Goal: Task Accomplishment & Management: Manage account settings

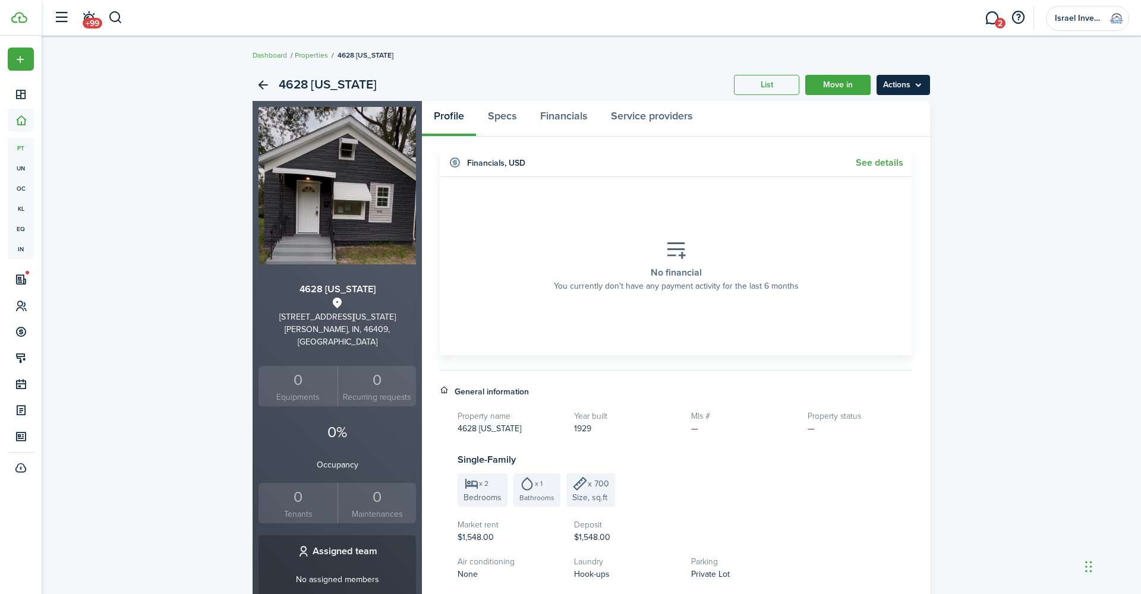
click at [906, 86] on menu-btn "Actions" at bounding box center [903, 85] width 53 height 20
click at [996, 87] on div "4628 [US_STATE] List Move in Actions [STREET_ADDRESS][US_STATE][US_STATE] 0 Equ…" at bounding box center [592, 459] width 1100 height 792
click at [783, 83] on link "List" at bounding box center [766, 85] width 65 height 20
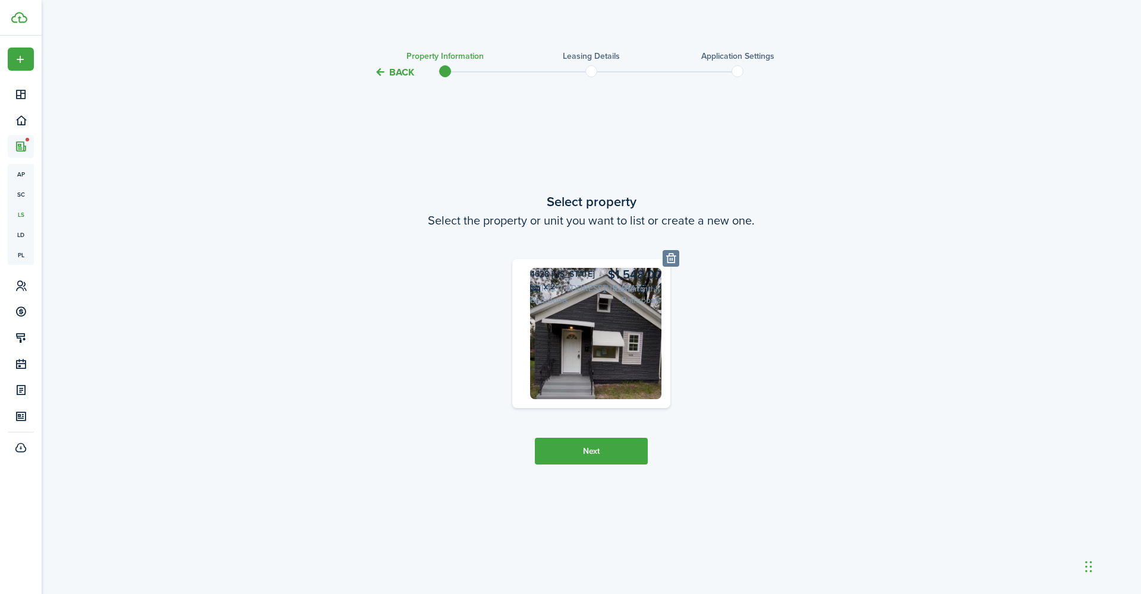
click at [613, 465] on button "Next" at bounding box center [591, 451] width 113 height 27
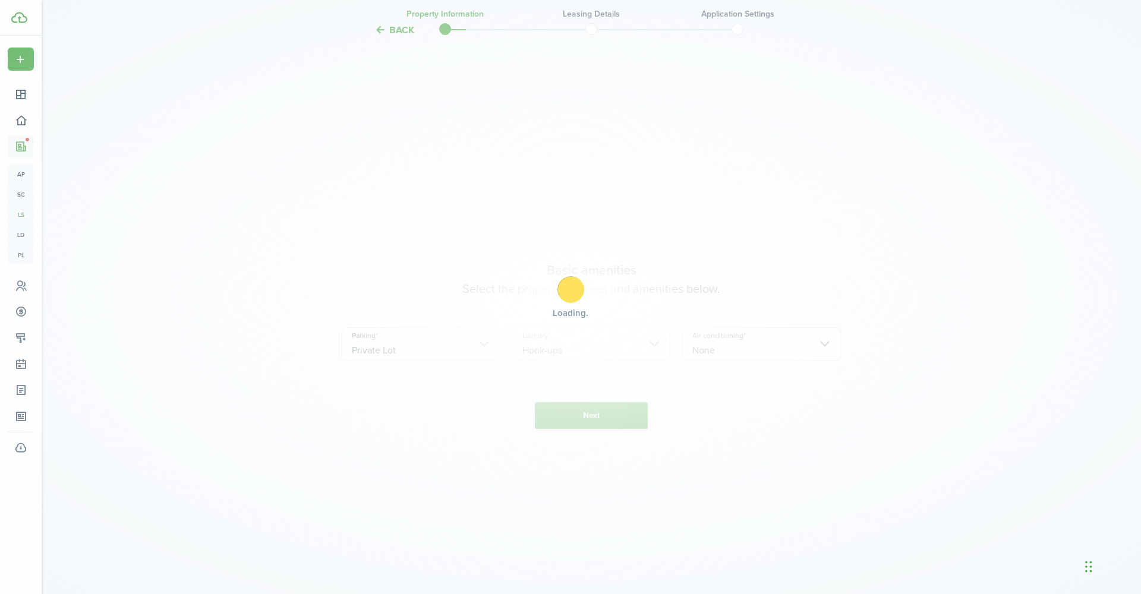
scroll to position [515, 0]
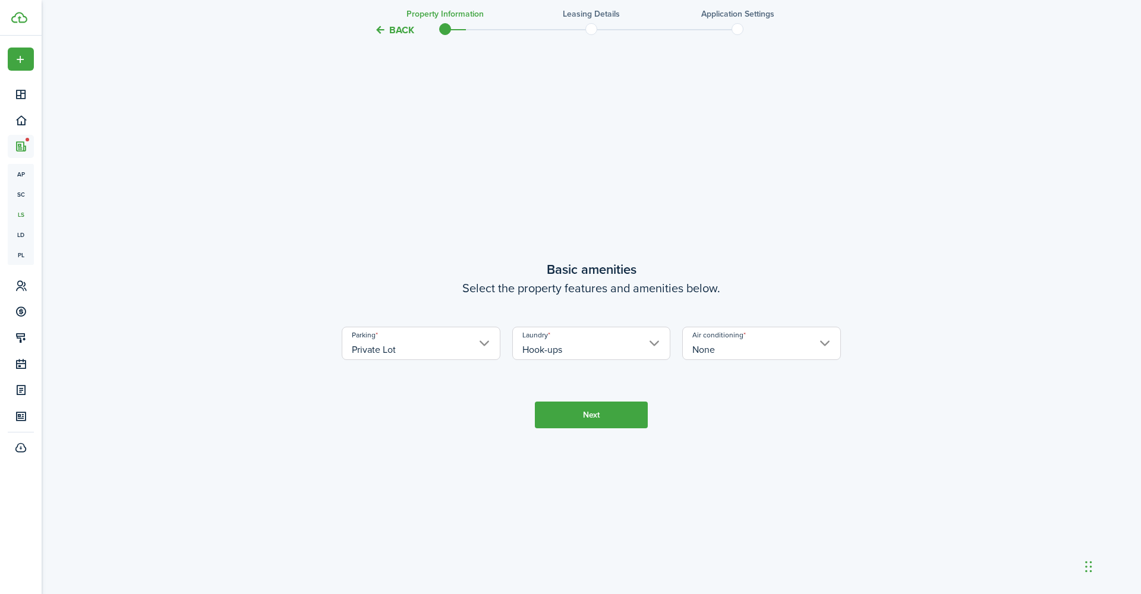
click at [611, 412] on button "Next" at bounding box center [591, 415] width 113 height 27
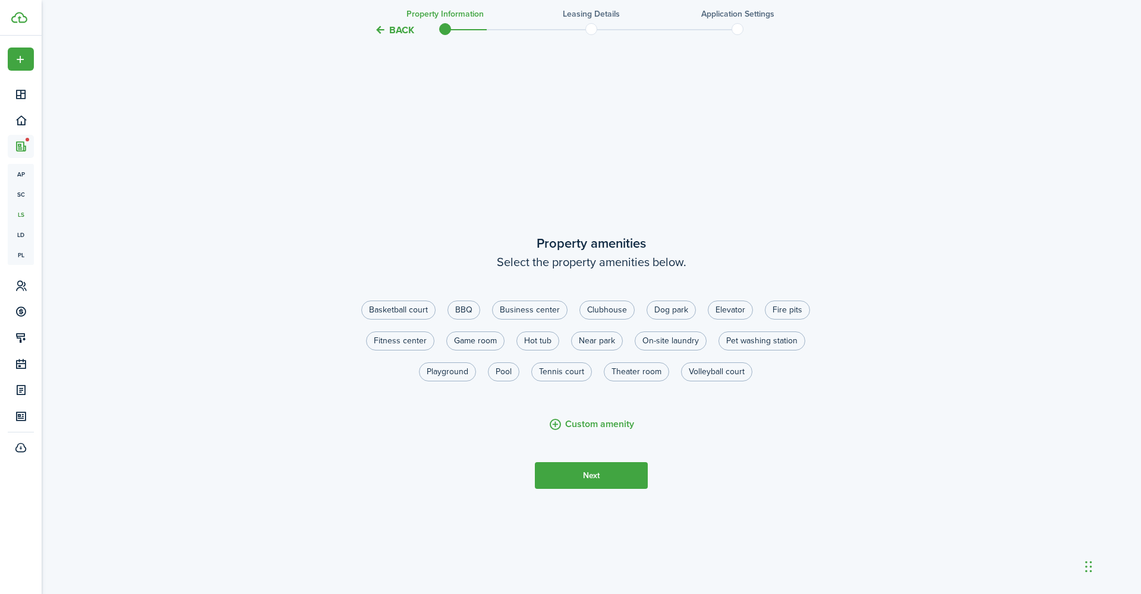
scroll to position [1109, 0]
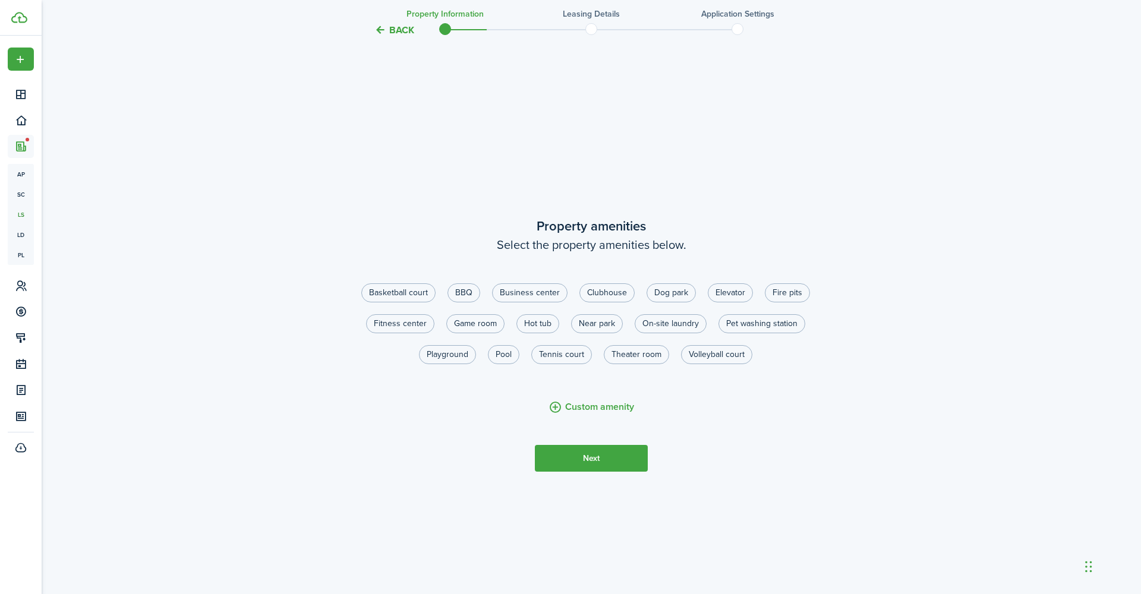
click at [592, 457] on button "Next" at bounding box center [591, 458] width 113 height 27
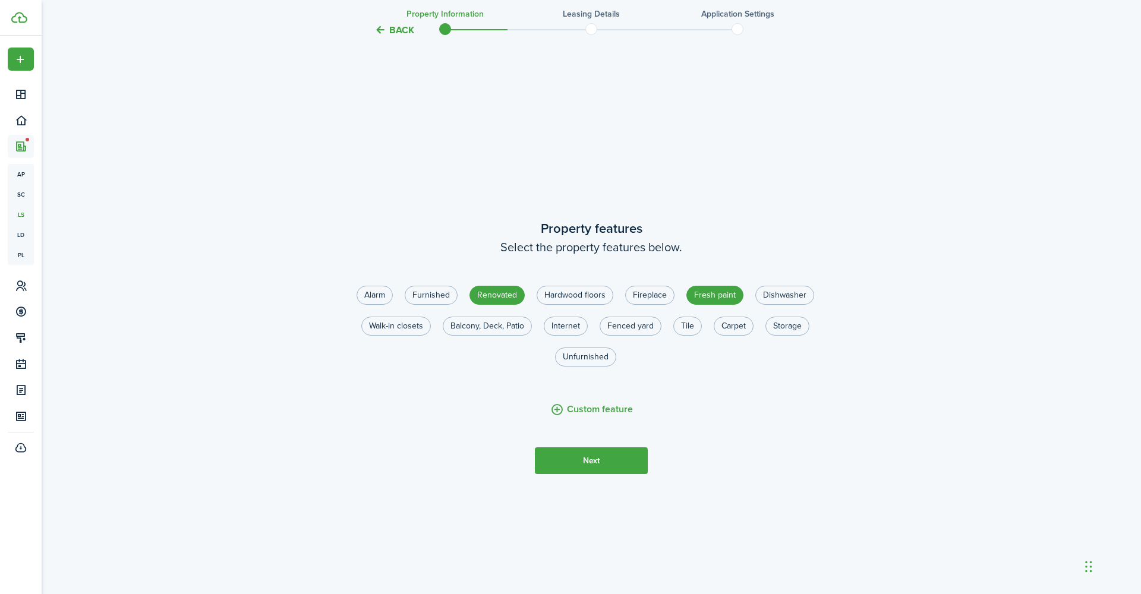
scroll to position [1703, 0]
click at [587, 455] on button "Next" at bounding box center [591, 458] width 113 height 27
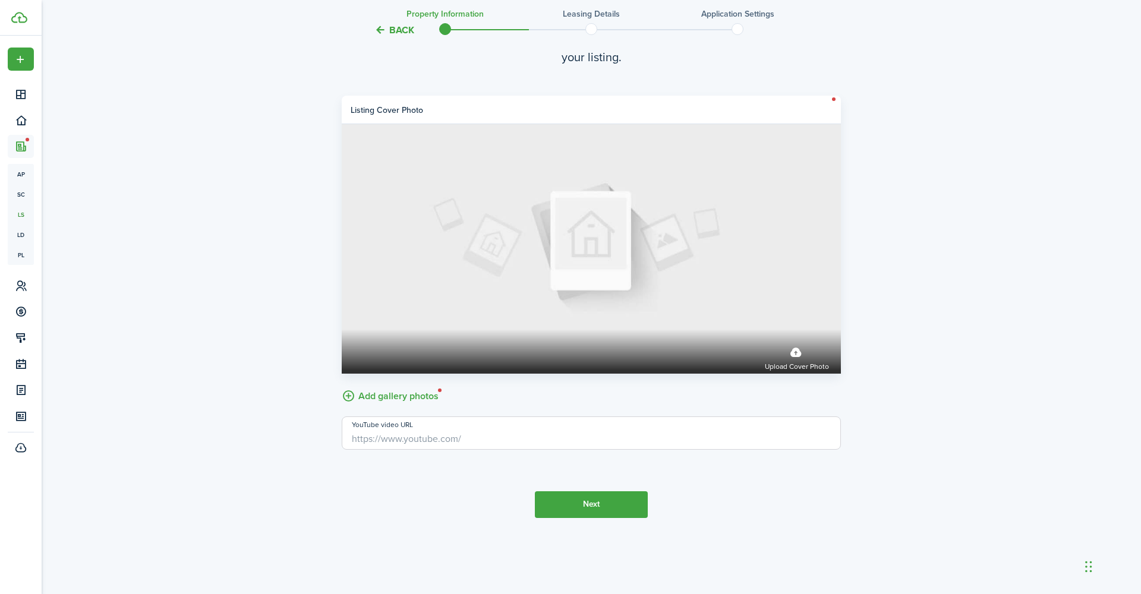
scroll to position [2377, 0]
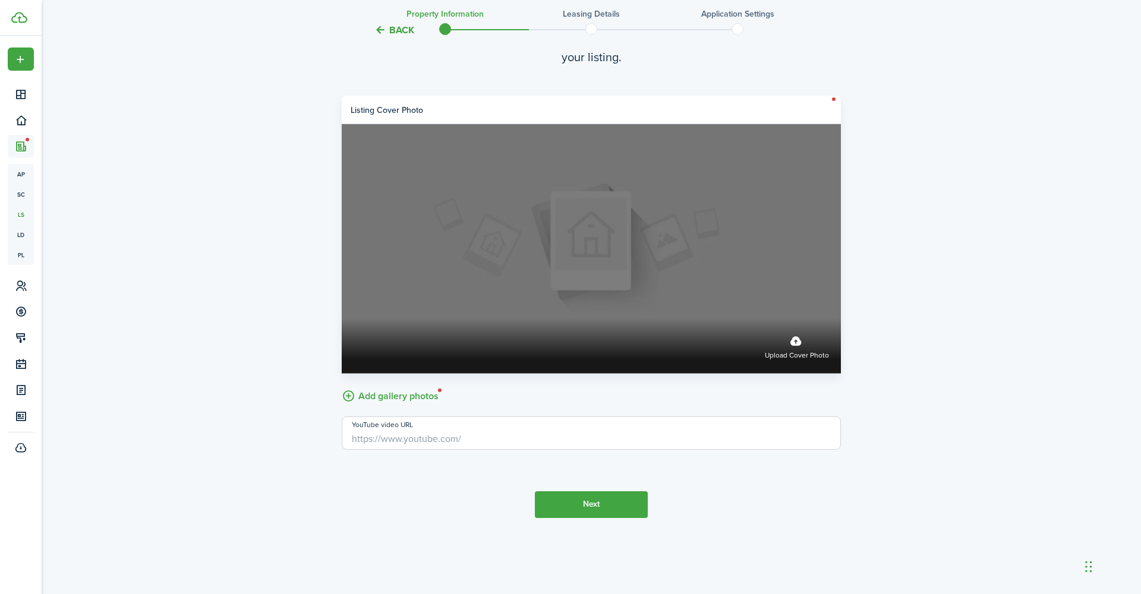
click at [793, 346] on label "Upload cover photo" at bounding box center [797, 346] width 64 height 32
click at [342, 319] on input "Upload cover photo" at bounding box center [342, 319] width 0 height 0
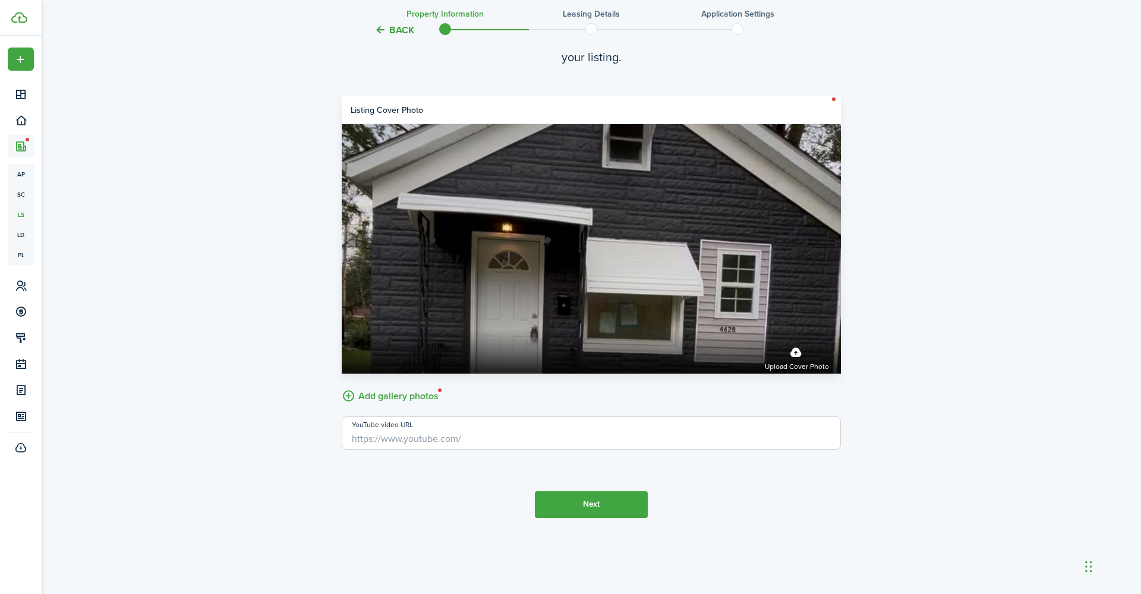
click at [620, 503] on button "Next" at bounding box center [591, 505] width 113 height 27
click at [466, 439] on input "YouTube video URL" at bounding box center [591, 433] width 499 height 33
click at [401, 439] on input "YouTube video URL" at bounding box center [591, 433] width 499 height 33
click at [606, 511] on button "Next" at bounding box center [591, 505] width 113 height 27
click at [433, 434] on input "YouTube video URL" at bounding box center [591, 433] width 499 height 33
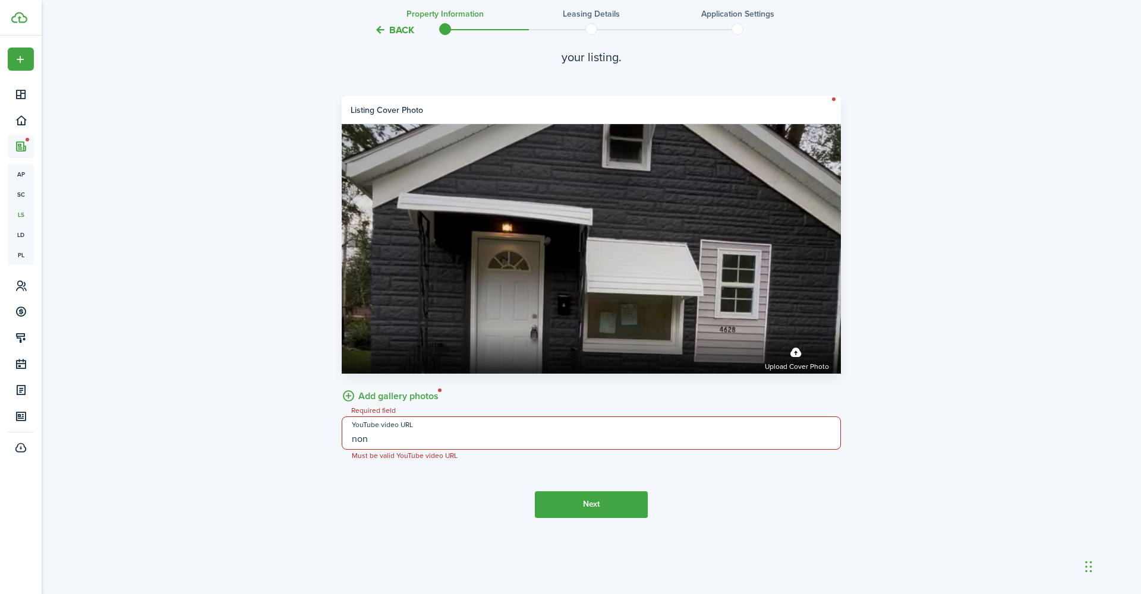
type input "none"
drag, startPoint x: 392, startPoint y: 436, endPoint x: 311, endPoint y: 441, distance: 80.4
click at [379, 442] on input "YouTube video URL" at bounding box center [591, 433] width 499 height 33
paste input "[URL][DOMAIN_NAME]"
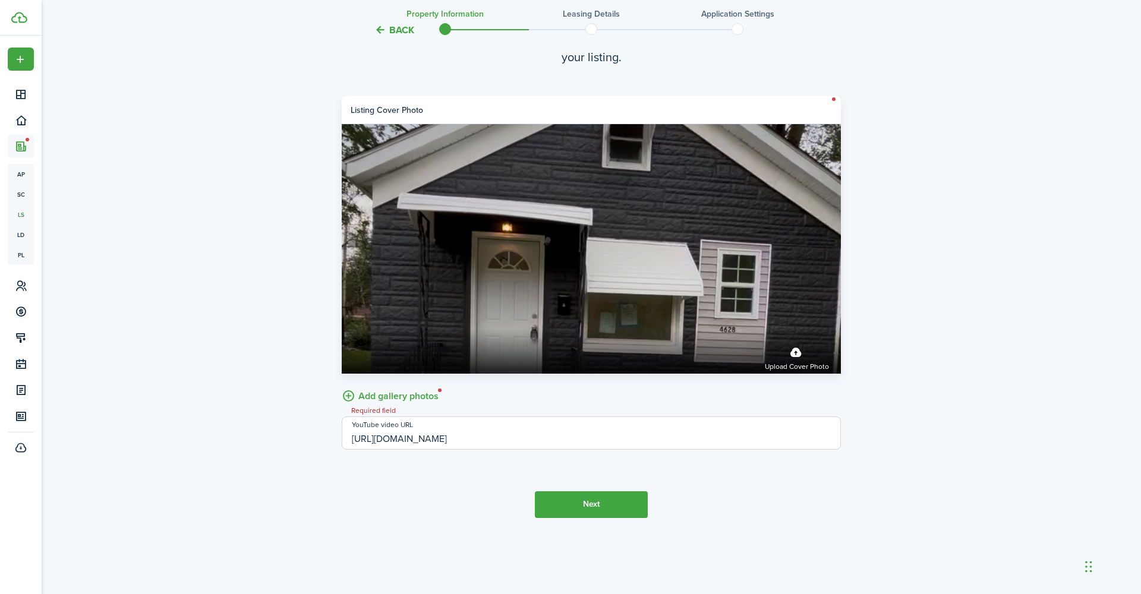
click at [594, 503] on button "Next" at bounding box center [591, 505] width 113 height 27
click at [708, 434] on input "[URL][DOMAIN_NAME]" at bounding box center [591, 433] width 499 height 33
click at [606, 497] on button "Next" at bounding box center [591, 505] width 113 height 27
click at [667, 434] on input "[URL][DOMAIN_NAME]" at bounding box center [591, 433] width 499 height 33
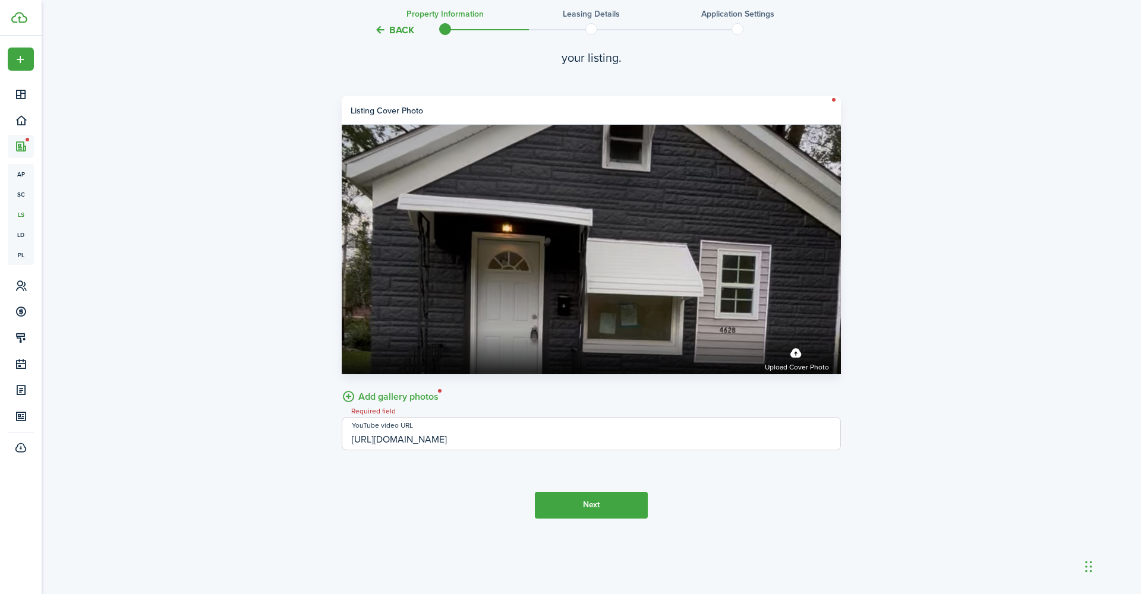
click at [464, 439] on input "[URL][DOMAIN_NAME]" at bounding box center [591, 433] width 499 height 33
type input "[URL][DOMAIN_NAME]"
click at [607, 440] on input "[URL][DOMAIN_NAME]" at bounding box center [591, 433] width 499 height 33
drag, startPoint x: 623, startPoint y: 440, endPoint x: 320, endPoint y: 446, distance: 303.2
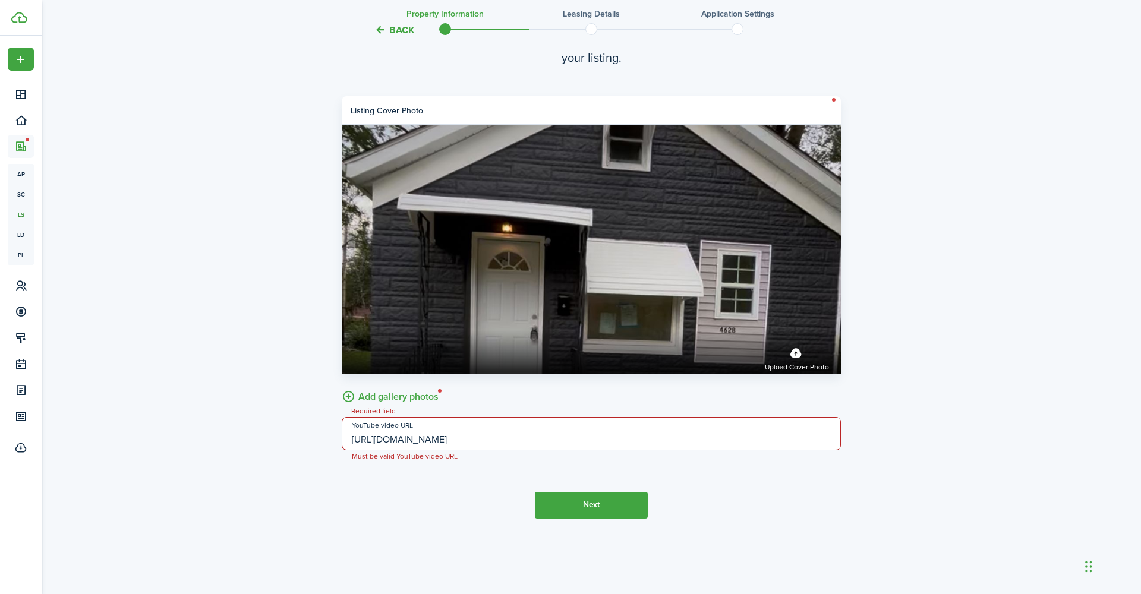
drag, startPoint x: 608, startPoint y: 437, endPoint x: 323, endPoint y: 435, distance: 284.7
paste input "[URL][DOMAIN_NAME]"
type input "[URL][DOMAIN_NAME]"
click at [598, 504] on button "Next" at bounding box center [591, 505] width 113 height 27
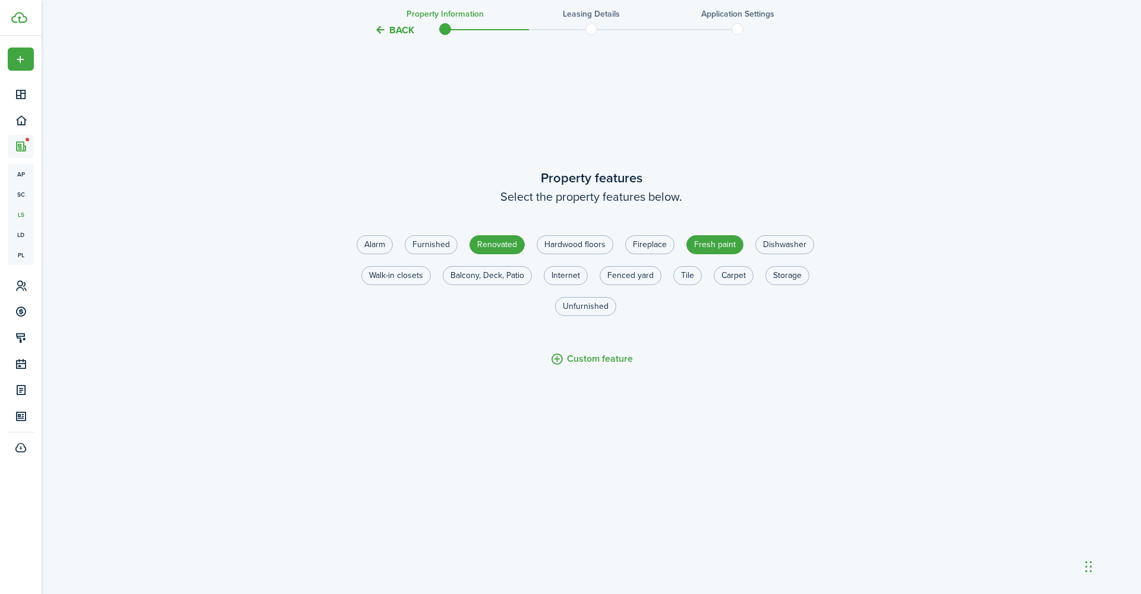
scroll to position [1751, 0]
click at [567, 306] on label "Unfurnished" at bounding box center [585, 307] width 61 height 19
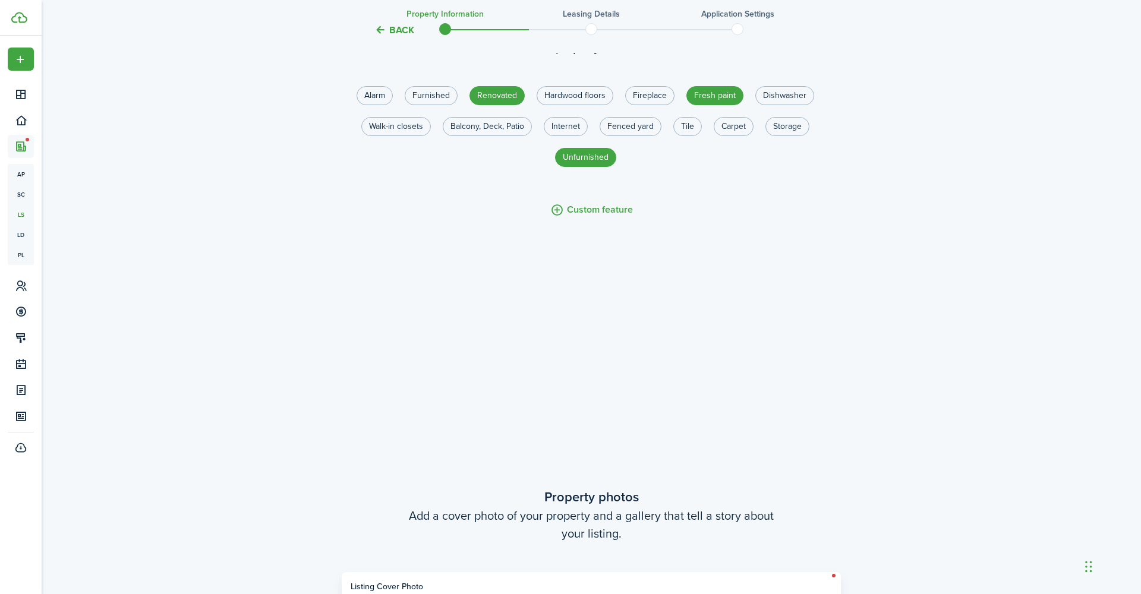
scroll to position [1781, 0]
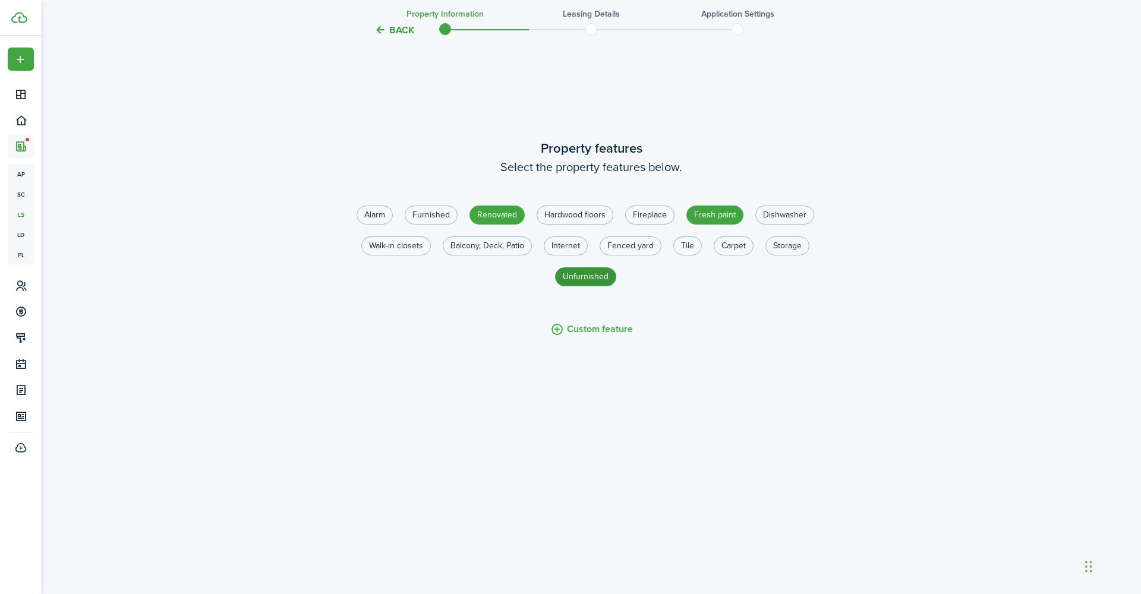
click at [595, 279] on label "Unfurnished" at bounding box center [585, 276] width 61 height 19
radio input "false"
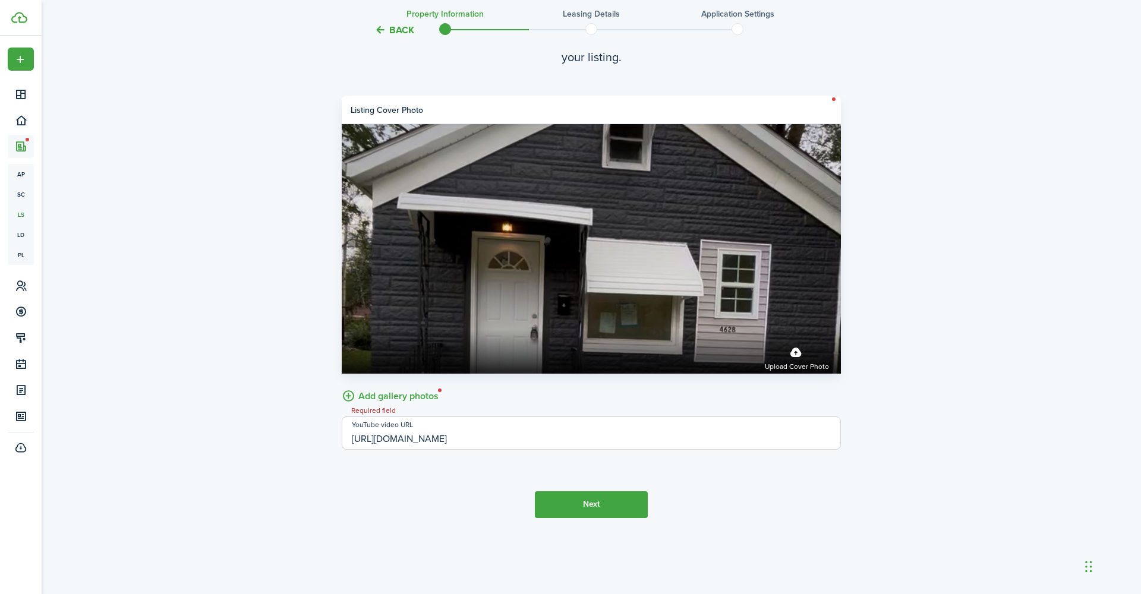
scroll to position [2377, 0]
click at [470, 439] on input "[URL][DOMAIN_NAME]" at bounding box center [591, 433] width 499 height 33
type input "[URL][DOMAIN_NAME]"
drag, startPoint x: 622, startPoint y: 439, endPoint x: 311, endPoint y: 427, distance: 311.7
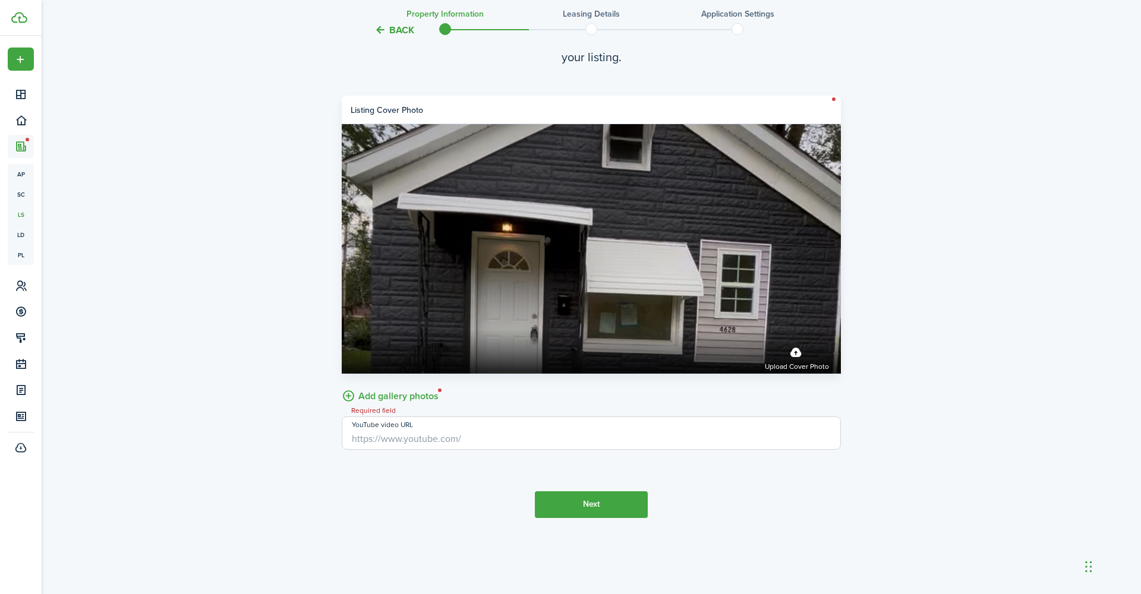
click at [399, 33] on button "Back" at bounding box center [394, 30] width 40 height 12
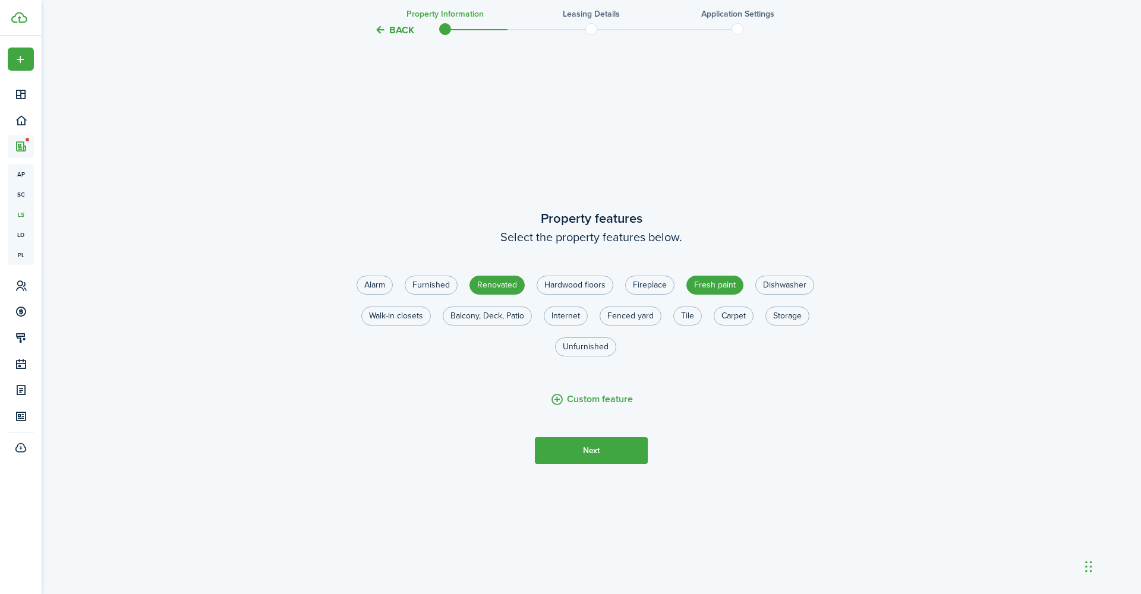
scroll to position [1711, 1]
click at [605, 455] on button "Next" at bounding box center [591, 450] width 113 height 27
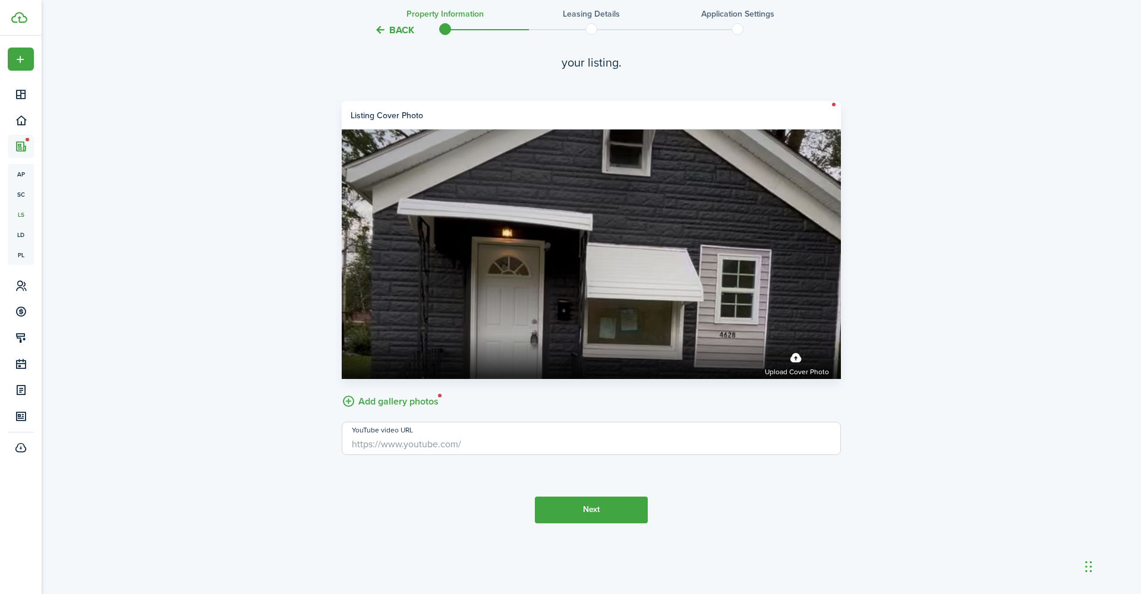
scroll to position [2372, 0]
click at [439, 397] on label "Add gallery photos" at bounding box center [390, 401] width 97 height 18
click at [342, 392] on input "Add gallery photos" at bounding box center [342, 392] width 0 height 0
click at [587, 503] on button "Next" at bounding box center [591, 510] width 113 height 27
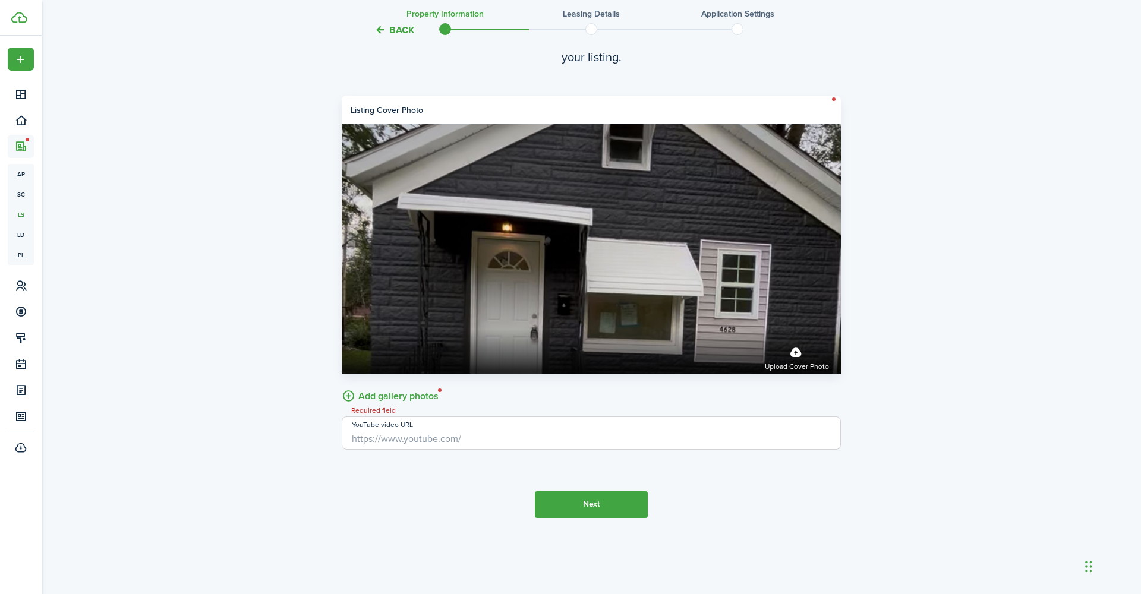
scroll to position [2377, 0]
click at [445, 437] on input "YouTube video URL" at bounding box center [591, 433] width 499 height 33
paste input "[URL][DOMAIN_NAME]"
drag, startPoint x: 654, startPoint y: 437, endPoint x: 431, endPoint y: 443, distance: 223.0
click at [431, 443] on input "[URL][DOMAIN_NAME]" at bounding box center [591, 433] width 499 height 33
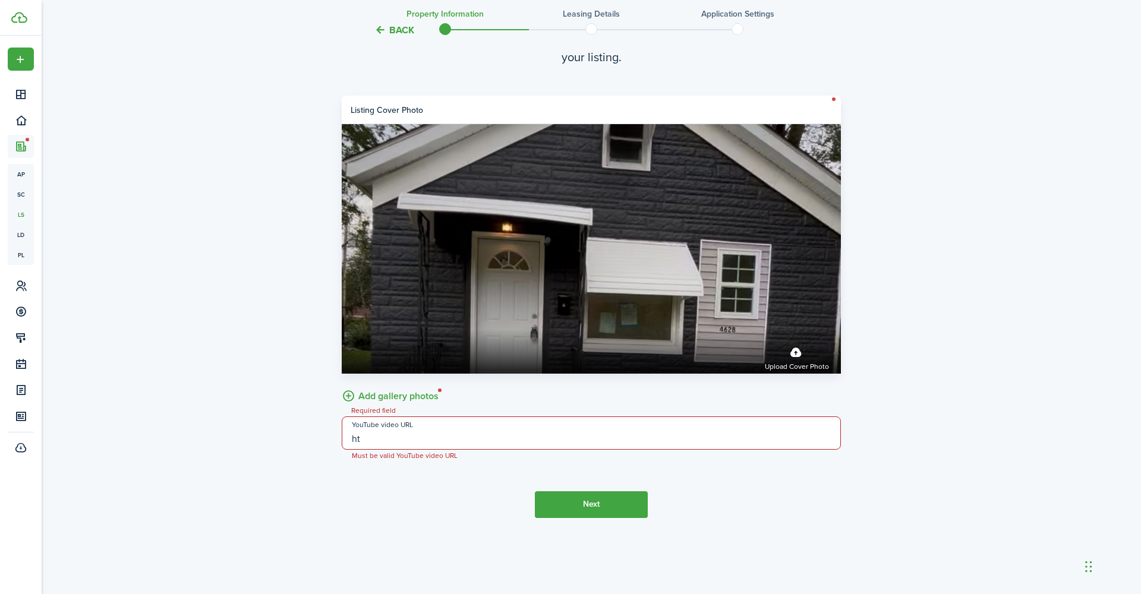
type input "h"
paste input "[URL][DOMAIN_NAME]"
type input "[URL][DOMAIN_NAME]"
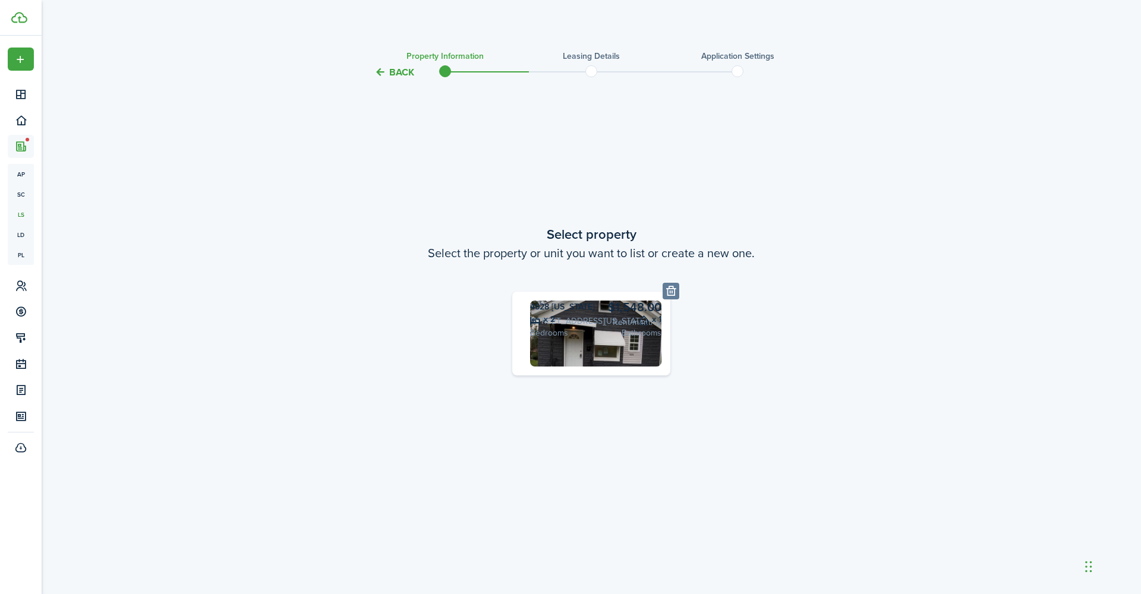
scroll to position [0, 0]
click at [591, 74] on span at bounding box center [591, 71] width 18 height 18
click at [391, 72] on button "Back" at bounding box center [394, 72] width 40 height 12
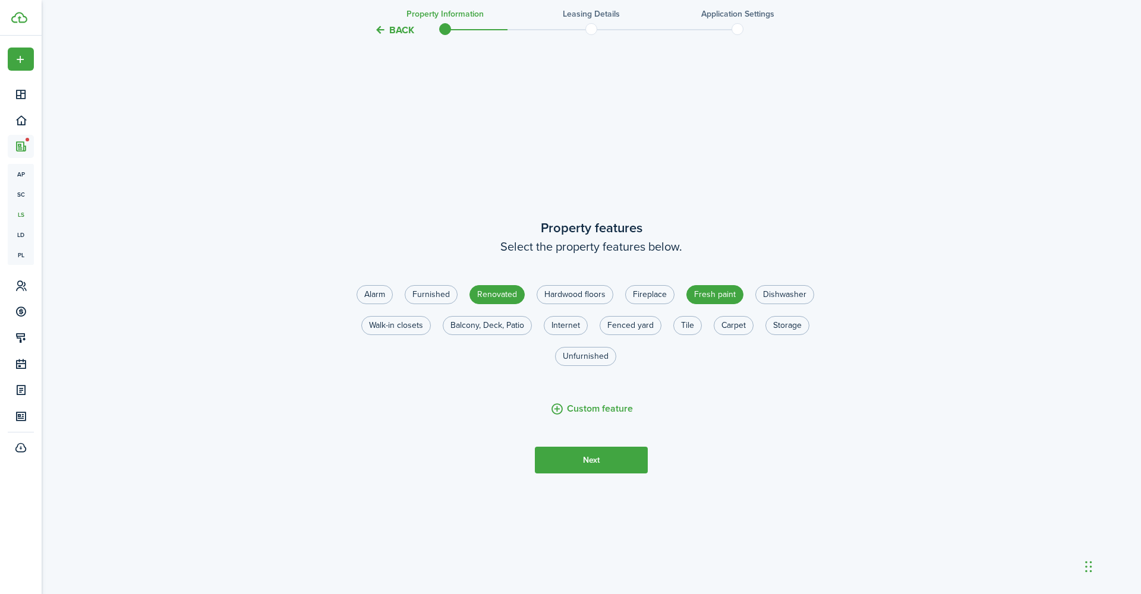
scroll to position [1703, 0]
click at [580, 459] on button "Next" at bounding box center [591, 458] width 113 height 27
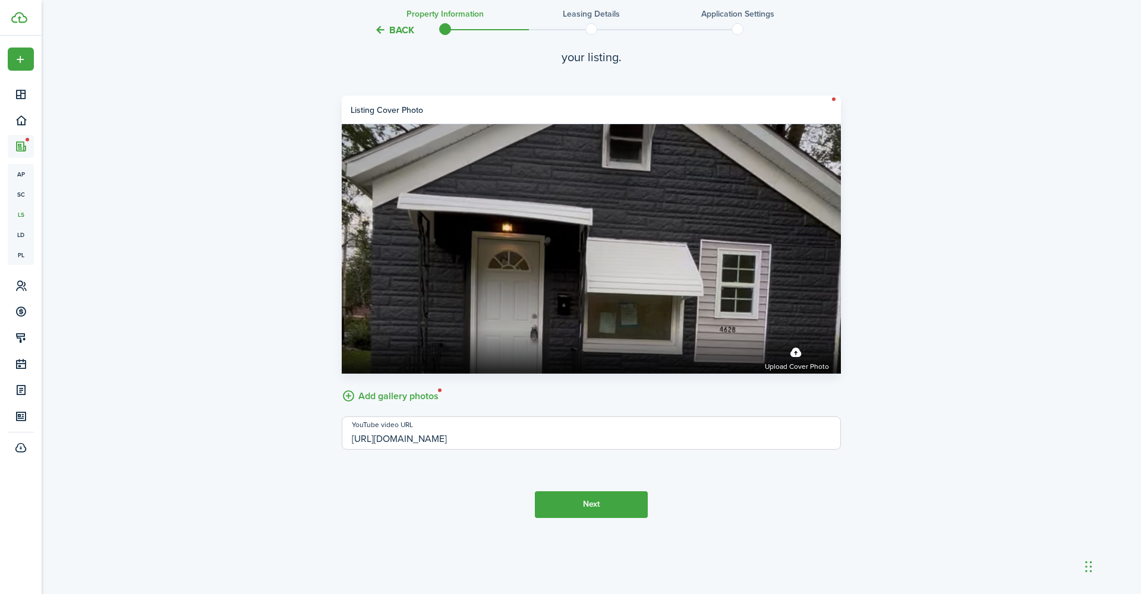
scroll to position [2377, 0]
click at [608, 521] on tc-wizard-step "Property photos Add a cover photo of your property and a gallery that tell a st…" at bounding box center [591, 264] width 499 height 594
click at [606, 511] on button "Next" at bounding box center [591, 505] width 113 height 27
drag, startPoint x: 380, startPoint y: 438, endPoint x: 308, endPoint y: 437, distance: 71.9
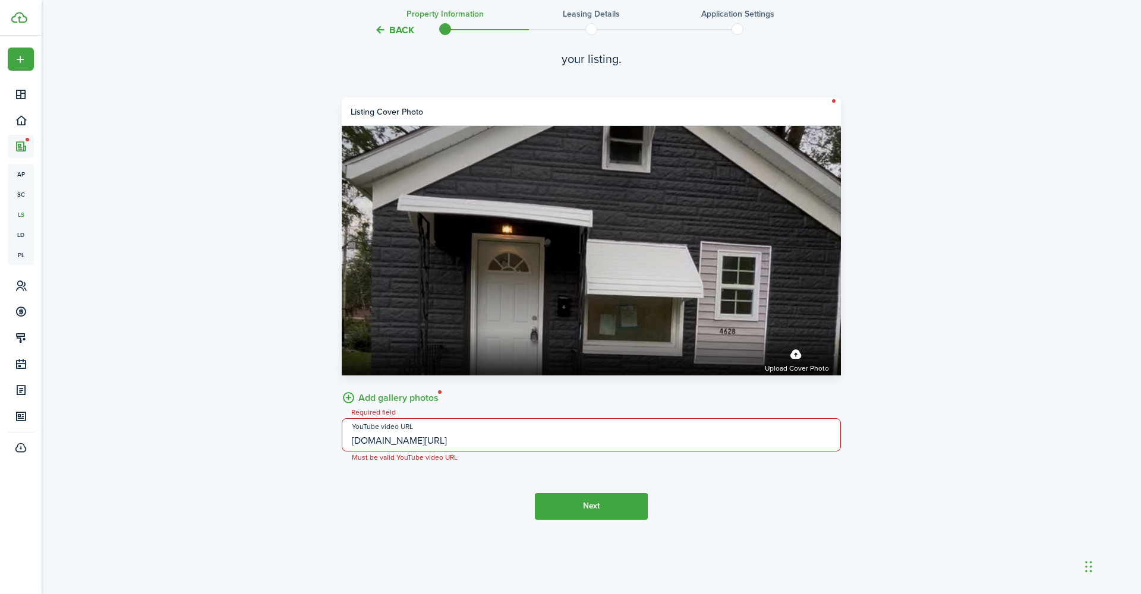
scroll to position [2375, 0]
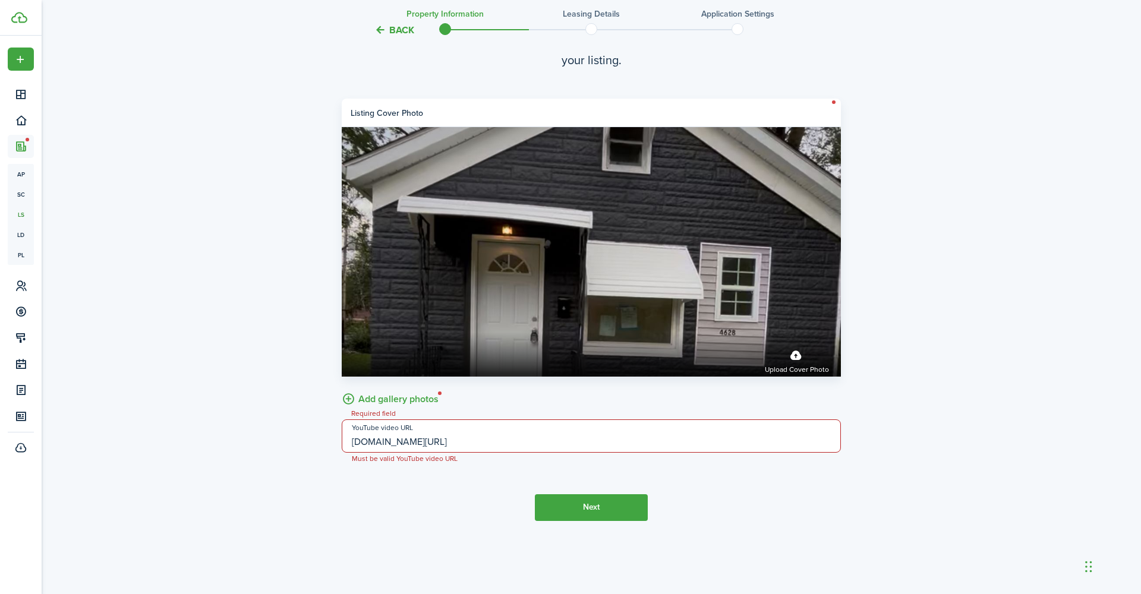
type input "[DOMAIN_NAME][URL]"
click at [599, 511] on button "Next" at bounding box center [591, 508] width 113 height 27
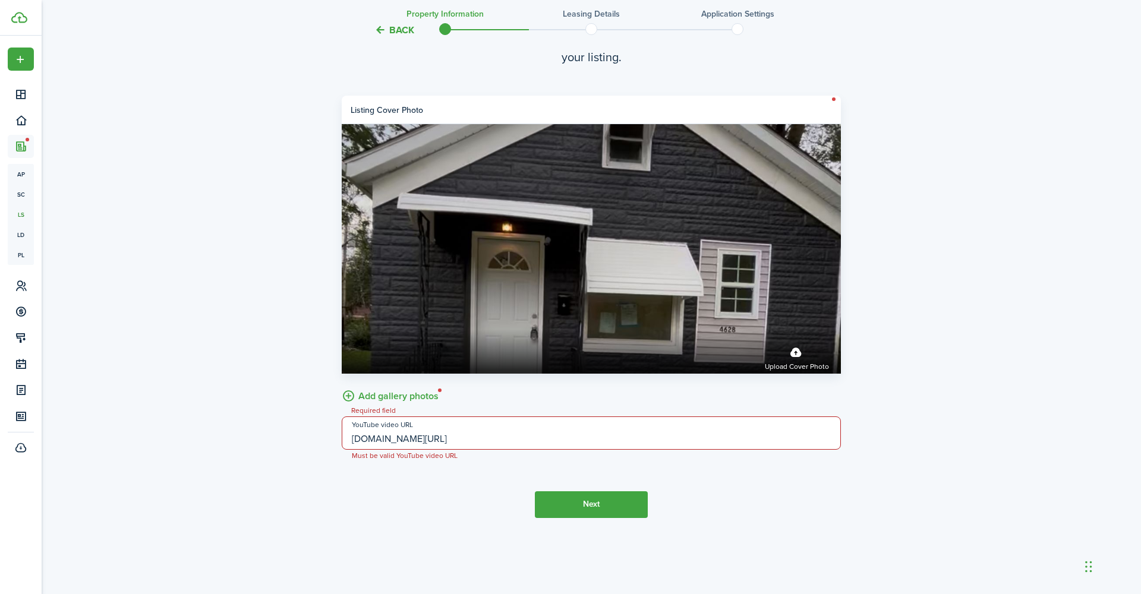
click at [585, 506] on button "Next" at bounding box center [591, 505] width 113 height 27
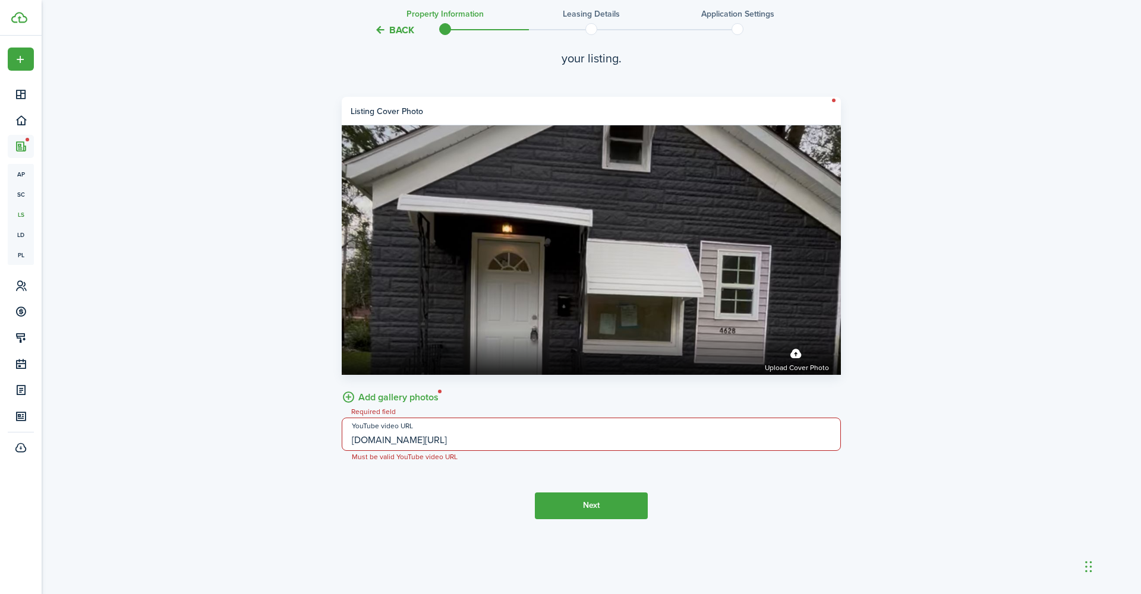
click at [585, 506] on button "Next" at bounding box center [591, 506] width 113 height 27
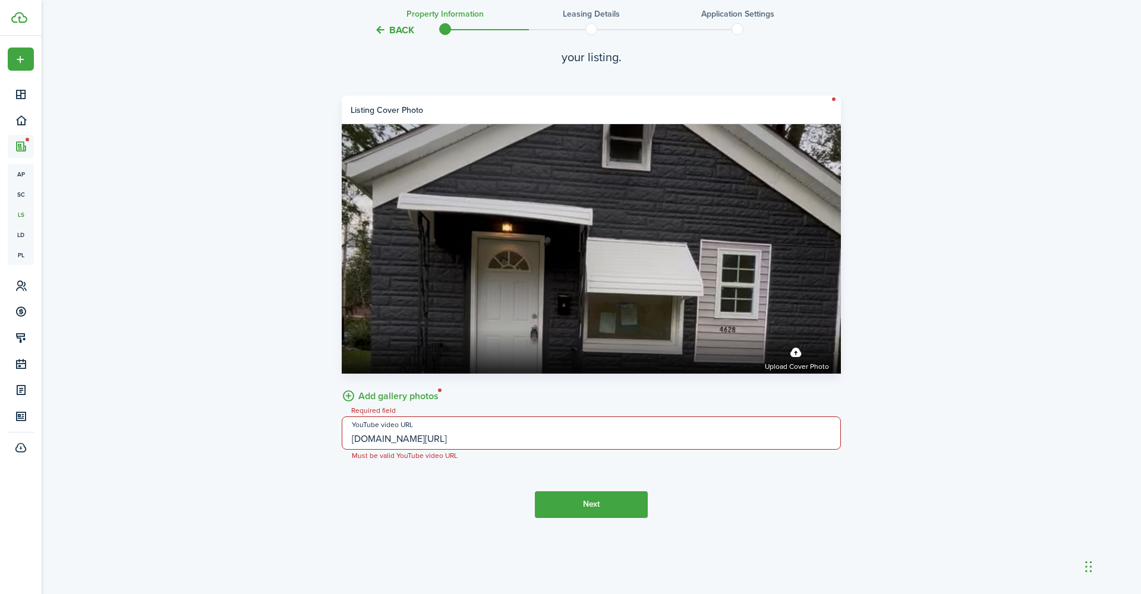
click at [585, 506] on button "Next" at bounding box center [591, 505] width 113 height 27
drag, startPoint x: 626, startPoint y: 427, endPoint x: 489, endPoint y: 436, distance: 137.6
click at [489, 436] on input "[DOMAIN_NAME][URL]" at bounding box center [591, 433] width 499 height 33
click at [628, 436] on input "[DOMAIN_NAME][URL]" at bounding box center [591, 433] width 499 height 33
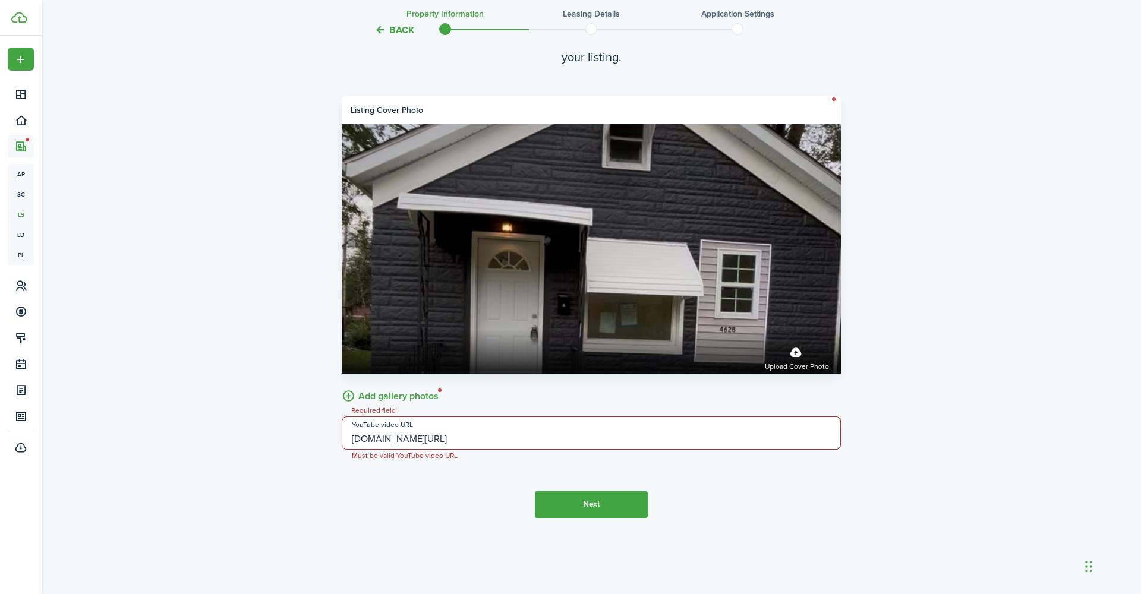
drag, startPoint x: 626, startPoint y: 436, endPoint x: 297, endPoint y: 424, distance: 330.1
paste input "[URL][DOMAIN_NAME]"
type input "[URL][DOMAIN_NAME]"
drag, startPoint x: 675, startPoint y: 446, endPoint x: 304, endPoint y: 440, distance: 370.3
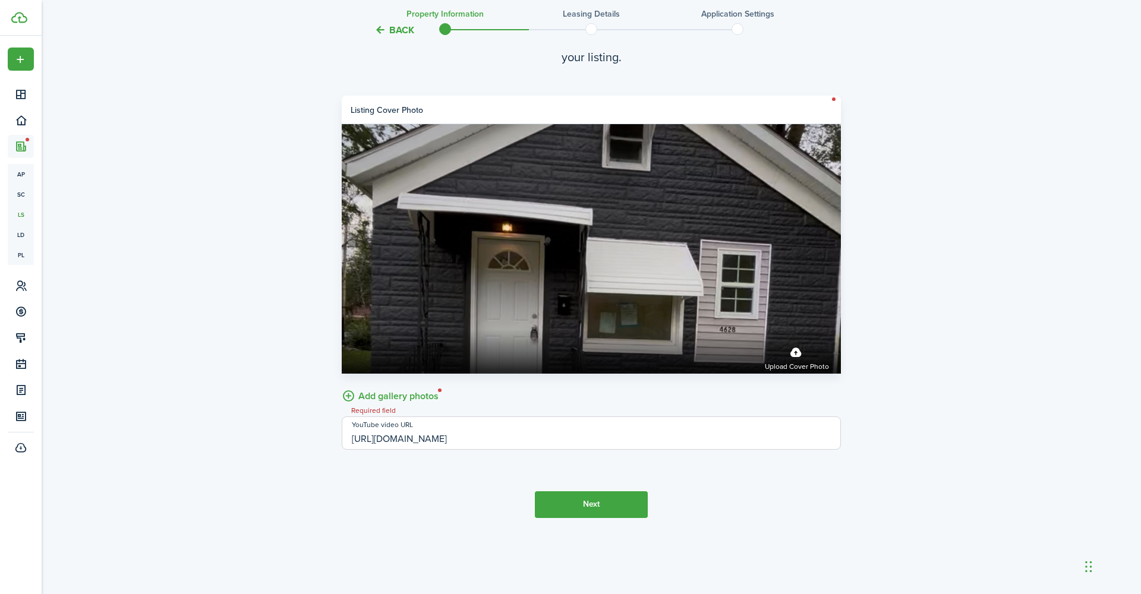
click at [383, 440] on input "YouTube video URL" at bounding box center [591, 433] width 499 height 33
paste input "[URL][DOMAIN_NAME]"
click at [602, 505] on button "Next" at bounding box center [591, 505] width 113 height 27
click at [582, 444] on input "[URL][DOMAIN_NAME]" at bounding box center [591, 433] width 499 height 33
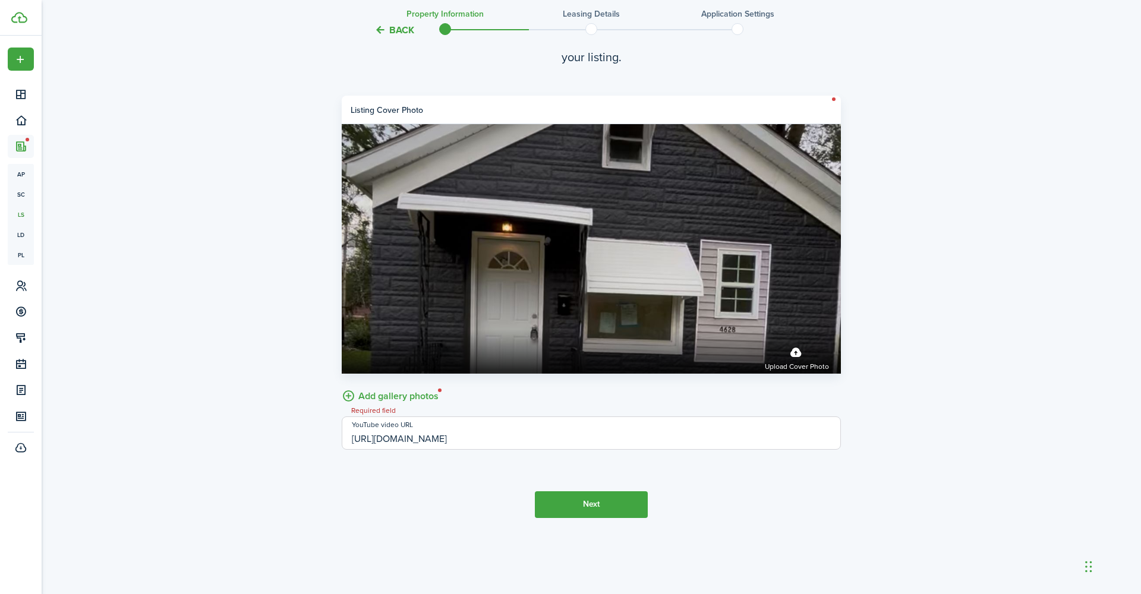
click at [407, 440] on input "[URL][DOMAIN_NAME]" at bounding box center [591, 433] width 499 height 33
type input "[URL][DOMAIN_NAME]"
click at [590, 502] on button "Next" at bounding box center [591, 505] width 113 height 27
drag, startPoint x: 600, startPoint y: 437, endPoint x: 279, endPoint y: 436, distance: 321.0
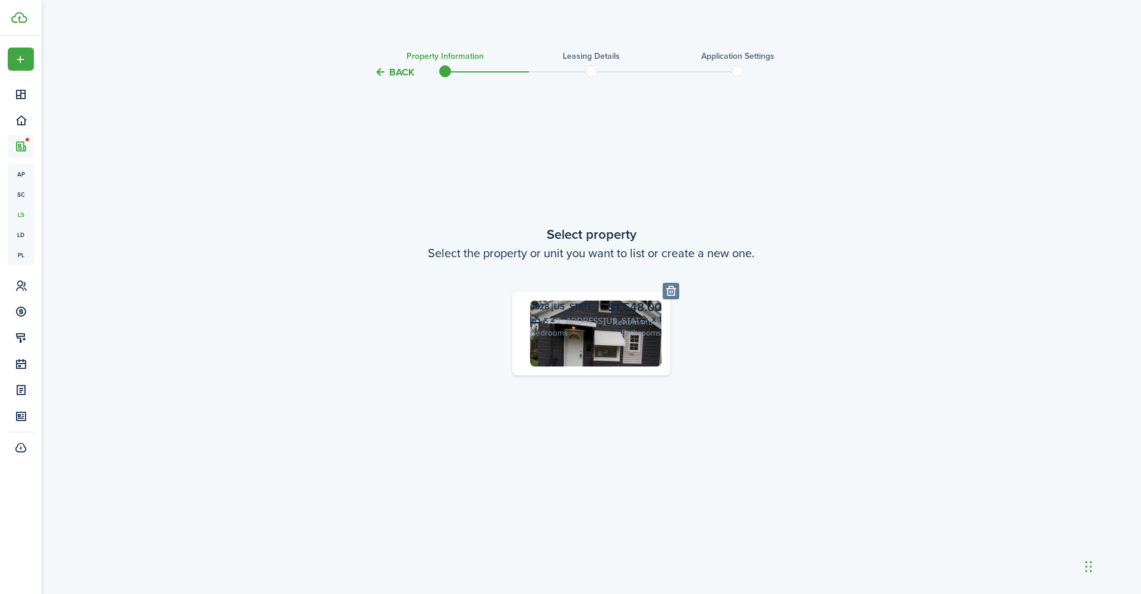
scroll to position [0, 1]
click at [403, 71] on button "Back" at bounding box center [394, 72] width 40 height 12
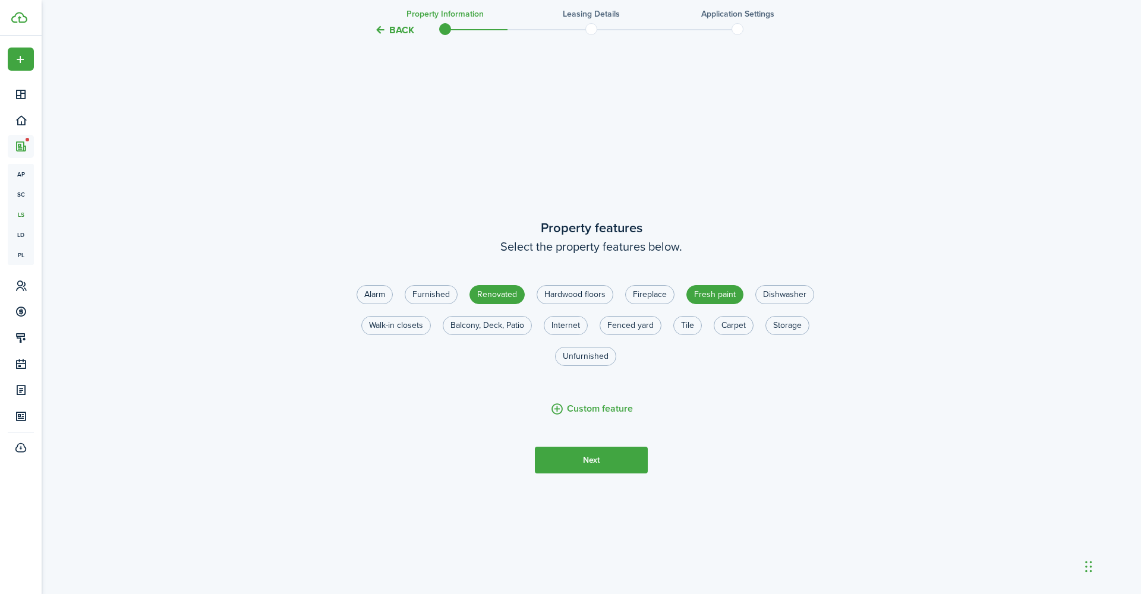
scroll to position [1703, 0]
click at [577, 453] on button "Next" at bounding box center [591, 458] width 113 height 27
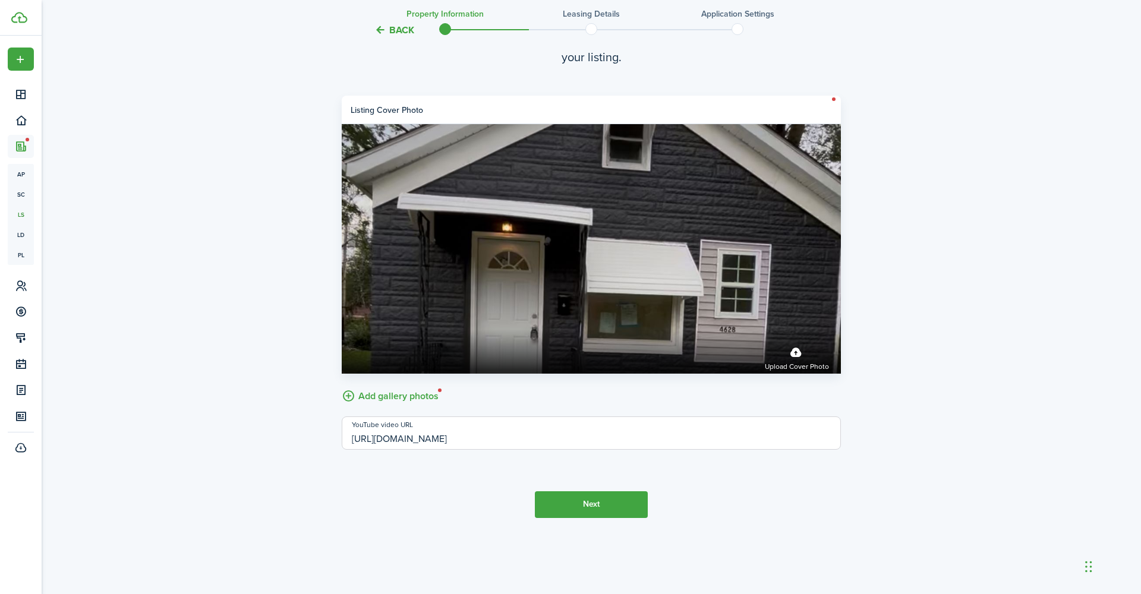
scroll to position [2377, 0]
click at [584, 504] on button "Next" at bounding box center [591, 505] width 113 height 27
click at [658, 449] on input "[URL][DOMAIN_NAME]" at bounding box center [591, 433] width 499 height 33
click at [570, 489] on tc-wizard-step "Property photos Add a cover photo of your property and a gallery that tell a st…" at bounding box center [591, 264] width 499 height 594
click at [591, 507] on button "Next" at bounding box center [591, 505] width 113 height 27
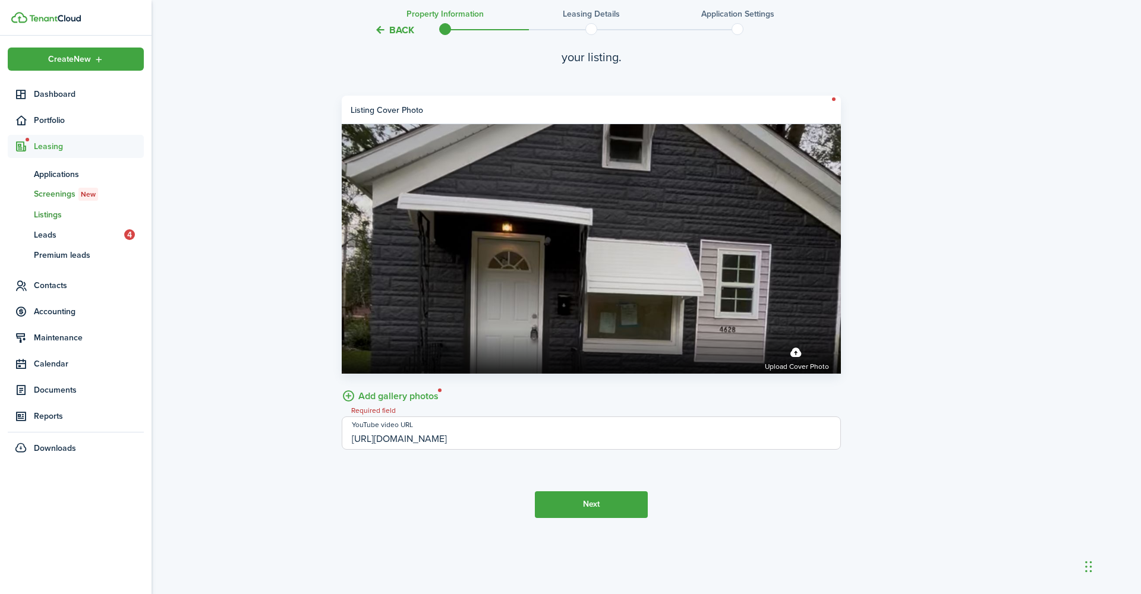
click at [59, 196] on span "Screenings New" at bounding box center [89, 194] width 110 height 13
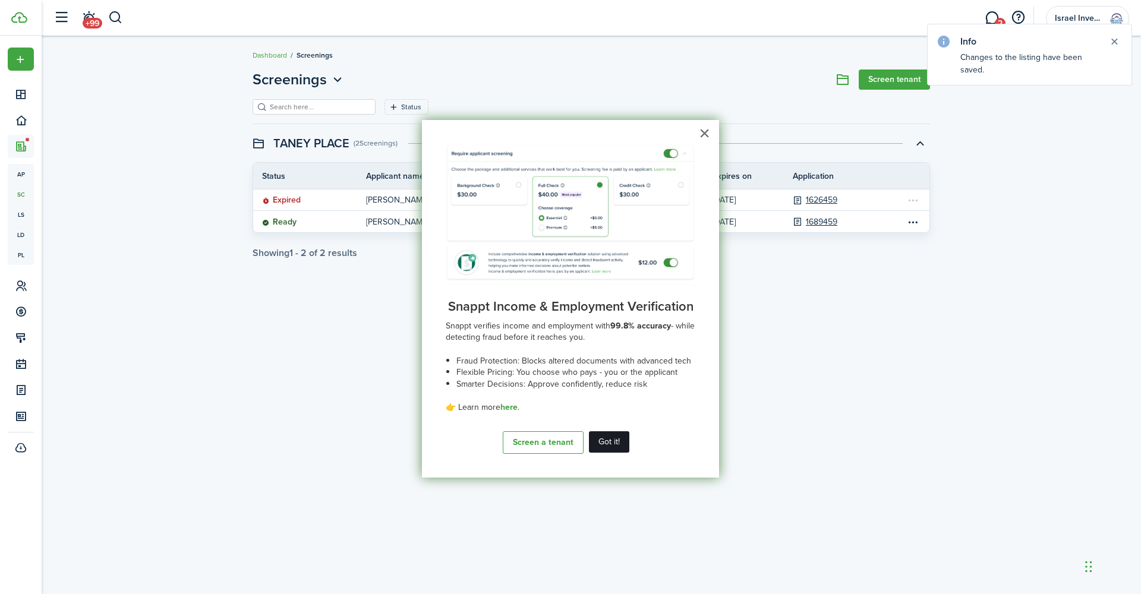
click at [627, 441] on button "Got it!" at bounding box center [609, 442] width 40 height 21
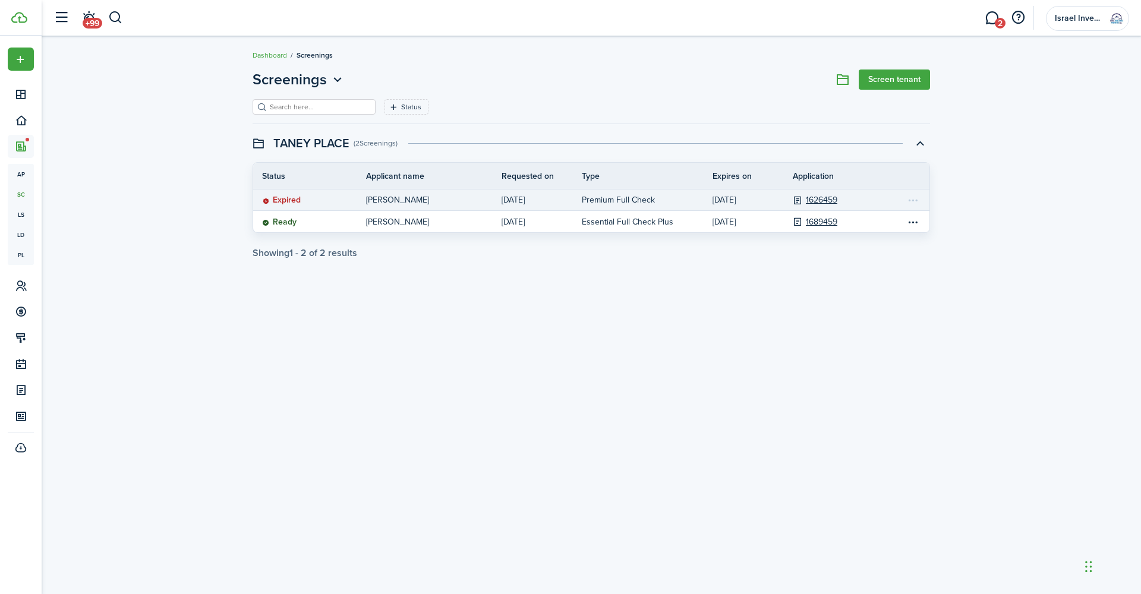
click at [912, 201] on screening-action-menu at bounding box center [913, 200] width 15 height 14
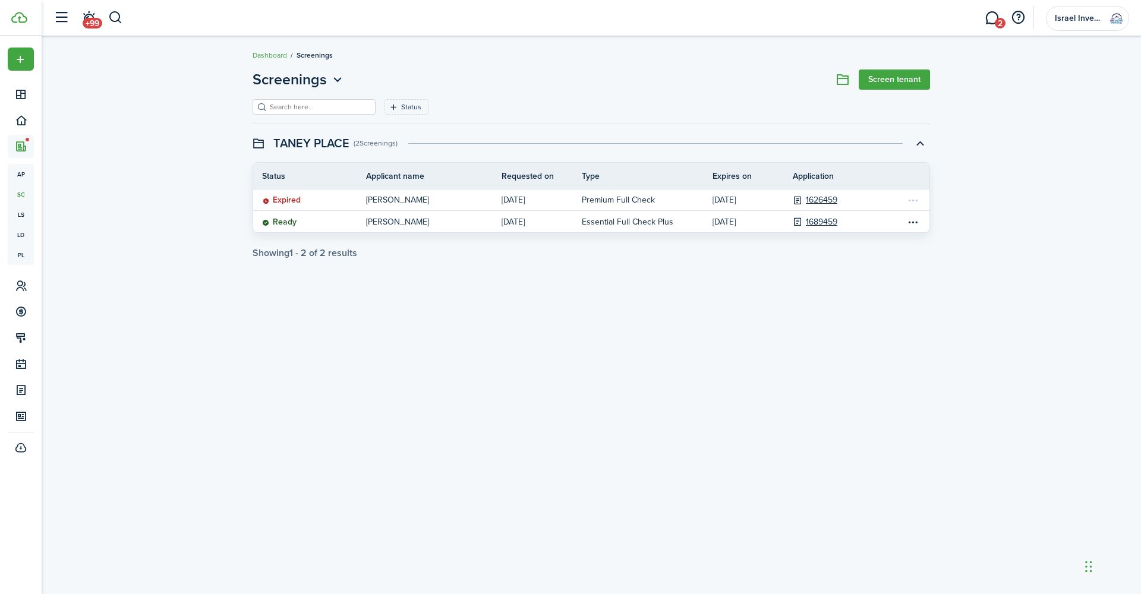
scroll to position [0, 1]
click at [1044, 193] on div "Screenings Screen tenant Status Save filters Clear all TANEY PLACE (2 Screening…" at bounding box center [592, 163] width 1100 height 201
click at [894, 80] on link "Screen tenant" at bounding box center [894, 80] width 71 height 20
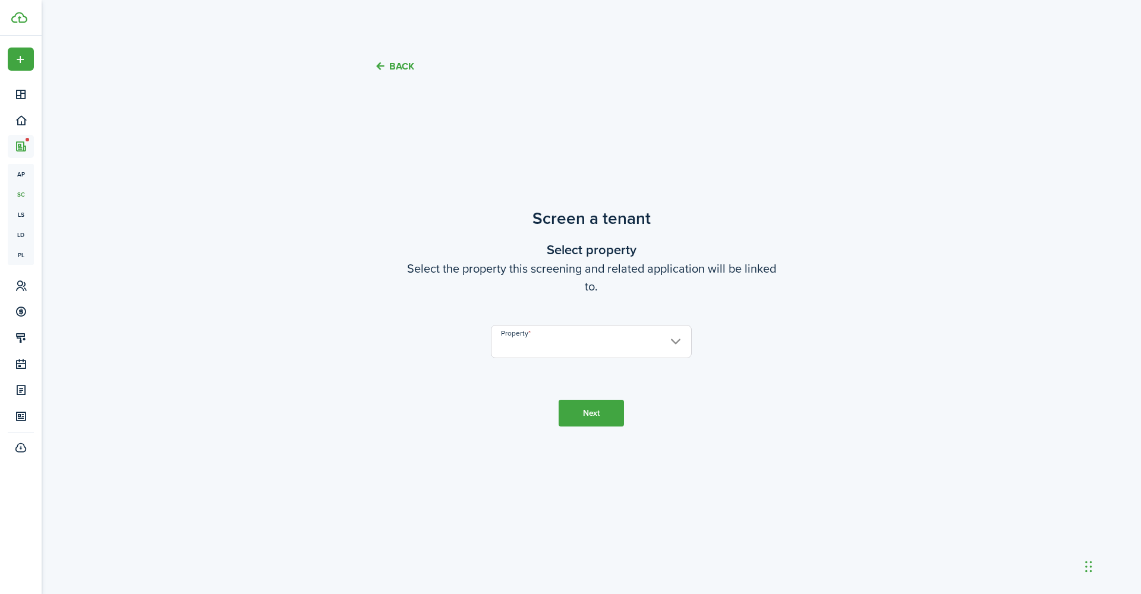
click at [682, 343] on input "Property" at bounding box center [591, 341] width 201 height 33
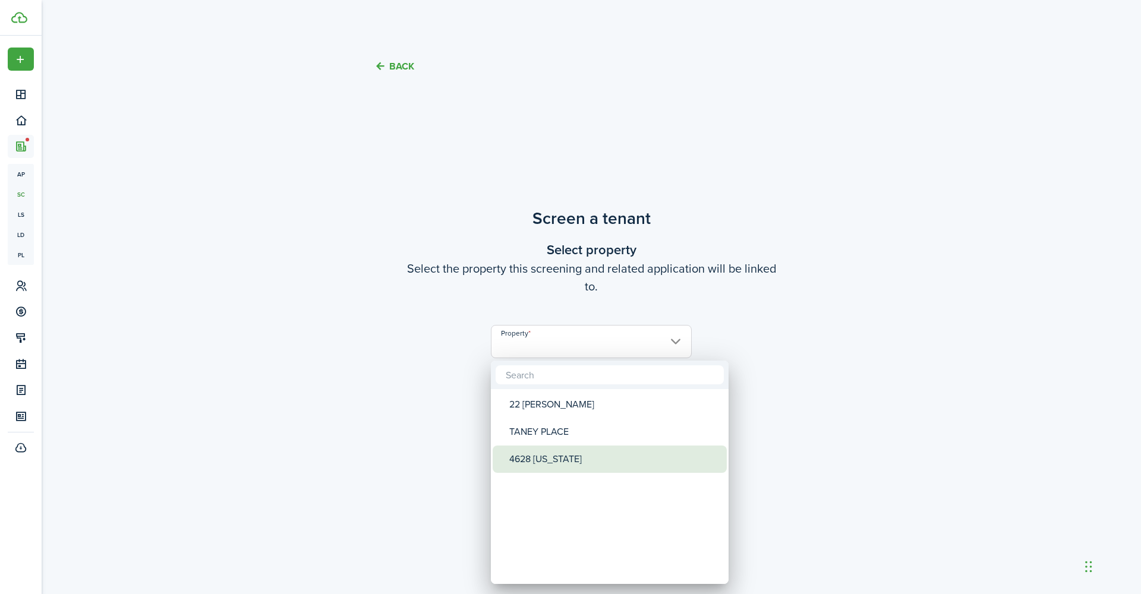
click at [579, 454] on div "4628 [US_STATE]" at bounding box center [614, 459] width 210 height 27
type input "4628 [US_STATE]"
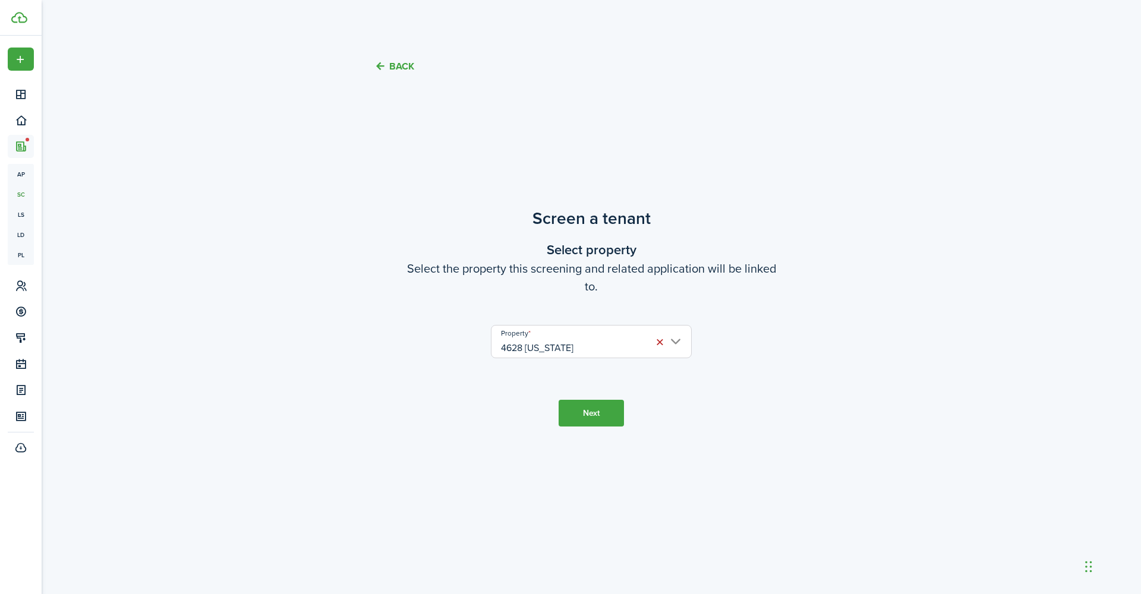
click at [595, 415] on button "Next" at bounding box center [591, 413] width 65 height 27
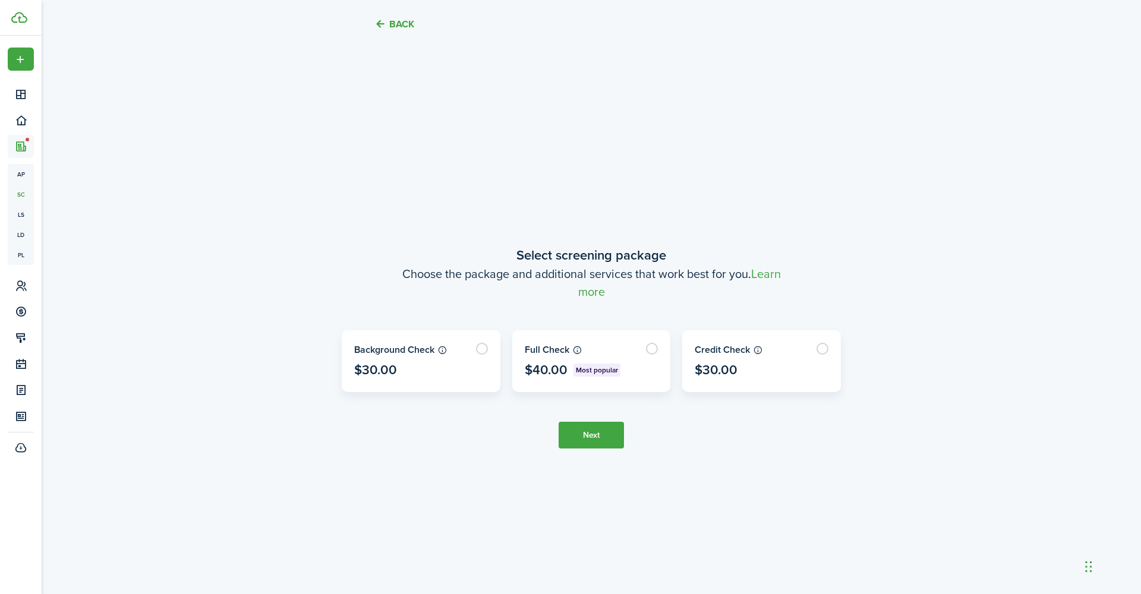
scroll to position [503, 0]
click at [391, 24] on button "Back" at bounding box center [394, 24] width 40 height 12
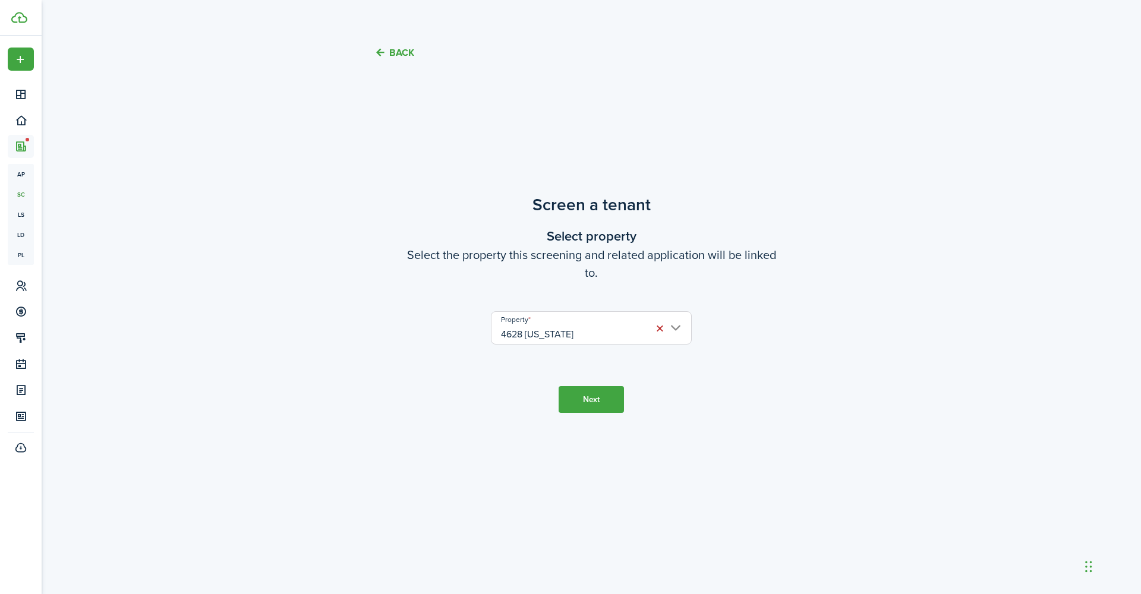
scroll to position [0, 0]
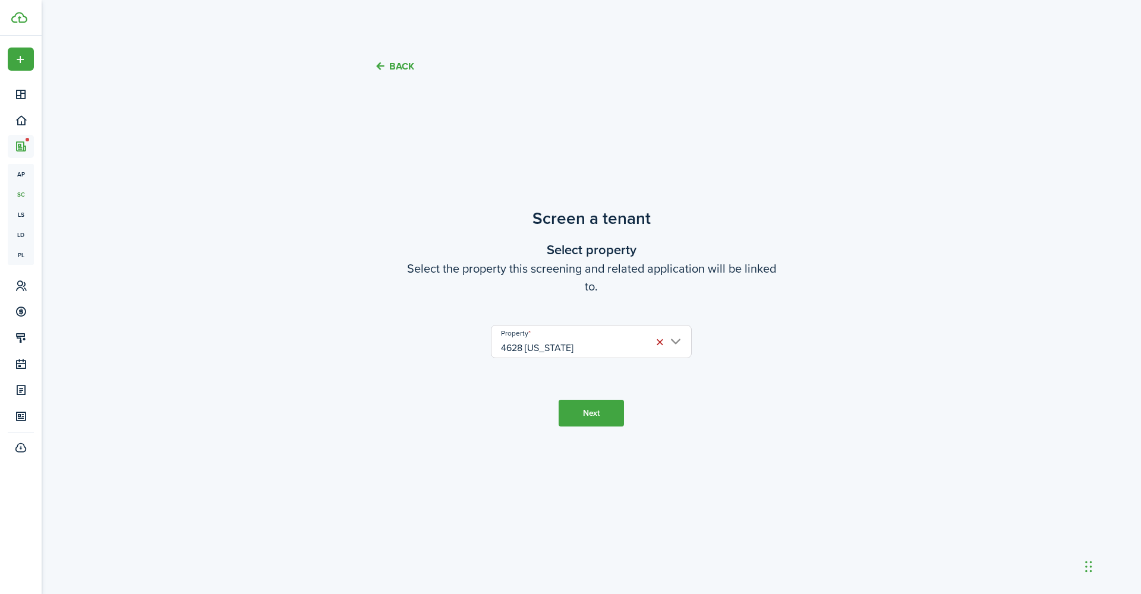
click at [391, 24] on dashboard-content "Back Screen a tenant Select property Select the property this screening and rel…" at bounding box center [592, 297] width 1100 height 594
click at [391, 64] on button "Back" at bounding box center [394, 66] width 40 height 12
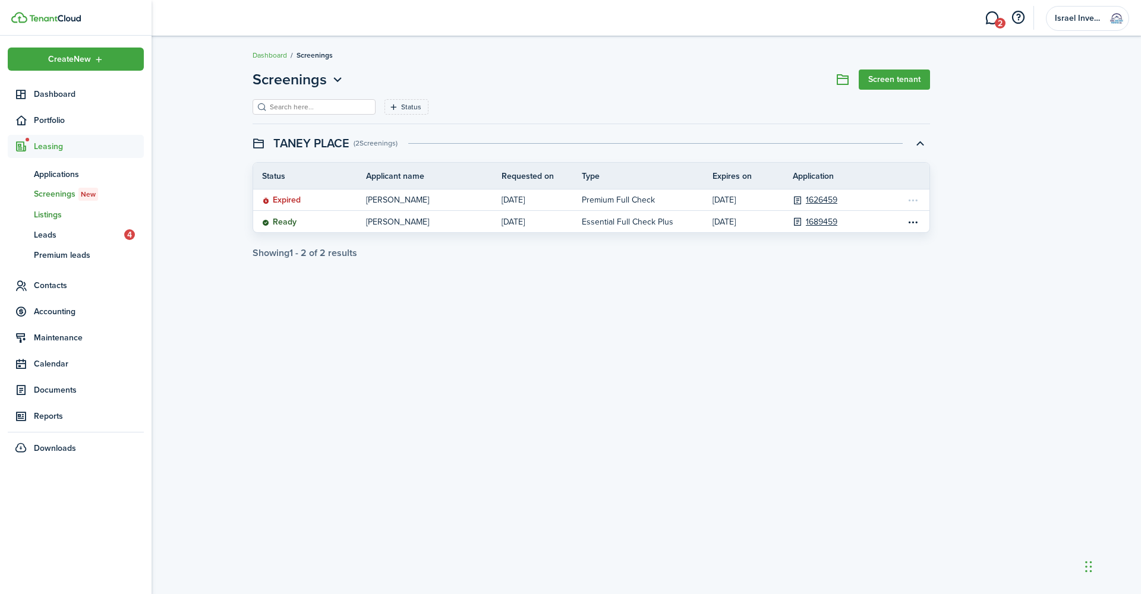
click at [55, 213] on span "Listings" at bounding box center [89, 215] width 110 height 12
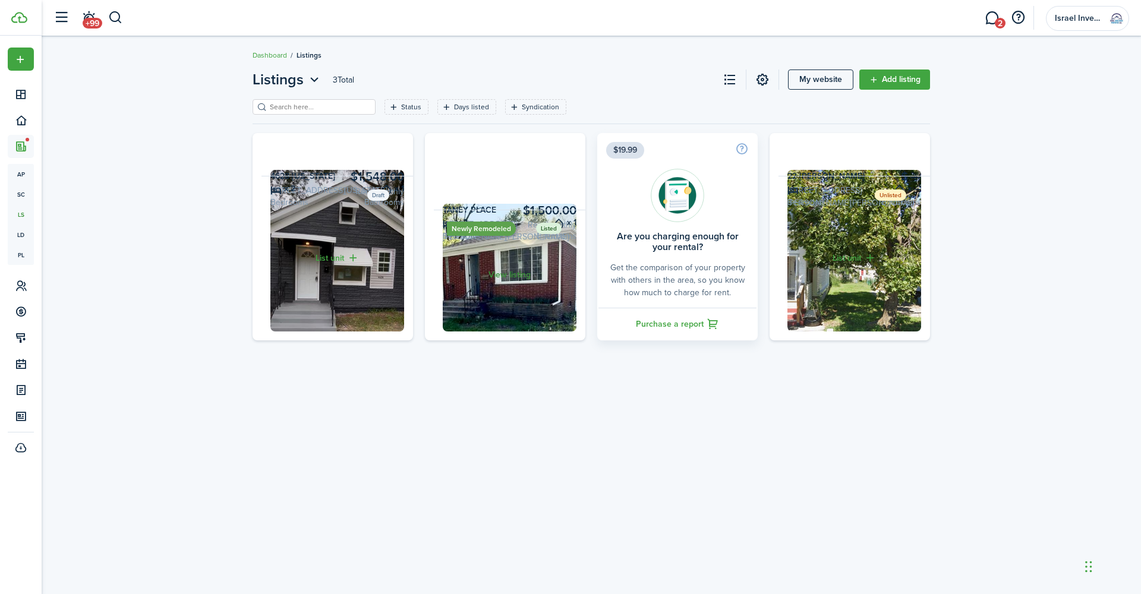
click at [495, 341] on link "View listing" at bounding box center [510, 275] width 152 height 131
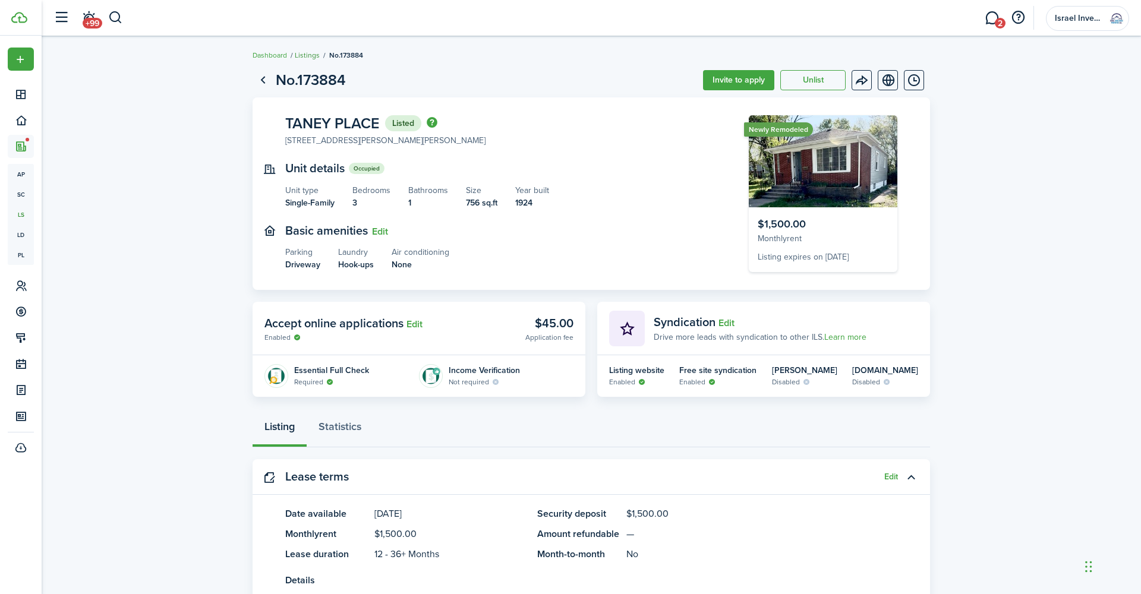
click at [311, 58] on link "Listings" at bounding box center [307, 55] width 25 height 11
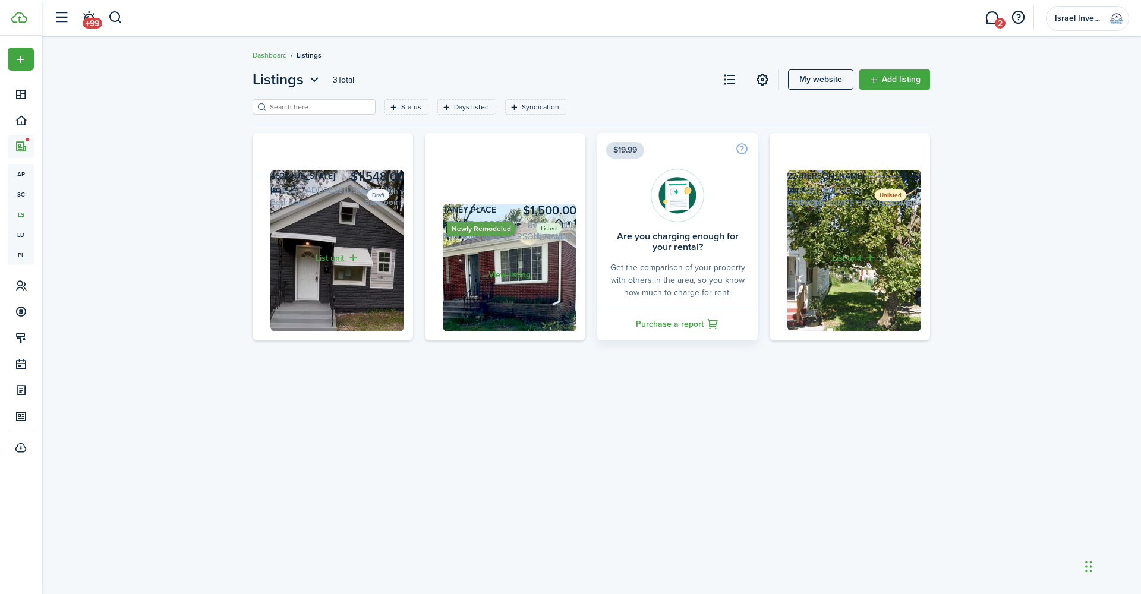
click at [333, 206] on img at bounding box center [337, 251] width 134 height 162
click at [495, 341] on link "View listing" at bounding box center [510, 275] width 152 height 131
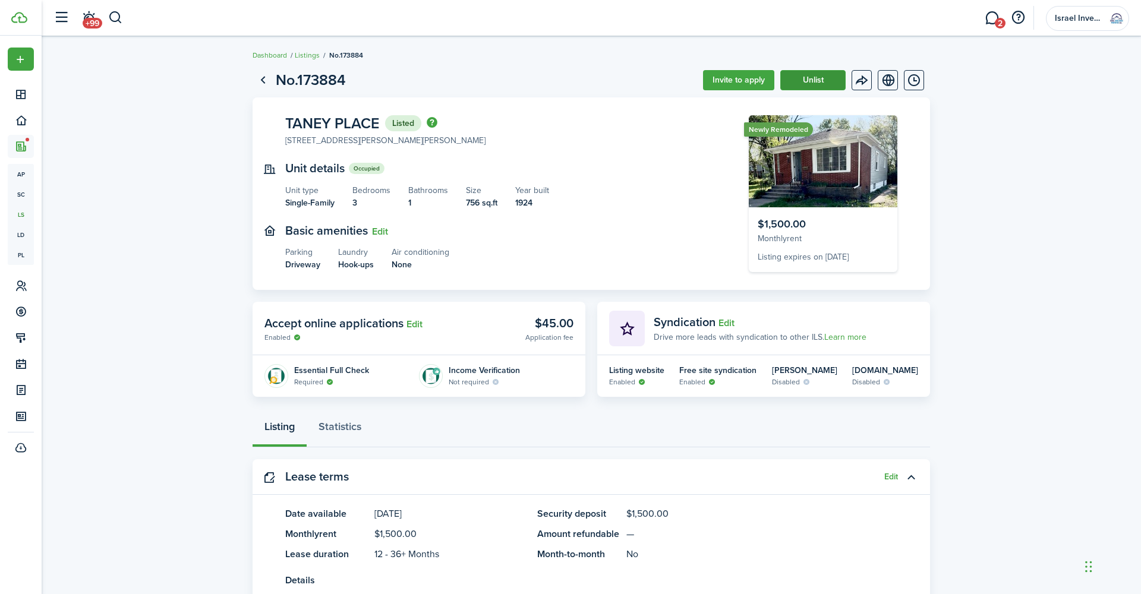
click at [821, 80] on button "Unlist" at bounding box center [812, 80] width 65 height 20
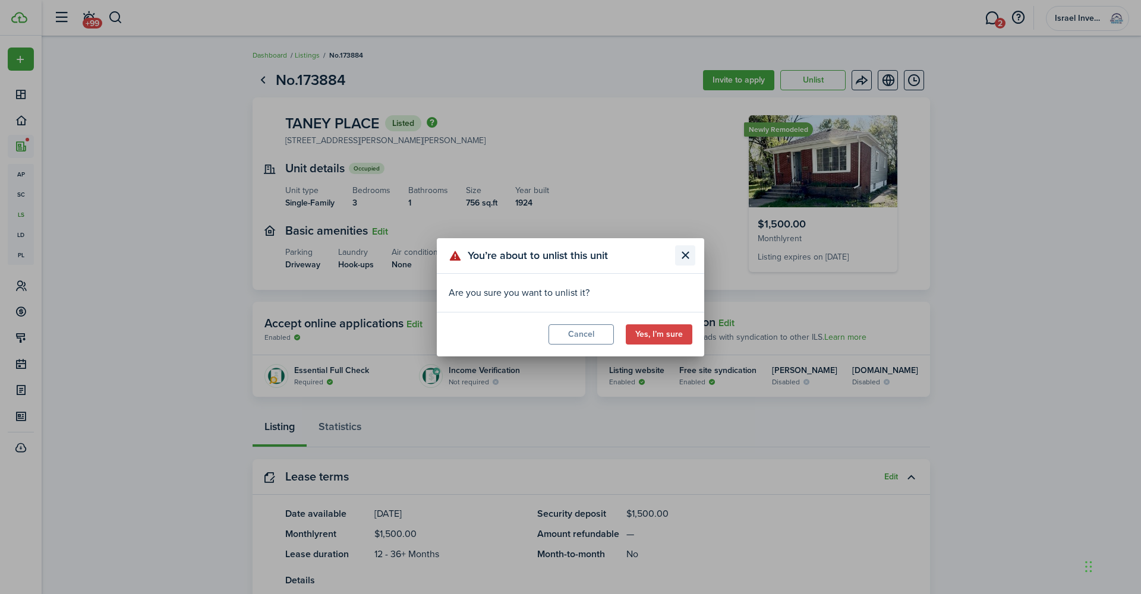
click at [684, 254] on button "Close modal" at bounding box center [685, 255] width 20 height 20
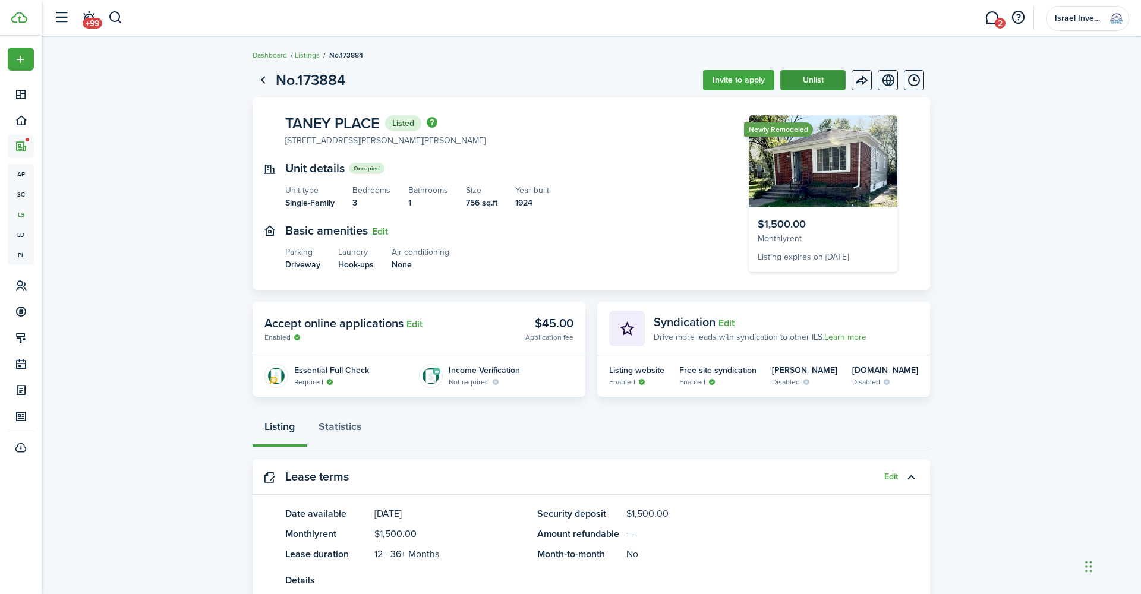
click at [822, 82] on button "Unlist" at bounding box center [812, 80] width 65 height 20
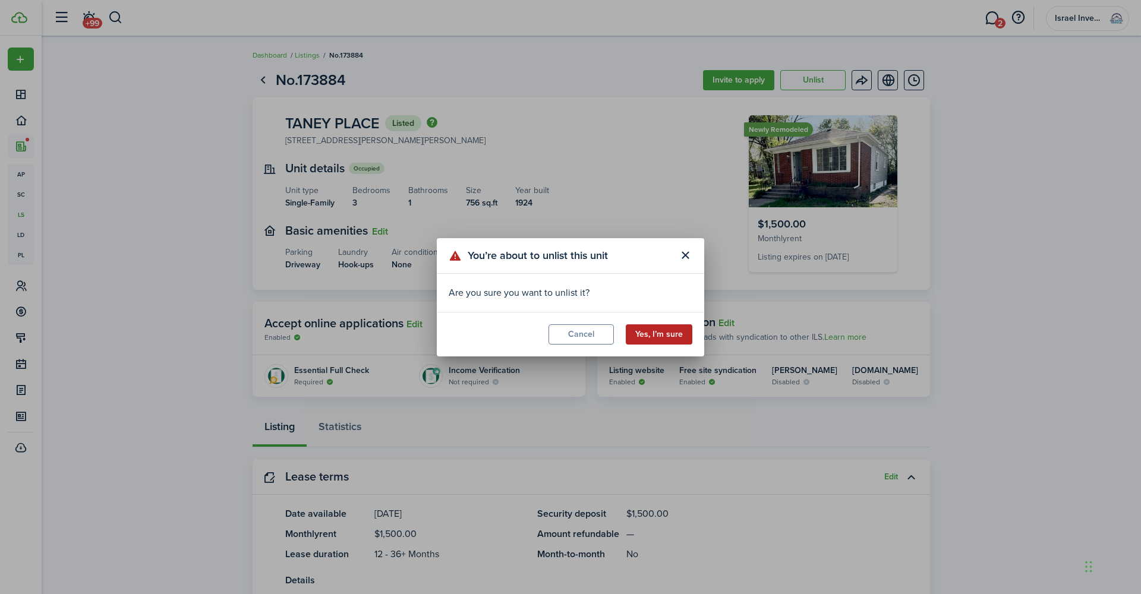
click at [649, 335] on button "Yes, I’m sure" at bounding box center [659, 335] width 67 height 20
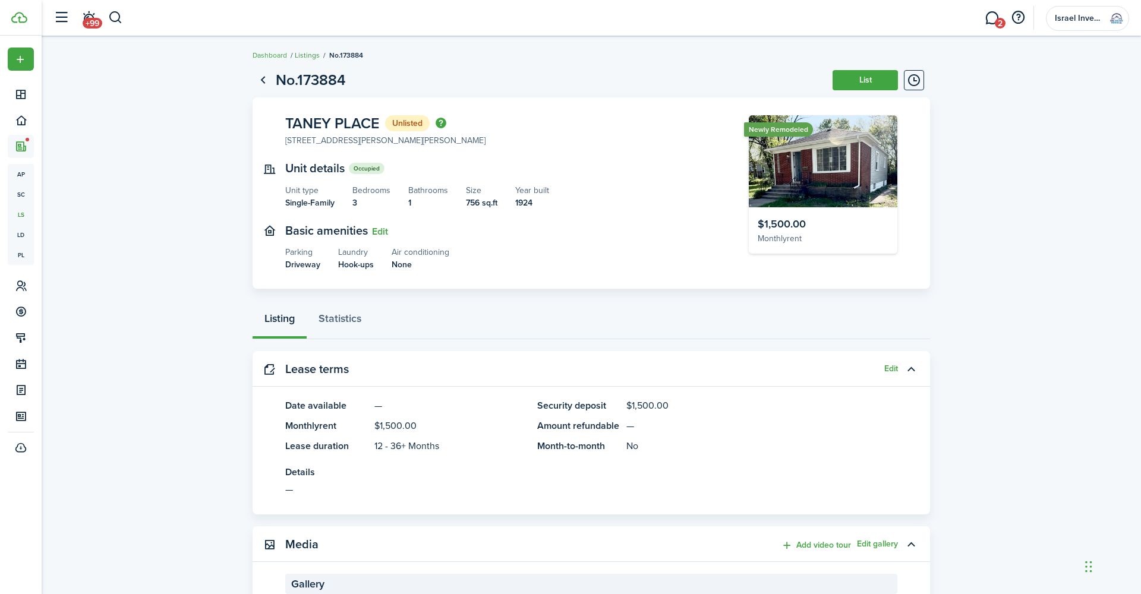
click at [317, 51] on link "Listings" at bounding box center [307, 55] width 25 height 11
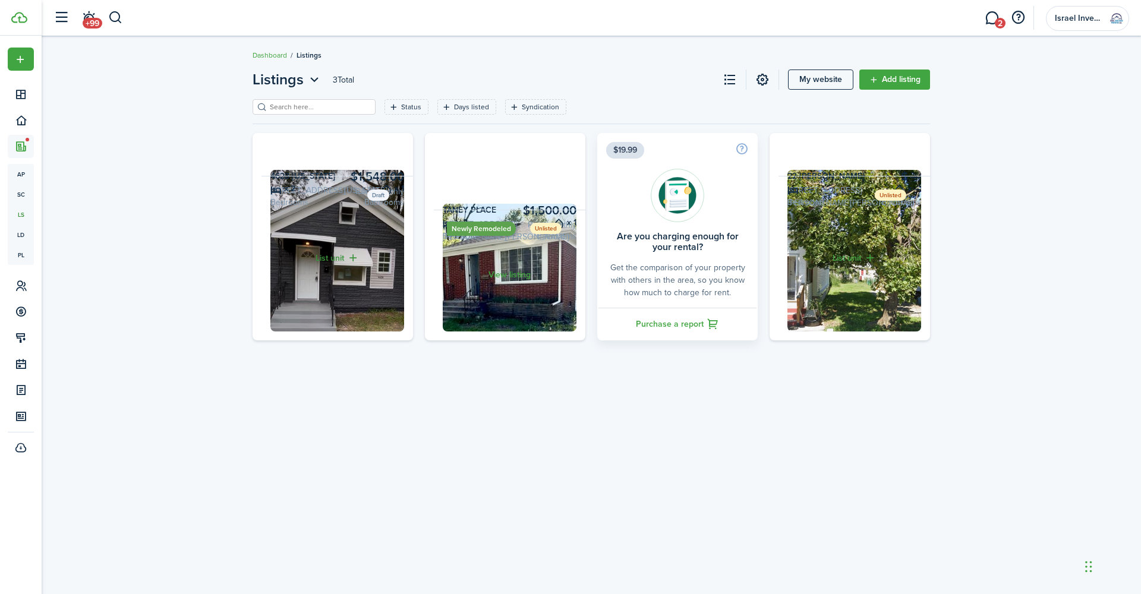
click at [325, 341] on link "List unit" at bounding box center [338, 258] width 152 height 165
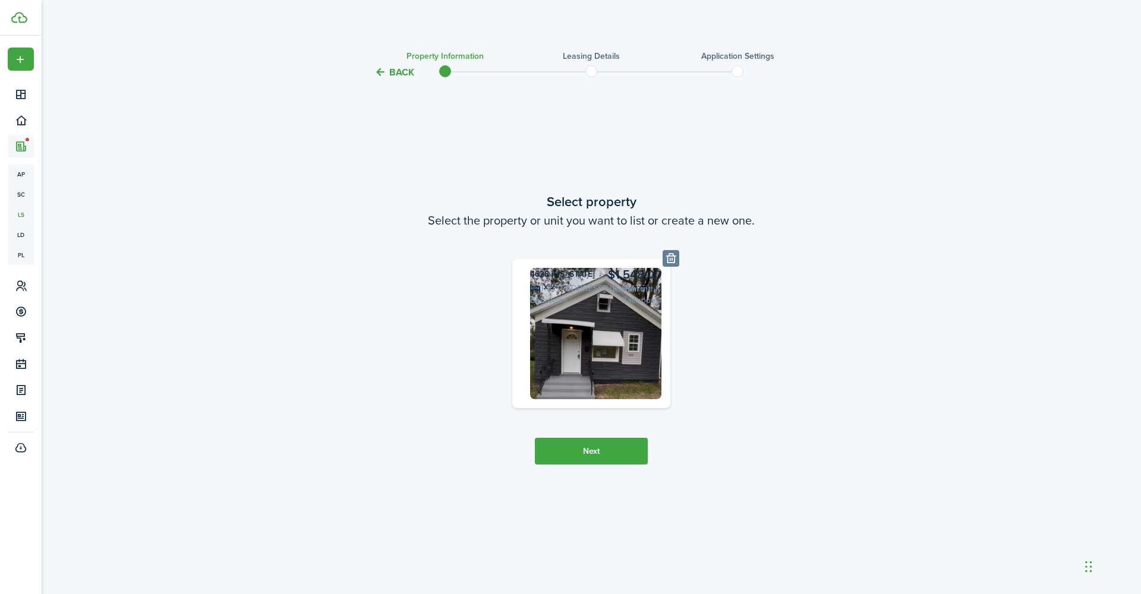
click at [610, 465] on button "Next" at bounding box center [591, 451] width 113 height 27
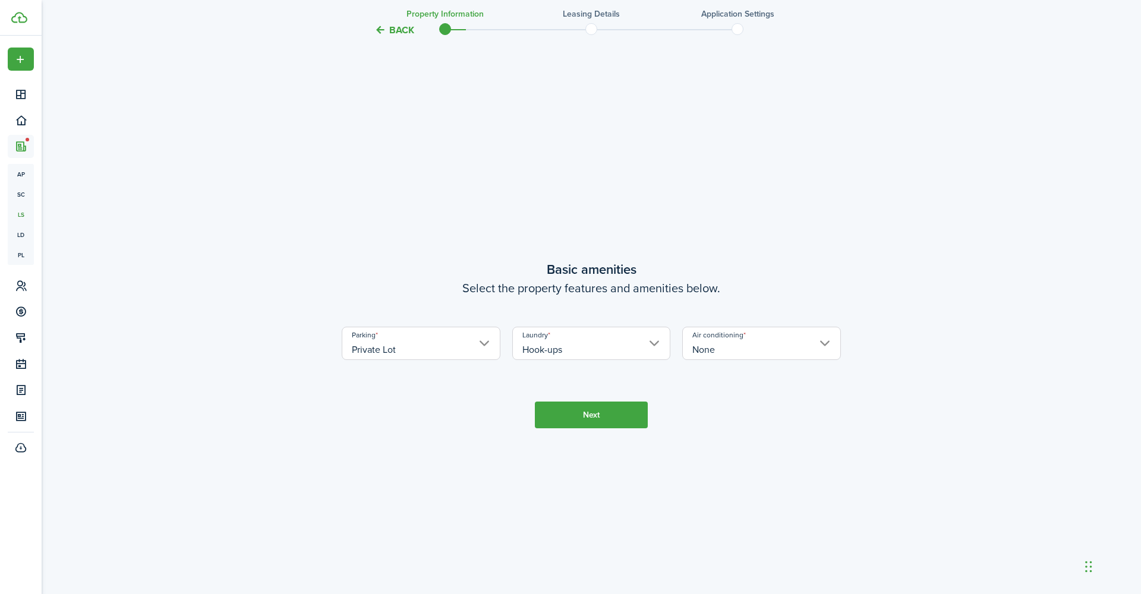
scroll to position [518, 0]
click at [602, 419] on button "Next" at bounding box center [591, 412] width 113 height 27
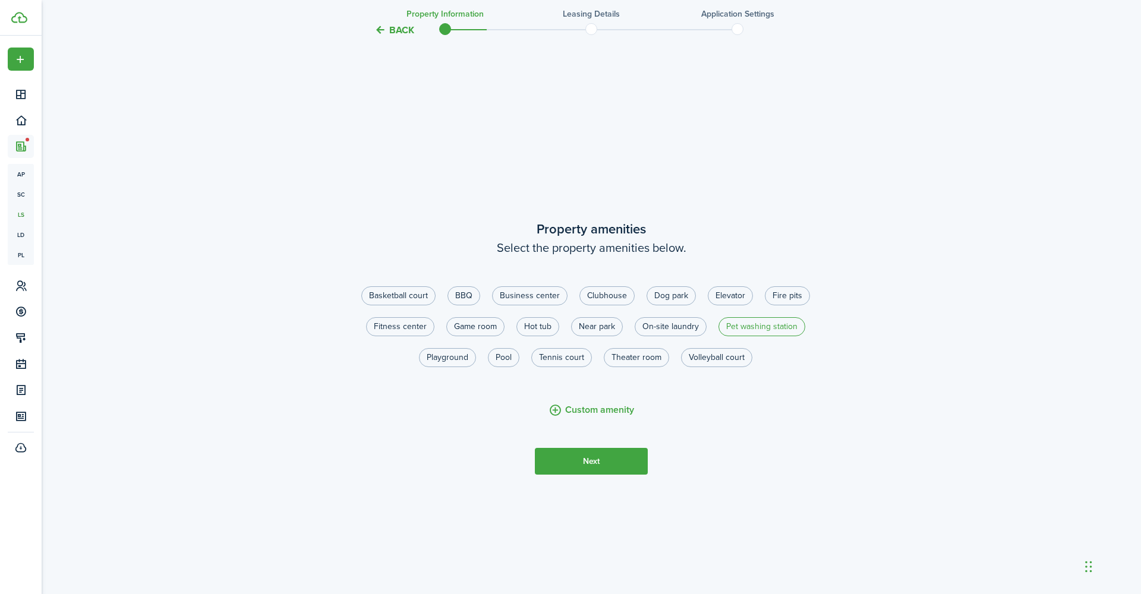
scroll to position [1108, 0]
click at [604, 468] on button "Next" at bounding box center [591, 459] width 113 height 27
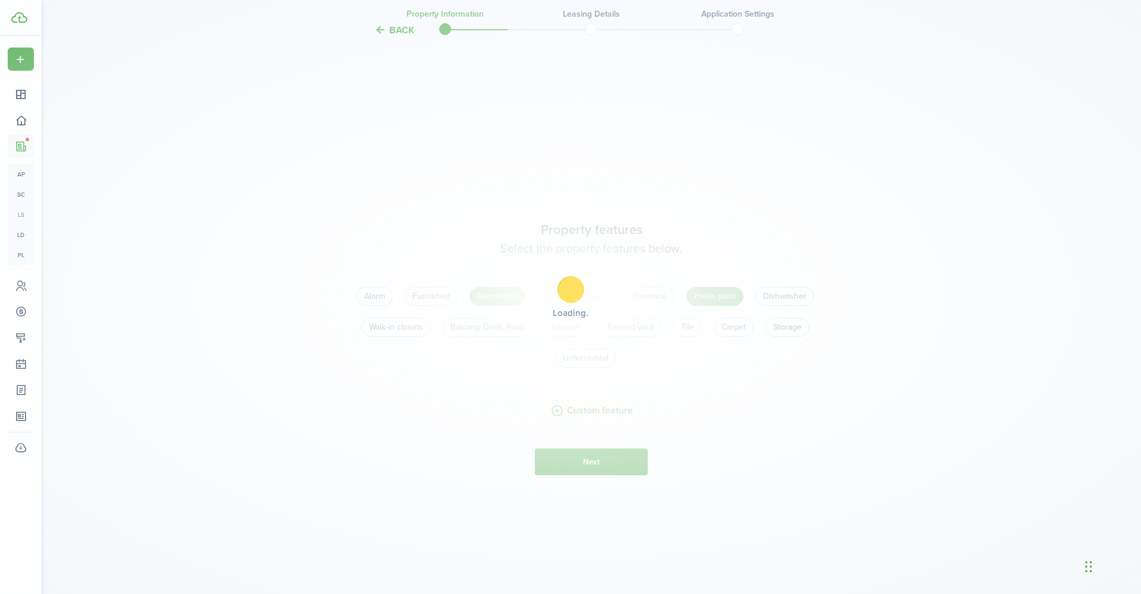
scroll to position [1703, 0]
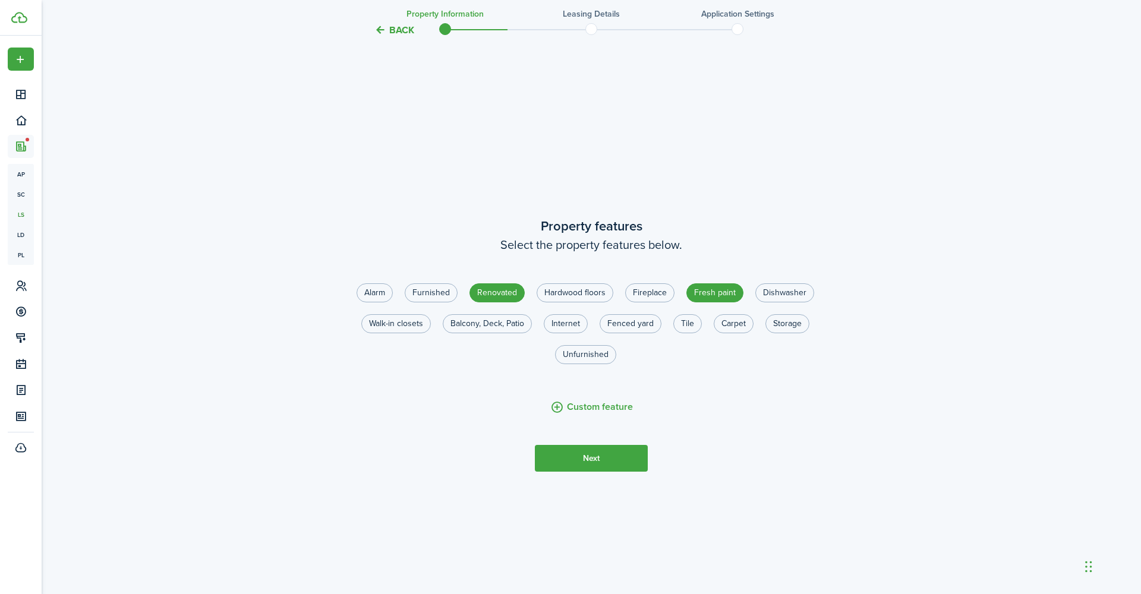
click at [602, 462] on button "Next" at bounding box center [591, 458] width 113 height 27
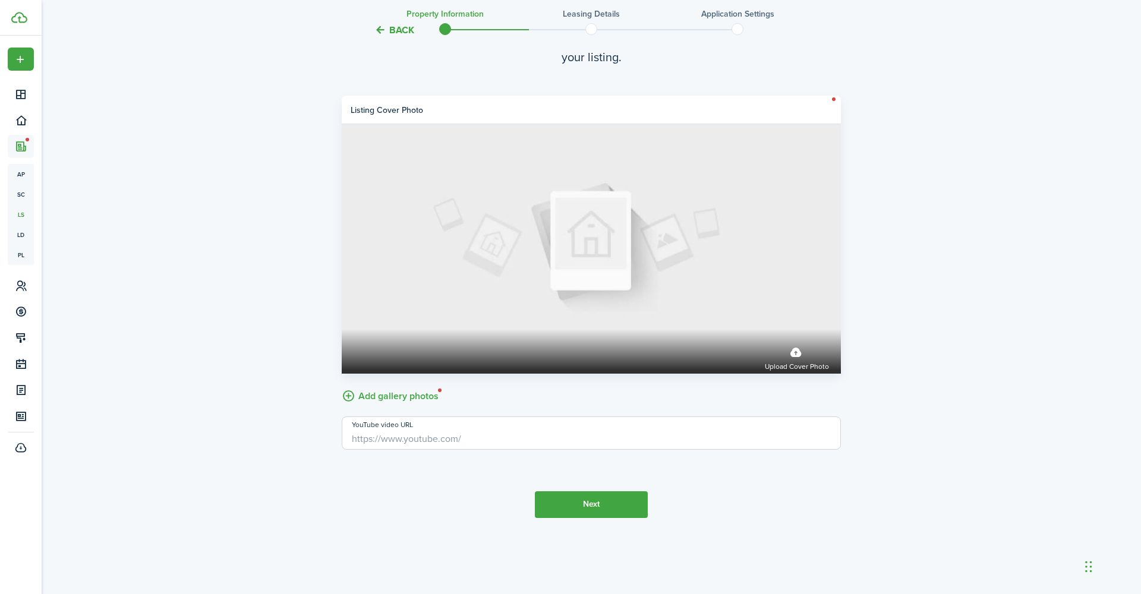
scroll to position [2377, 0]
click at [623, 504] on button "Next" at bounding box center [591, 505] width 113 height 27
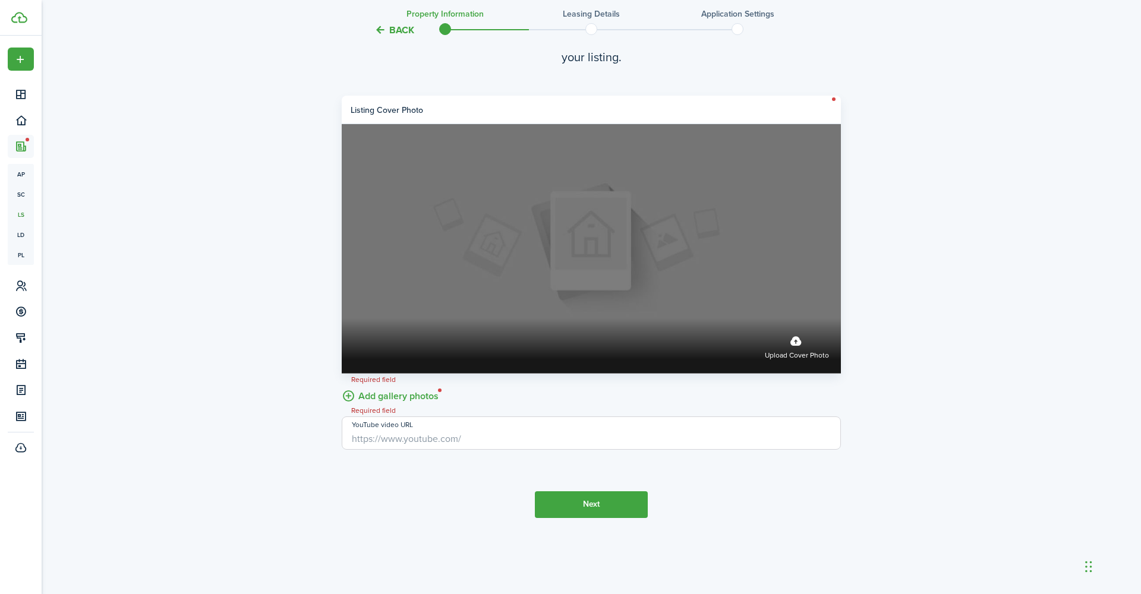
click at [798, 344] on label "Upload cover photo" at bounding box center [797, 346] width 64 height 32
click at [342, 319] on input "Upload cover photo" at bounding box center [342, 319] width 0 height 0
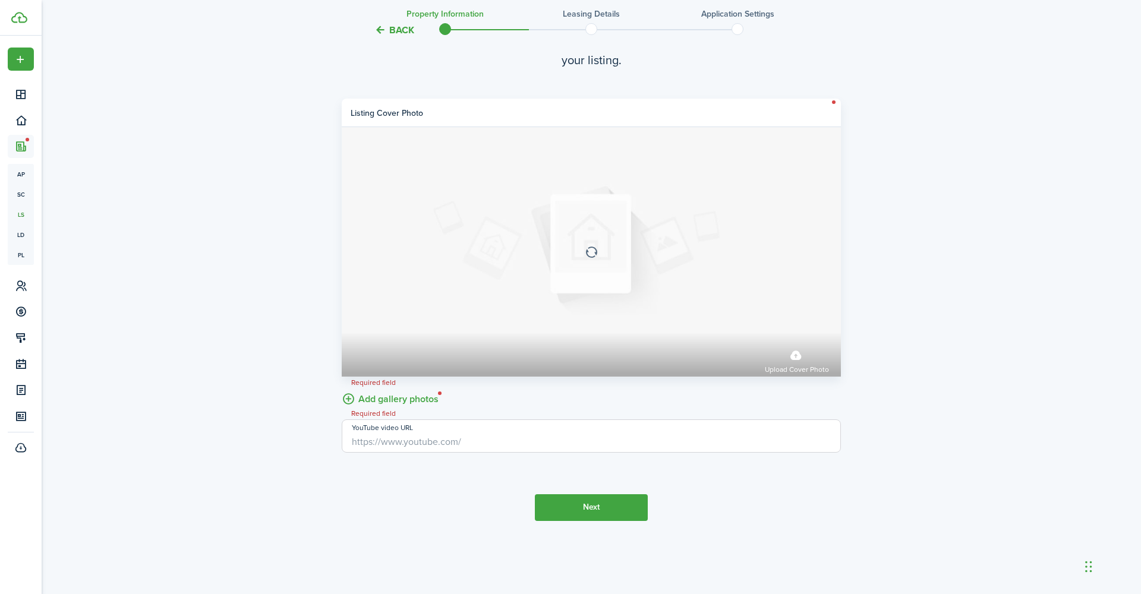
scroll to position [2375, 0]
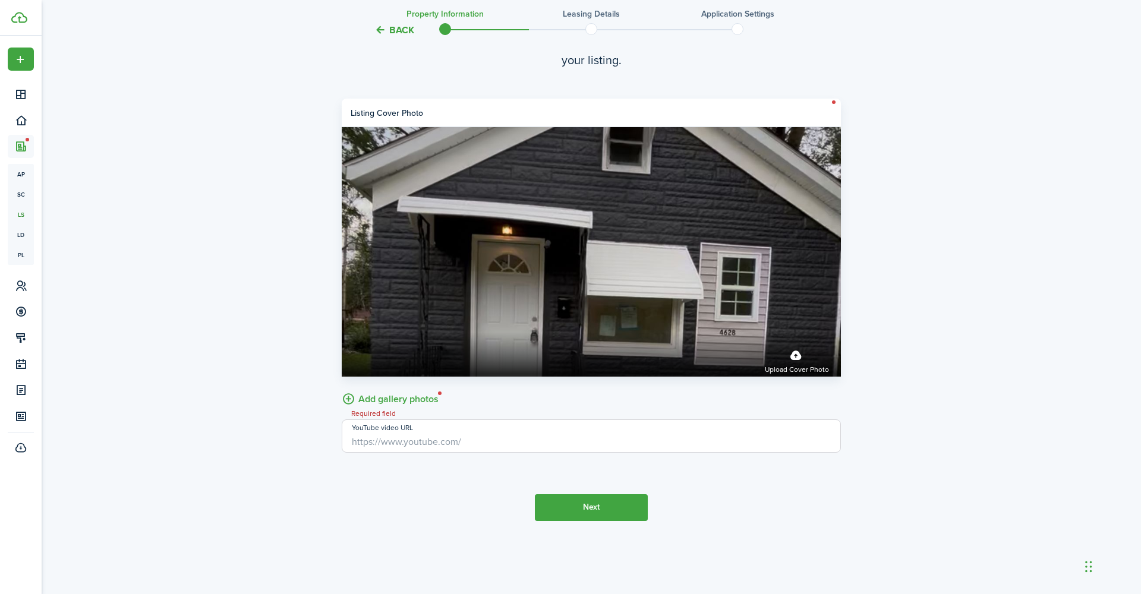
click at [400, 399] on label "Add gallery photos" at bounding box center [390, 398] width 97 height 18
click at [342, 389] on input "Add gallery photos" at bounding box center [342, 389] width 0 height 0
click at [398, 401] on label "Add gallery photos" at bounding box center [390, 398] width 97 height 18
click at [342, 389] on input "Add gallery photos" at bounding box center [342, 389] width 0 height 0
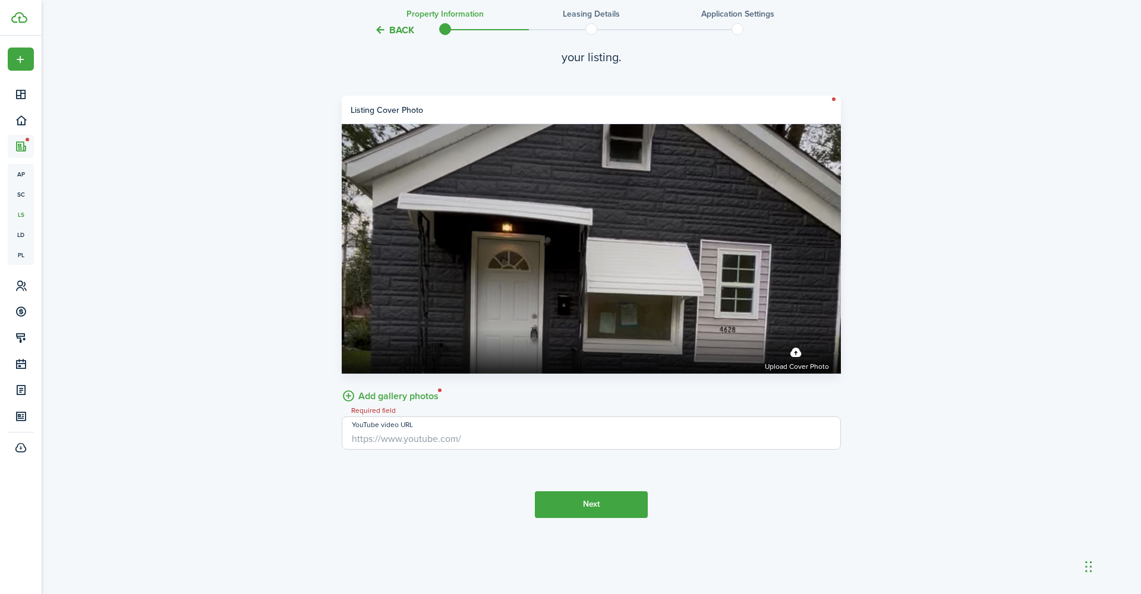
scroll to position [2377, 0]
click at [380, 398] on label "Add gallery photos" at bounding box center [390, 395] width 97 height 18
click at [342, 386] on input "Add gallery photos" at bounding box center [342, 386] width 0 height 0
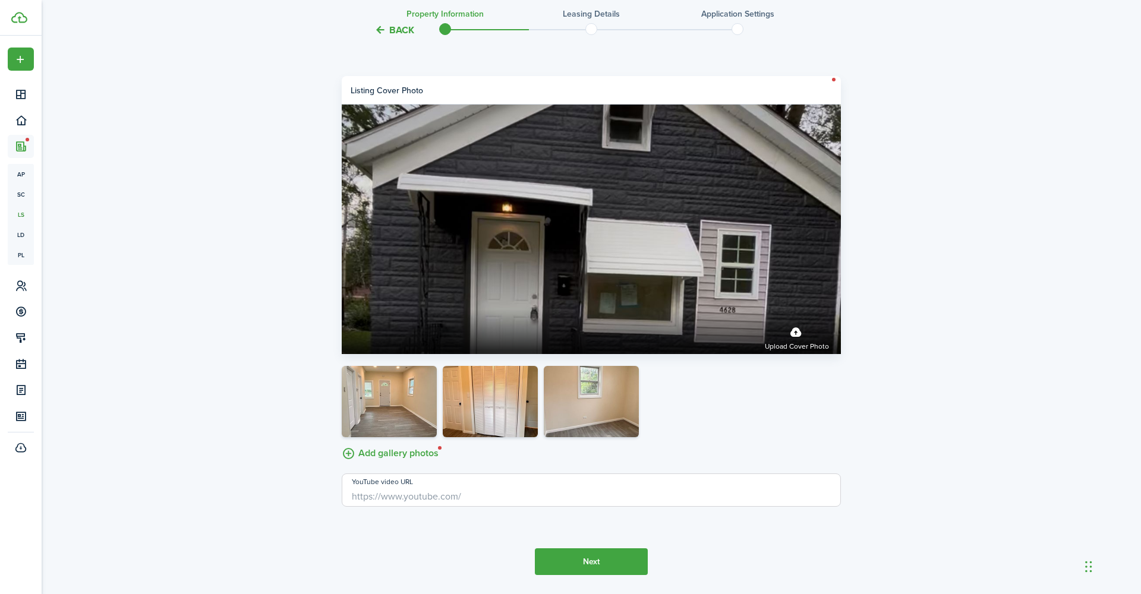
click at [400, 455] on label "Add gallery photos" at bounding box center [390, 452] width 97 height 18
click at [342, 443] on input "Add gallery photos" at bounding box center [342, 443] width 0 height 0
click at [410, 452] on label "Add gallery photos" at bounding box center [390, 452] width 97 height 18
click at [342, 443] on input "Add gallery photos" at bounding box center [342, 443] width 0 height 0
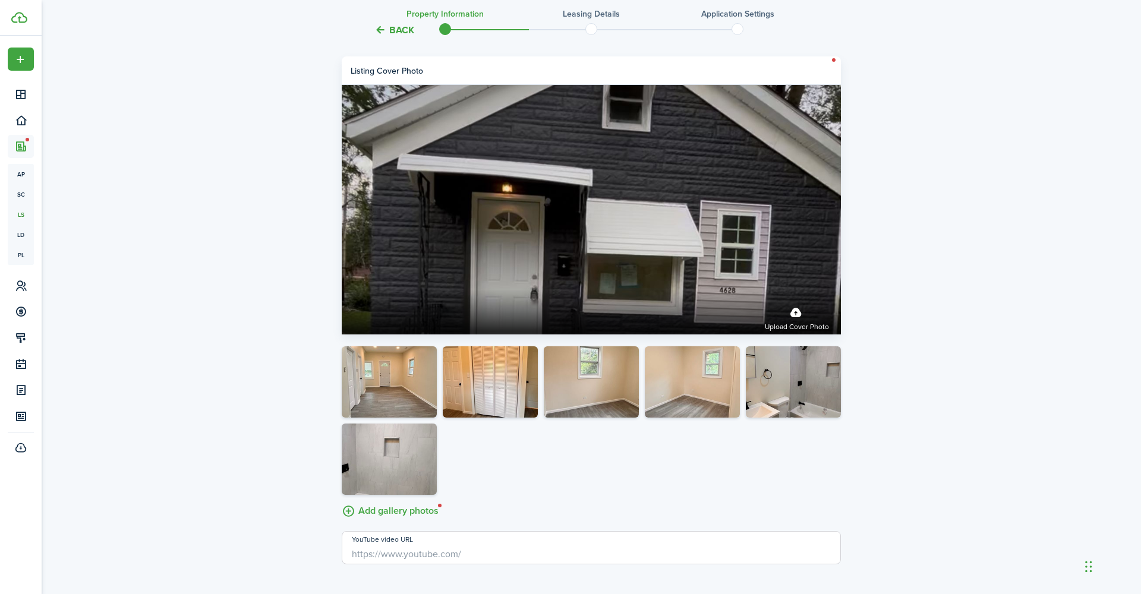
scroll to position [2492, 0]
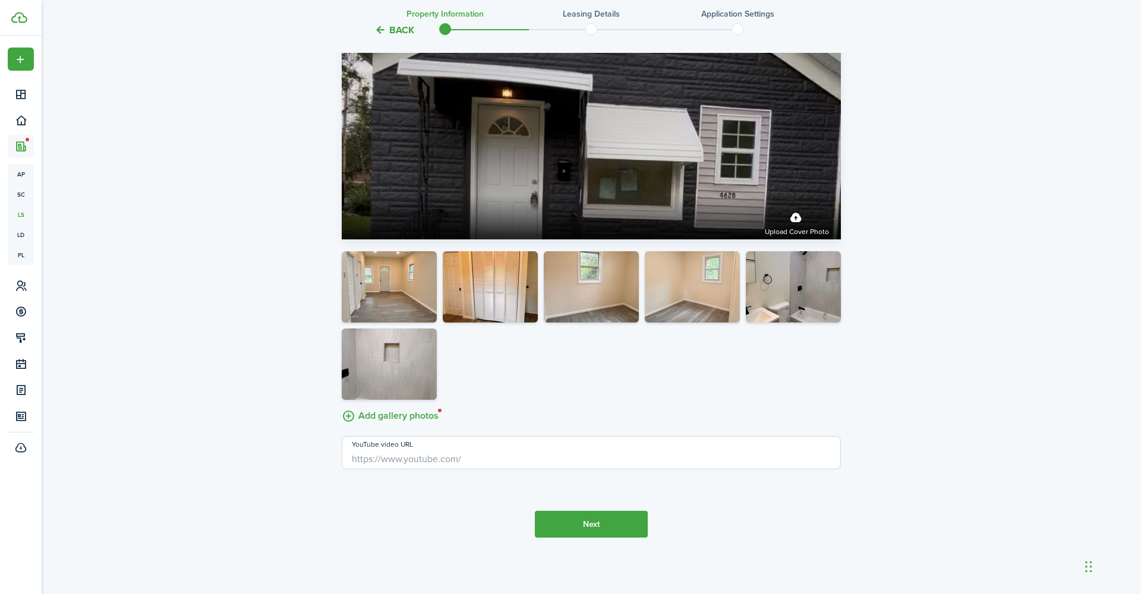
click at [506, 460] on input "YouTube video URL" at bounding box center [591, 452] width 499 height 33
click at [609, 526] on button "Next" at bounding box center [591, 524] width 113 height 27
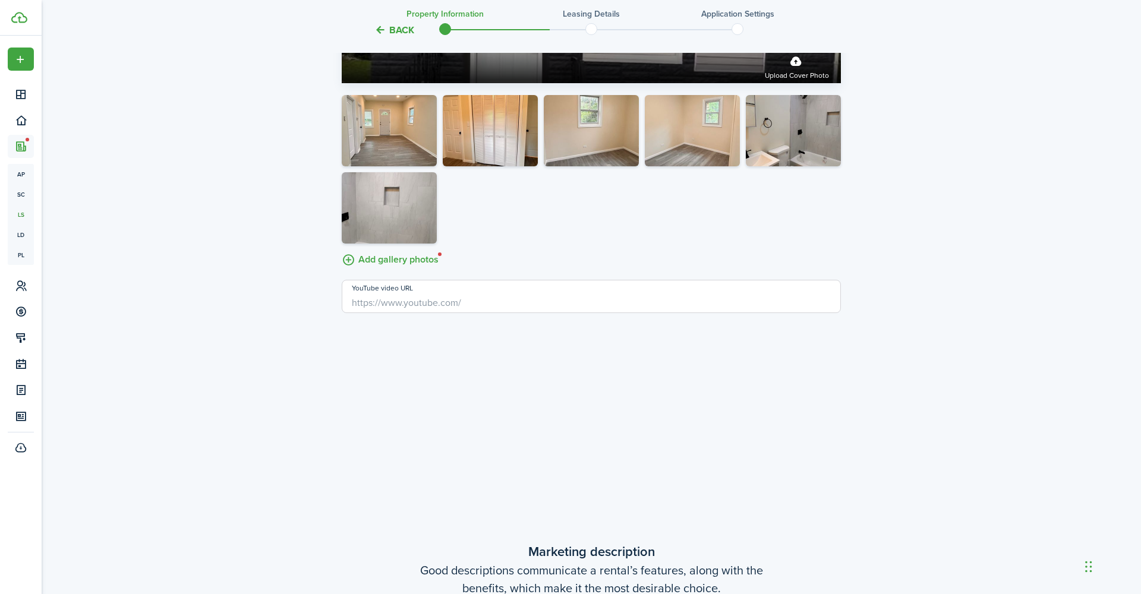
scroll to position [2645, 0]
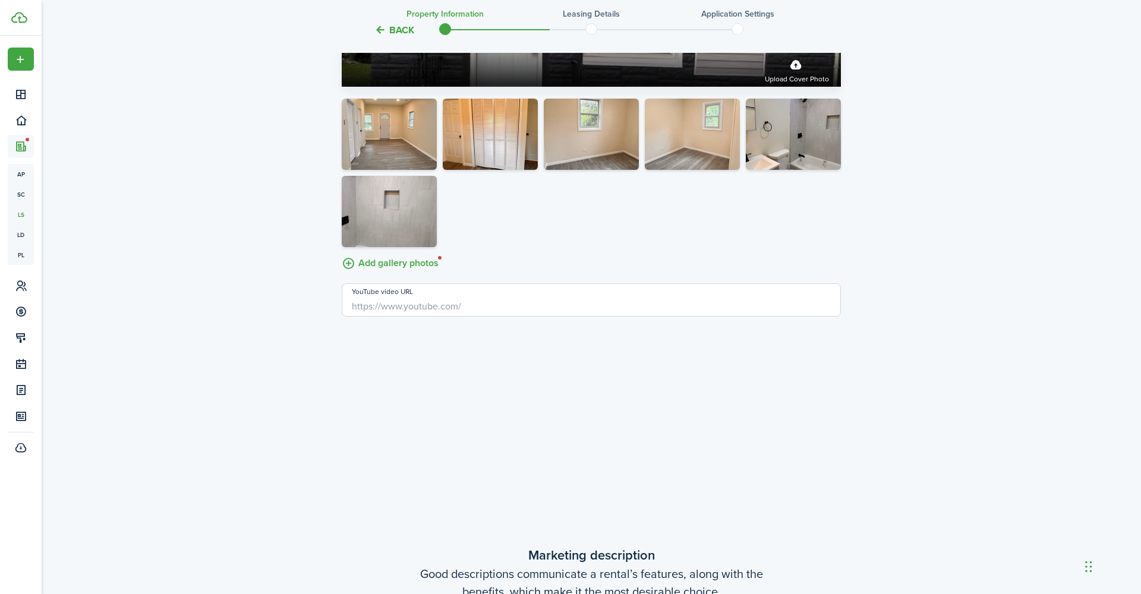
click at [475, 308] on input "YouTube video URL" at bounding box center [591, 300] width 499 height 33
paste input "[URL][DOMAIN_NAME]"
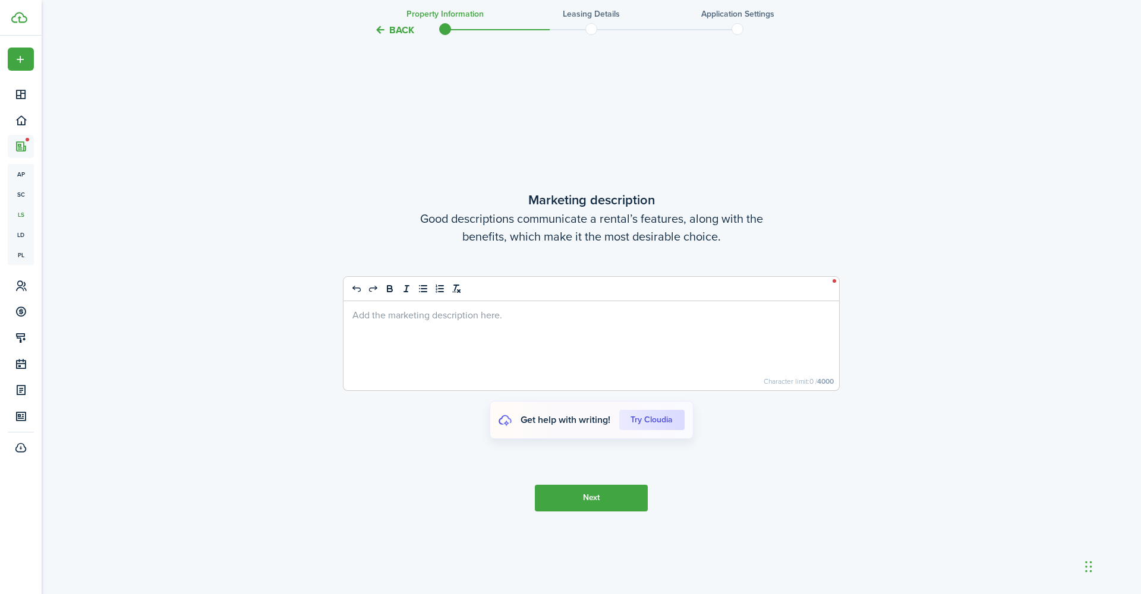
scroll to position [3002, 0]
type input "[URL][DOMAIN_NAME]"
click at [516, 317] on p at bounding box center [591, 313] width 478 height 12
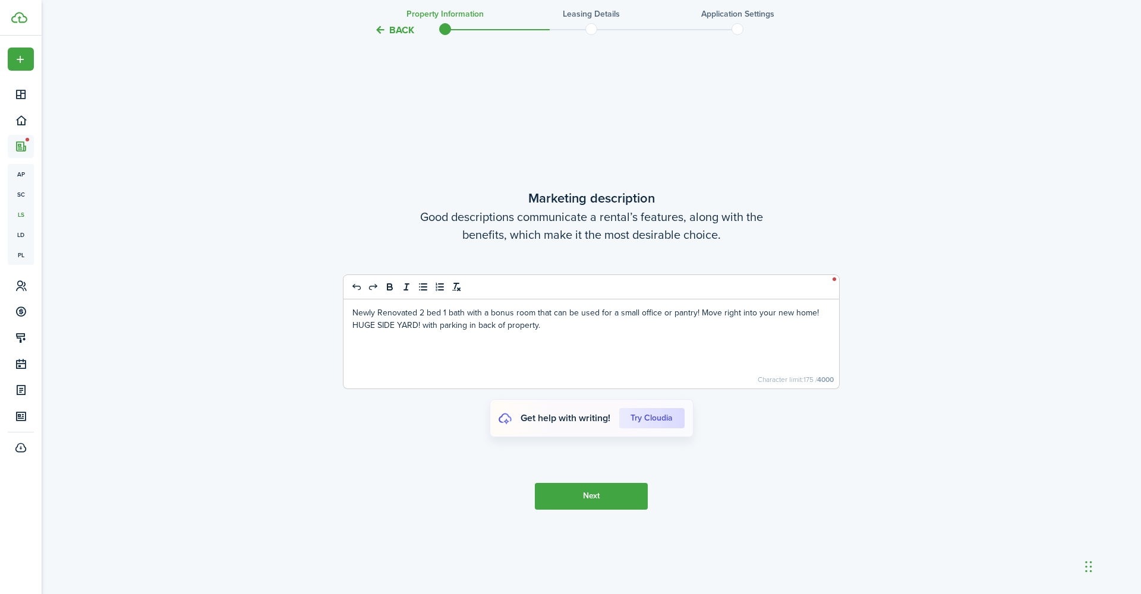
click at [603, 496] on button "Next" at bounding box center [591, 496] width 113 height 27
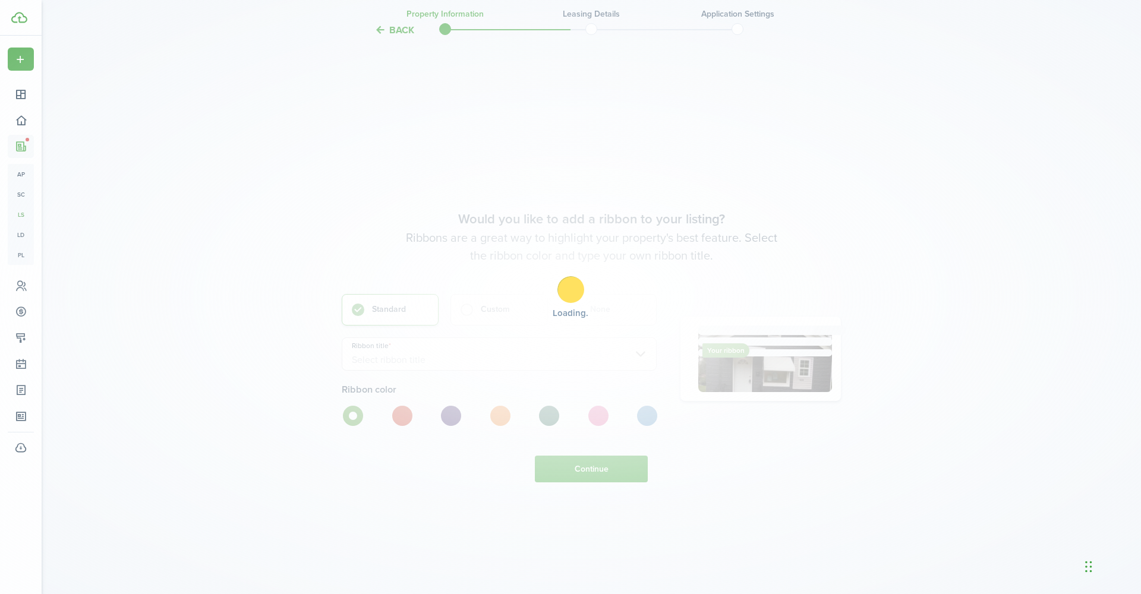
scroll to position [3601, 0]
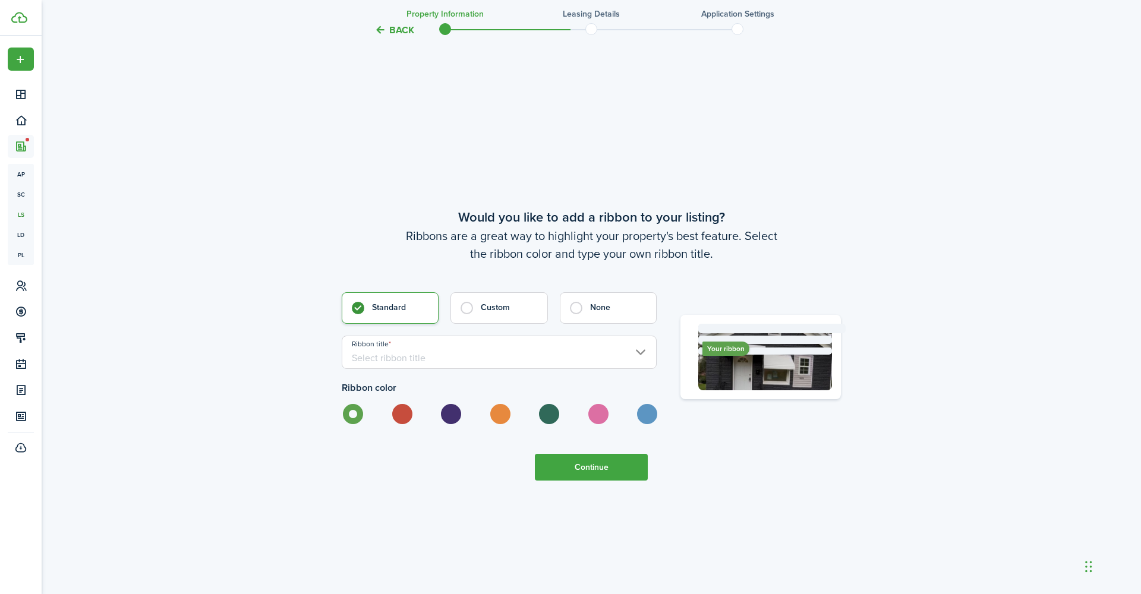
click at [446, 357] on input "Ribbon title" at bounding box center [499, 352] width 315 height 33
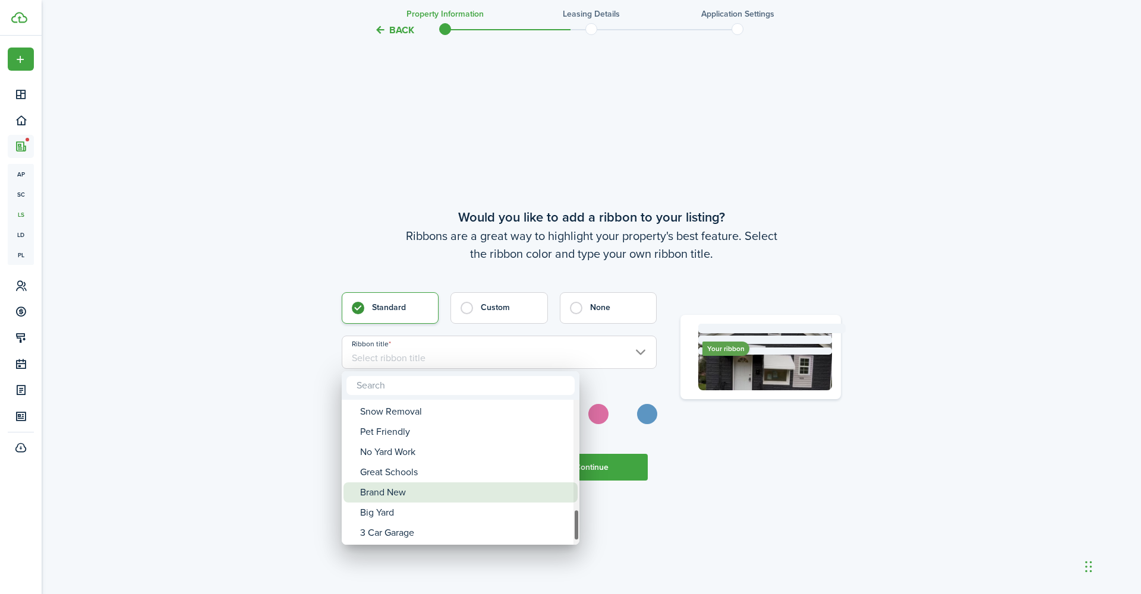
click at [420, 487] on div "Brand New" at bounding box center [465, 493] width 210 height 20
type input "Brand New"
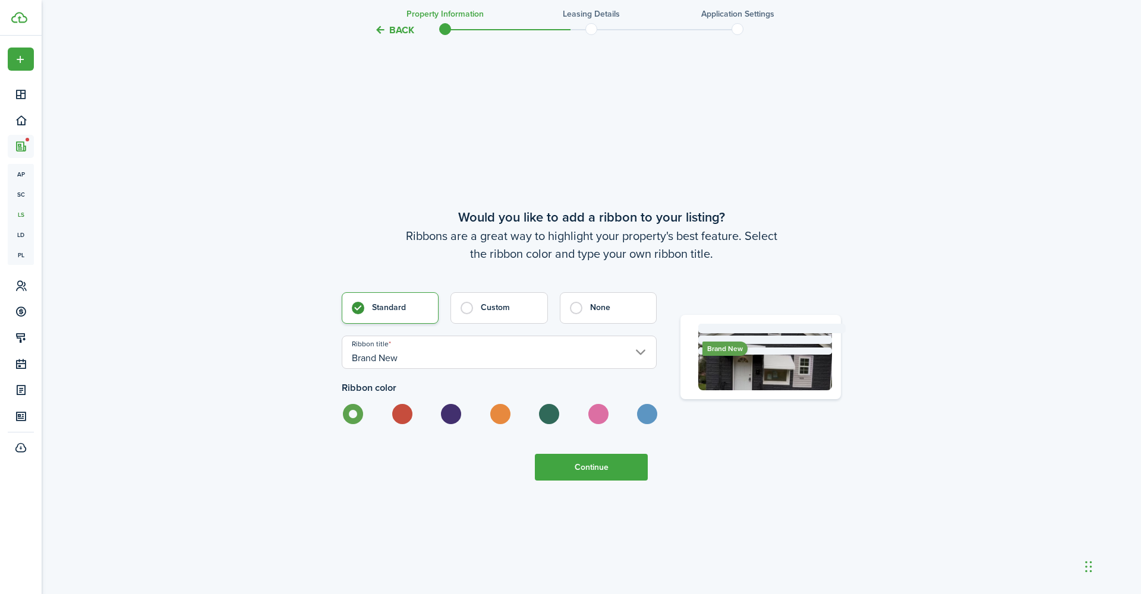
click at [407, 418] on label at bounding box center [401, 414] width 21 height 20
radio input "false"
click at [464, 418] on control-radio-group at bounding box center [499, 414] width 315 height 20
click at [452, 418] on label at bounding box center [450, 414] width 21 height 20
radio input "false"
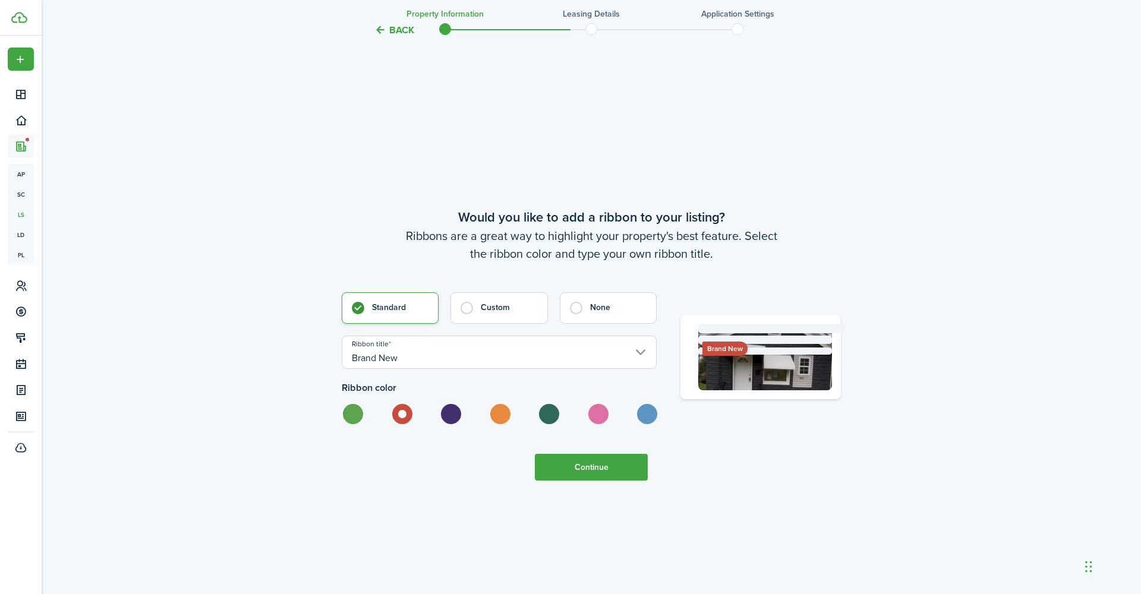
radio input "true"
click at [358, 416] on label at bounding box center [352, 414] width 21 height 20
radio input "true"
click at [571, 481] on button "Continue" at bounding box center [591, 467] width 113 height 27
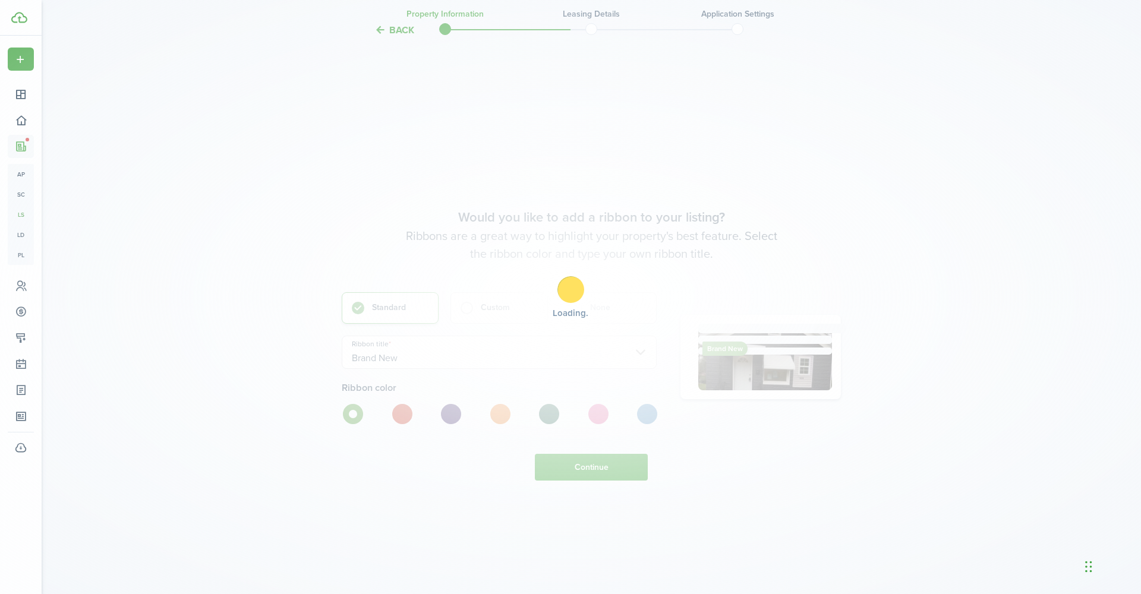
scroll to position [0, 0]
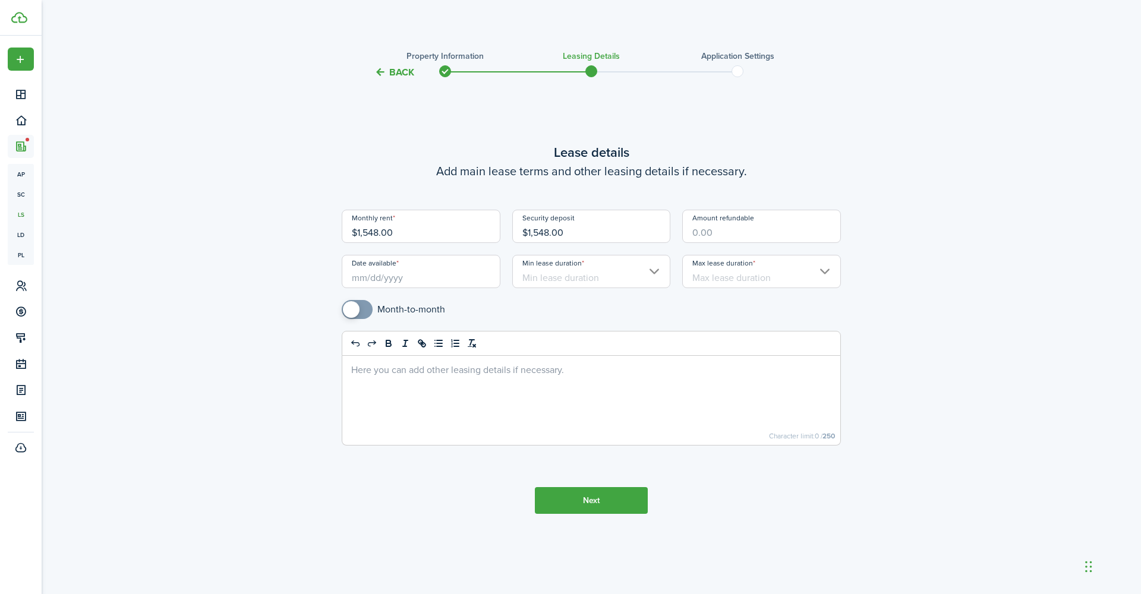
click at [401, 276] on input "Date available" at bounding box center [421, 271] width 159 height 33
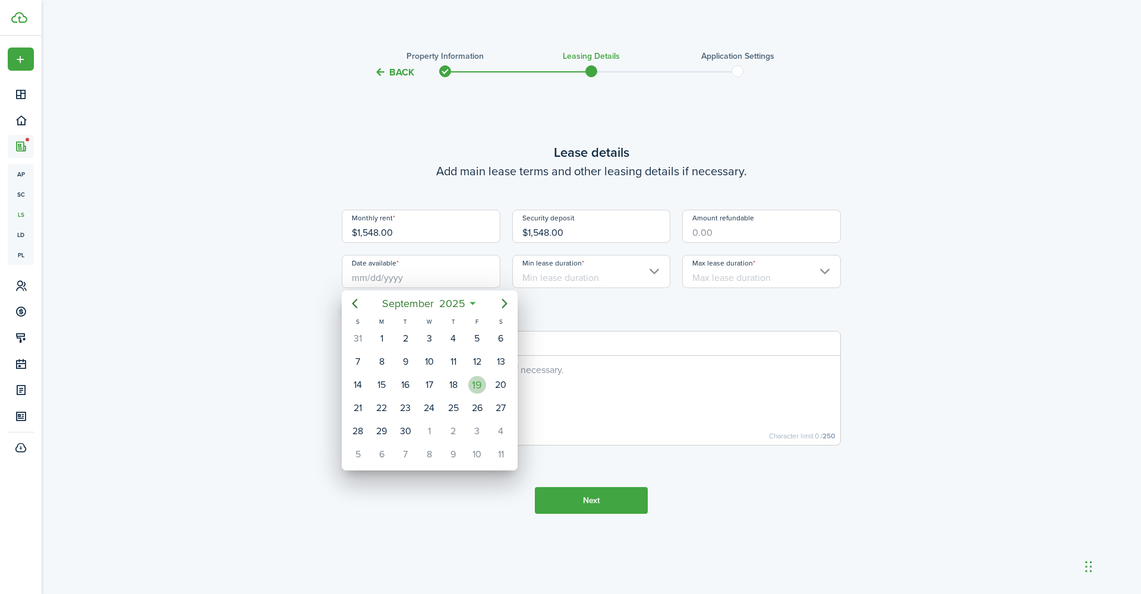
click at [475, 382] on div "19" at bounding box center [477, 385] width 18 height 18
type input "09/19/2025"
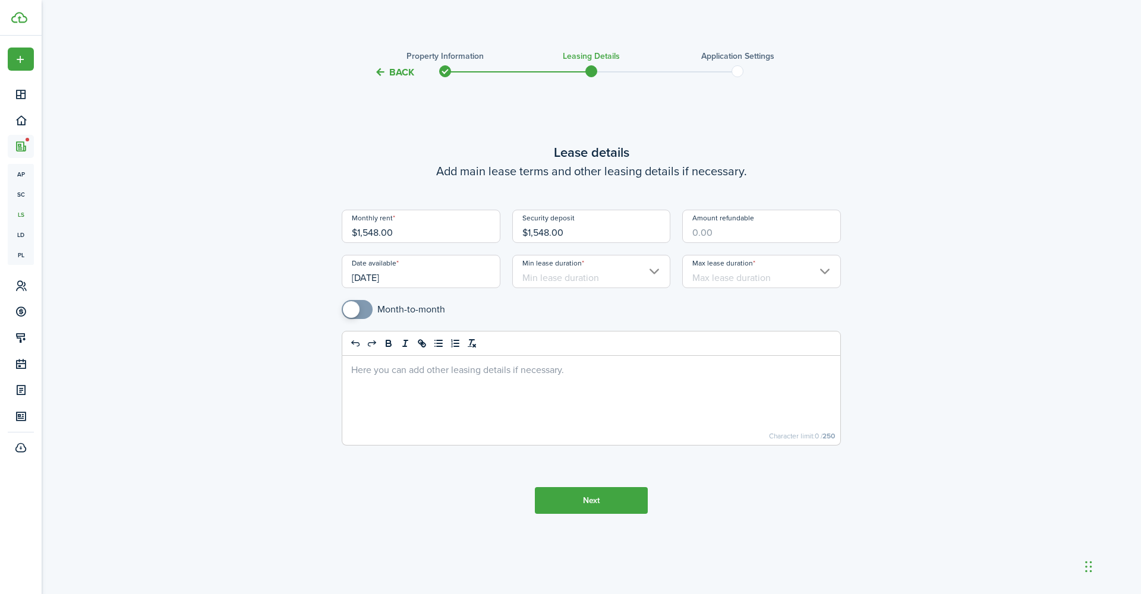
click at [602, 281] on input "Min lease duration" at bounding box center [591, 271] width 159 height 33
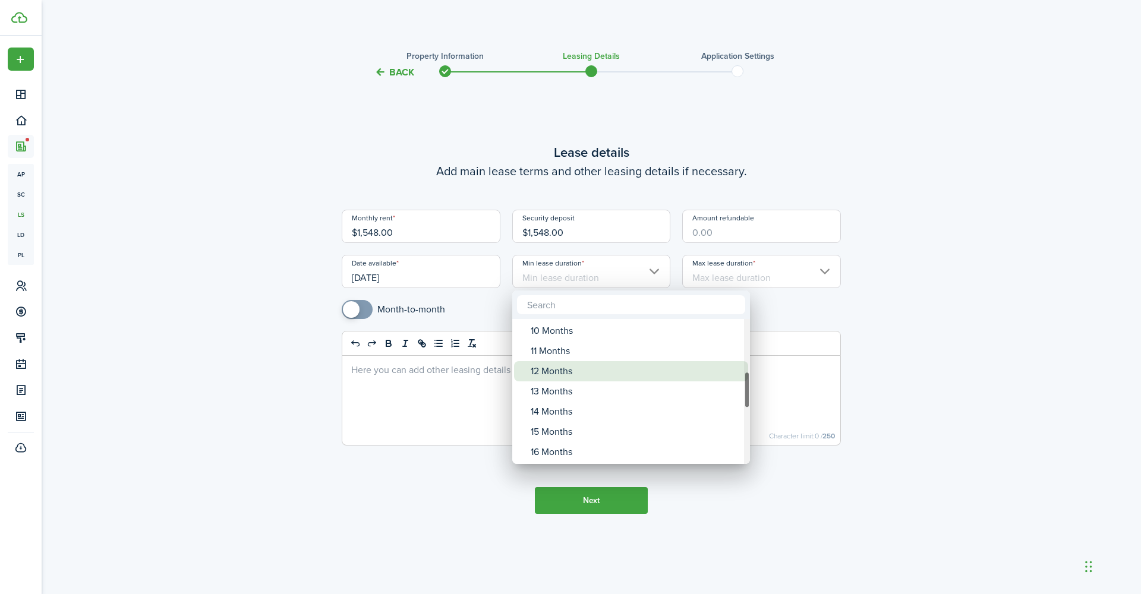
click at [556, 367] on div "12 Months" at bounding box center [636, 371] width 210 height 20
type input "12 Months"
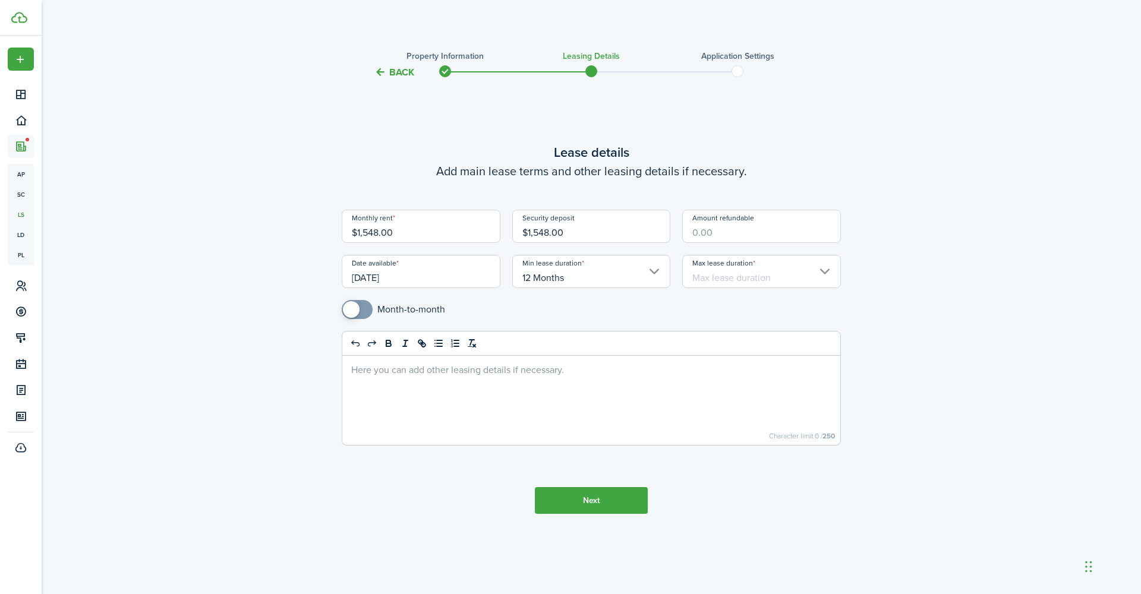
click at [735, 274] on input "Max lease duration" at bounding box center [761, 271] width 159 height 33
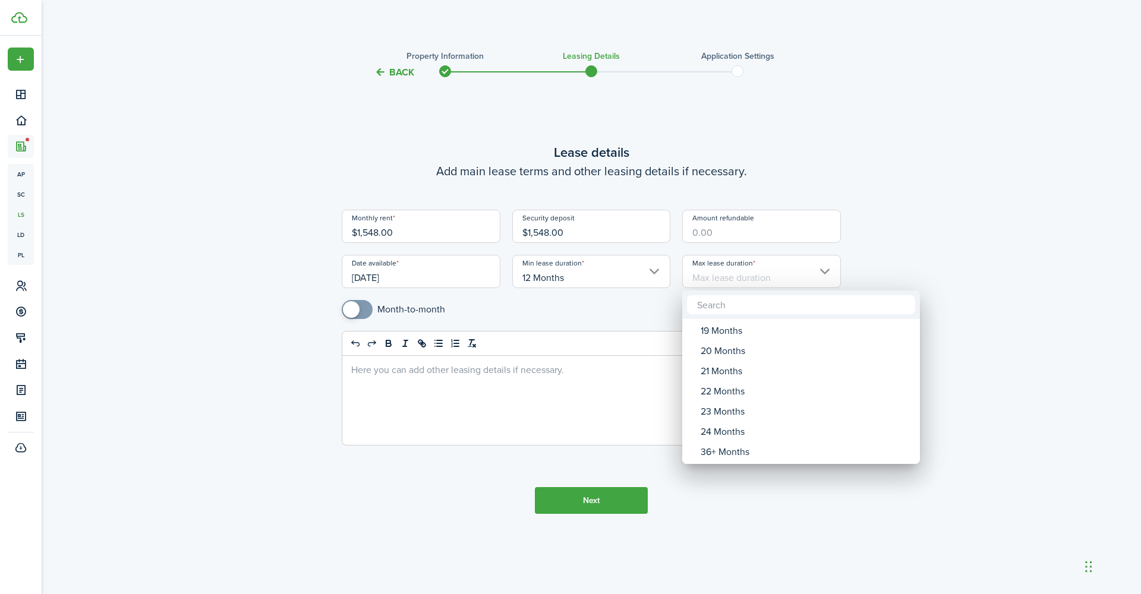
click at [902, 233] on div at bounding box center [570, 297] width 1331 height 785
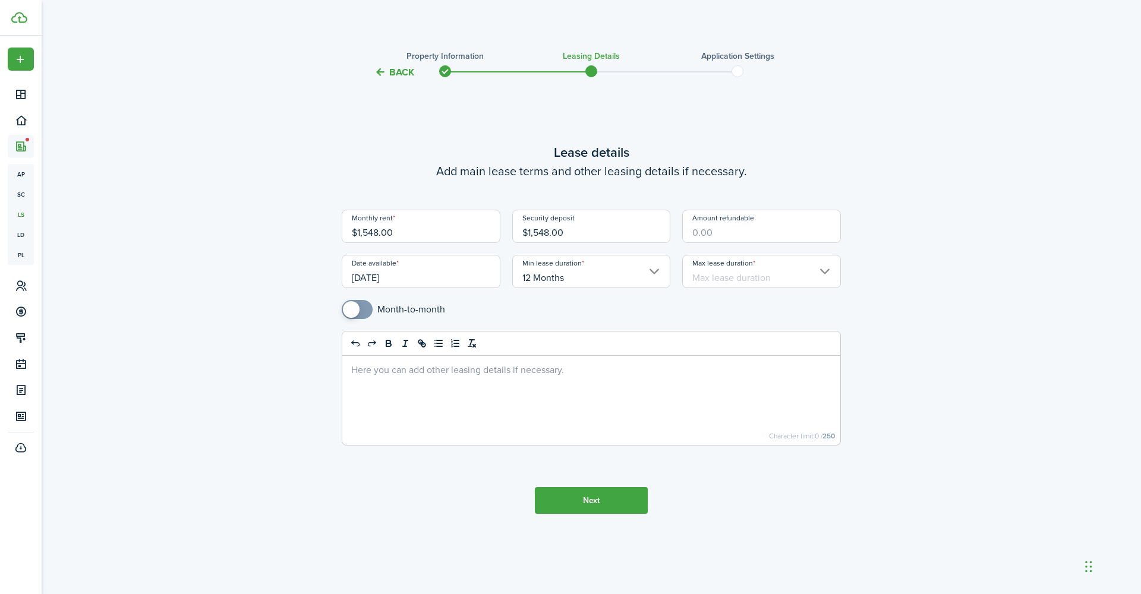
click at [777, 279] on input "Max lease duration" at bounding box center [761, 271] width 159 height 33
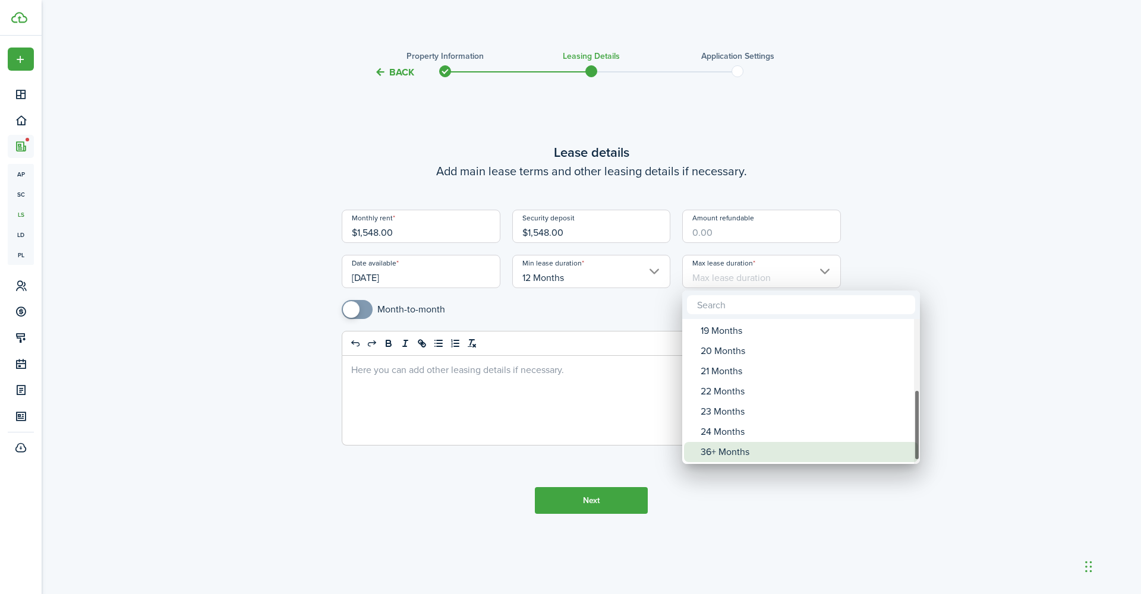
click at [714, 452] on div "36+ Months" at bounding box center [806, 452] width 210 height 20
type input "36+ Months"
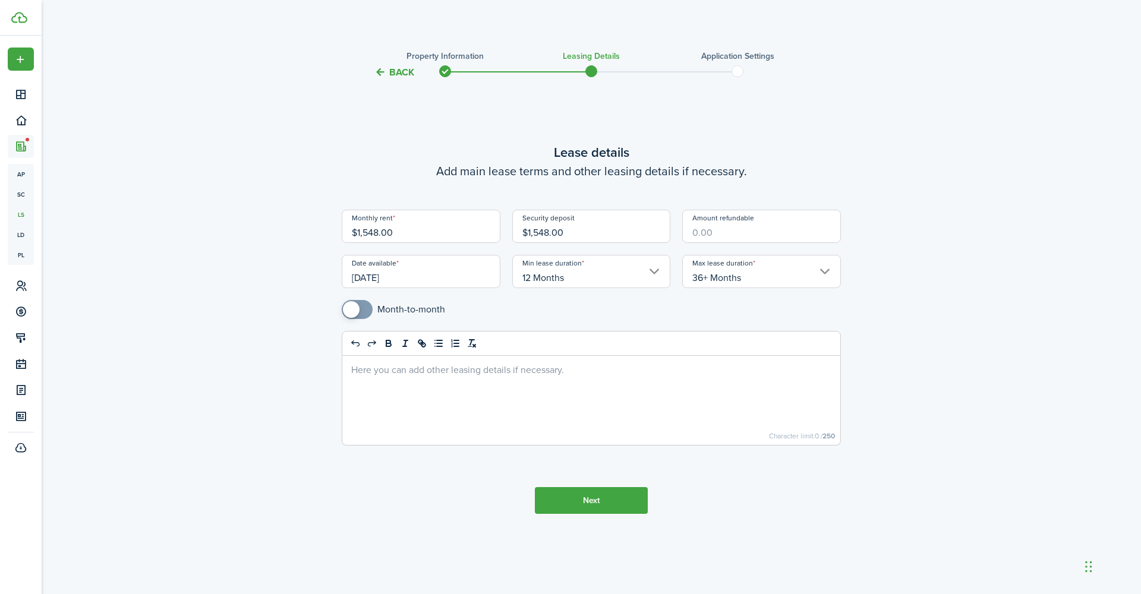
click at [446, 382] on div at bounding box center [591, 400] width 498 height 89
click at [431, 373] on p at bounding box center [591, 369] width 480 height 12
click at [601, 499] on button "Next" at bounding box center [591, 500] width 113 height 27
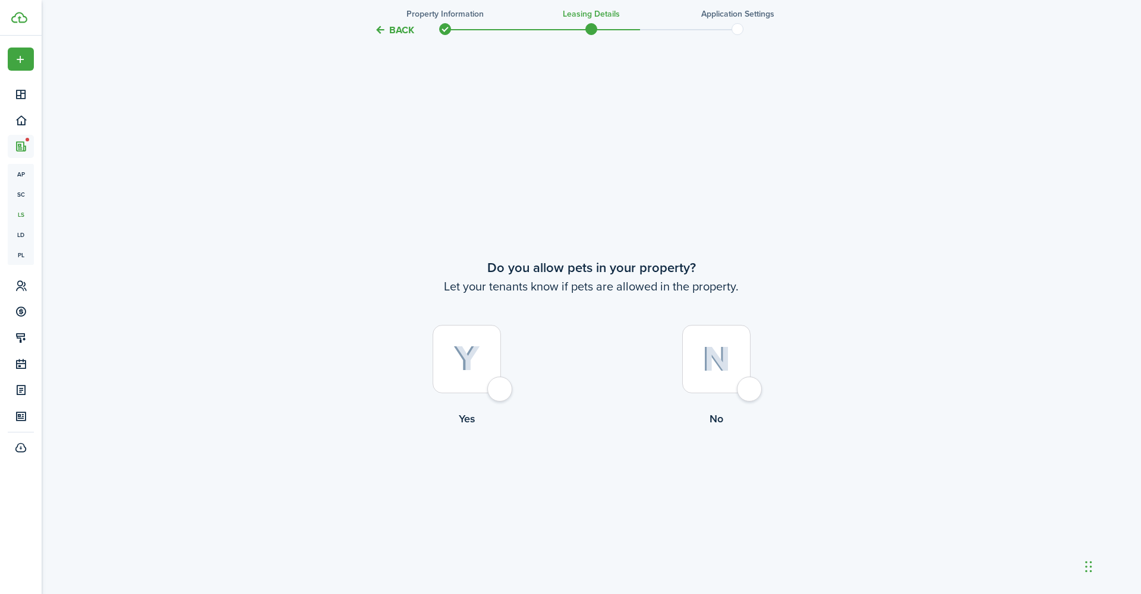
scroll to position [515, 0]
click at [750, 392] on div at bounding box center [716, 358] width 68 height 68
radio input "true"
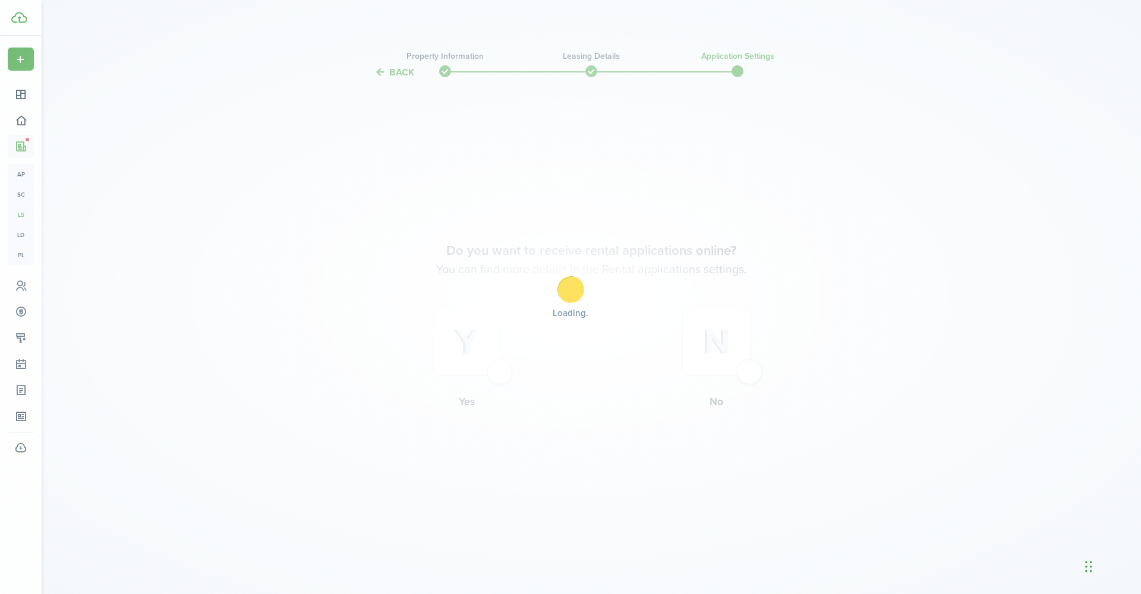
scroll to position [0, 0]
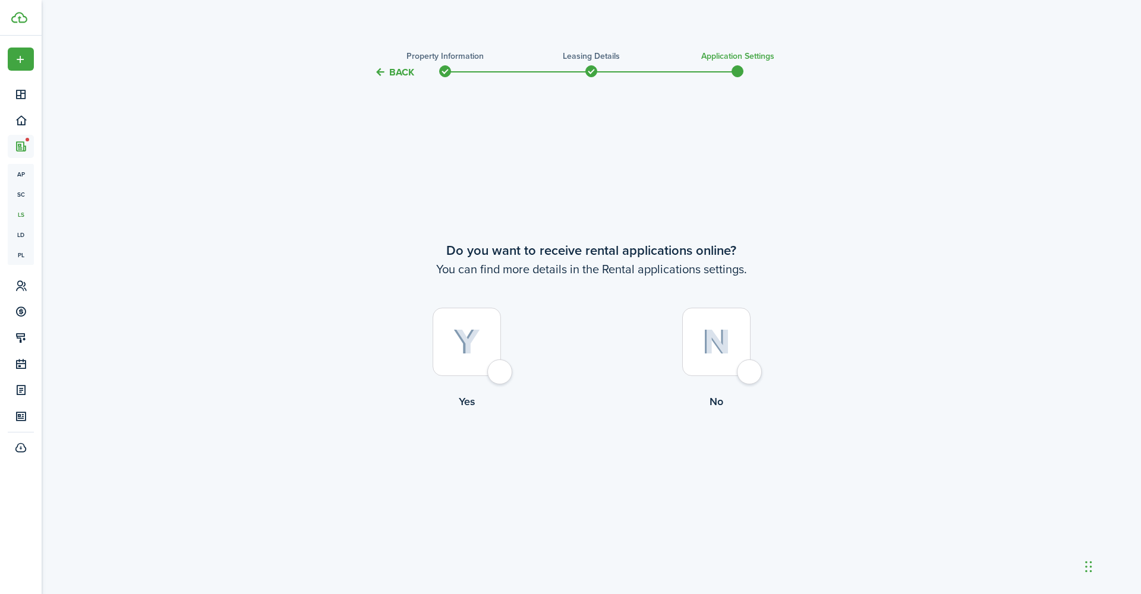
click at [749, 373] on div at bounding box center [716, 342] width 68 height 68
radio input "true"
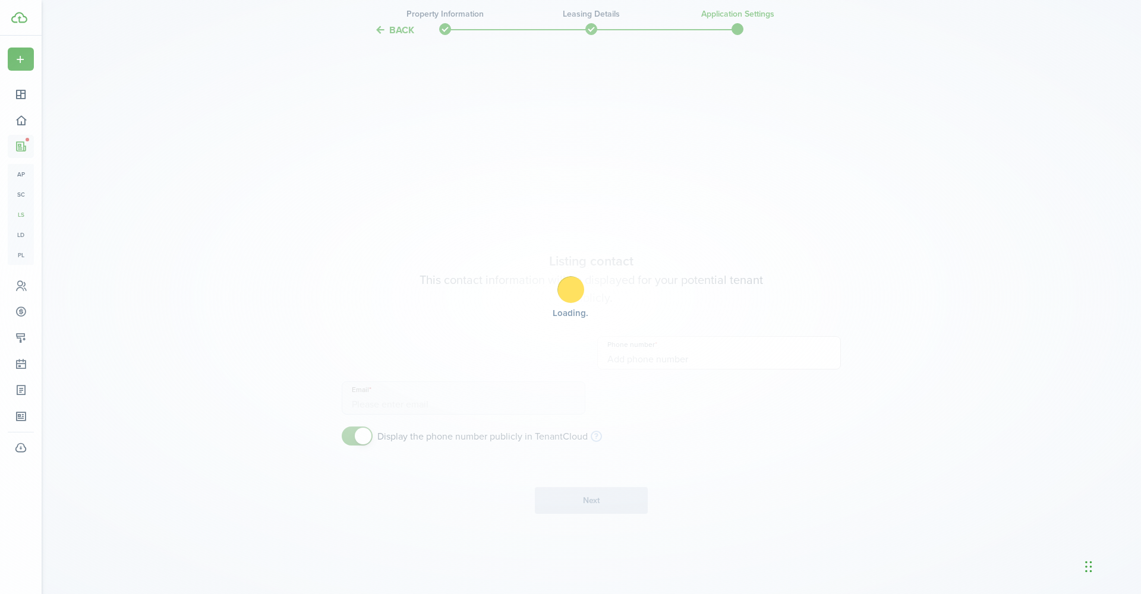
type input "+1 908-294-4624"
type input "brandon@iipropertiesllc.com"
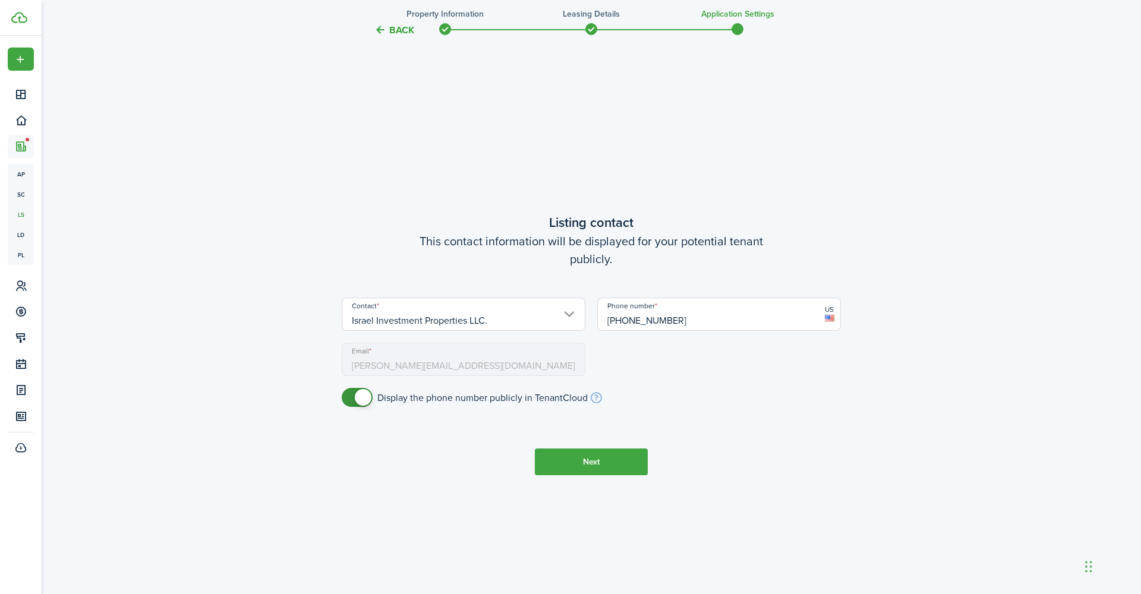
click at [575, 316] on input "Israel Investment Properties LLC." at bounding box center [464, 314] width 244 height 33
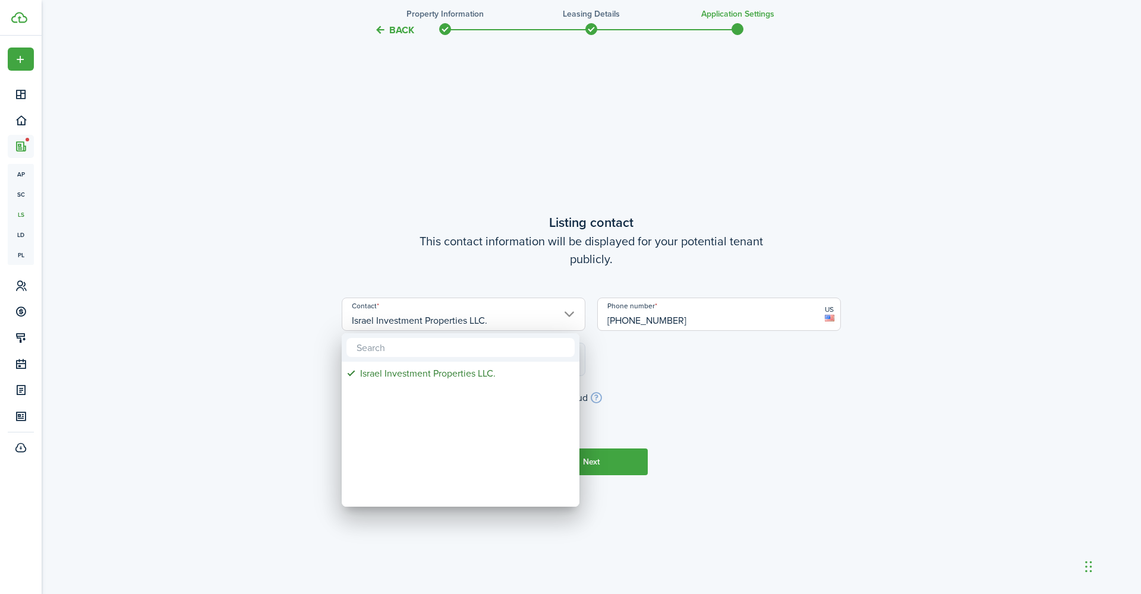
click at [458, 344] on input "text" at bounding box center [461, 347] width 228 height 19
type input "j"
click at [716, 323] on div at bounding box center [570, 297] width 1331 height 785
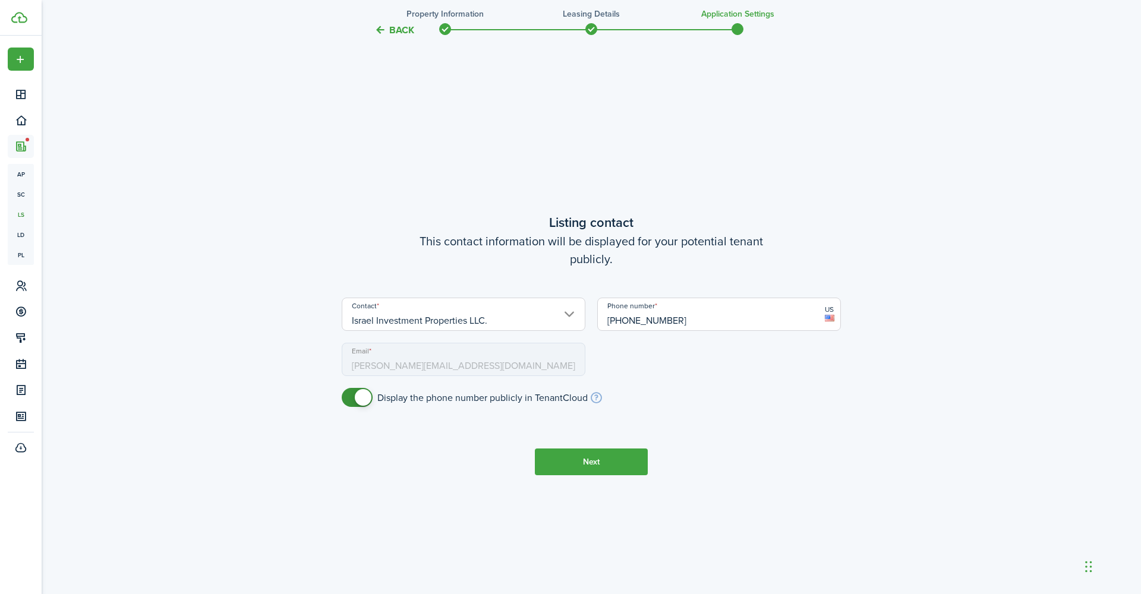
drag, startPoint x: 704, startPoint y: 325, endPoint x: 594, endPoint y: 325, distance: 110.0
click at [594, 325] on div "Phone number +1 908-294-4624 US" at bounding box center [719, 320] width 256 height 45
click at [700, 321] on input "+1 908-294-4624" at bounding box center [719, 314] width 244 height 33
drag, startPoint x: 704, startPoint y: 320, endPoint x: 618, endPoint y: 323, distance: 86.2
click at [618, 323] on input "+1 908-294-4624" at bounding box center [719, 314] width 244 height 33
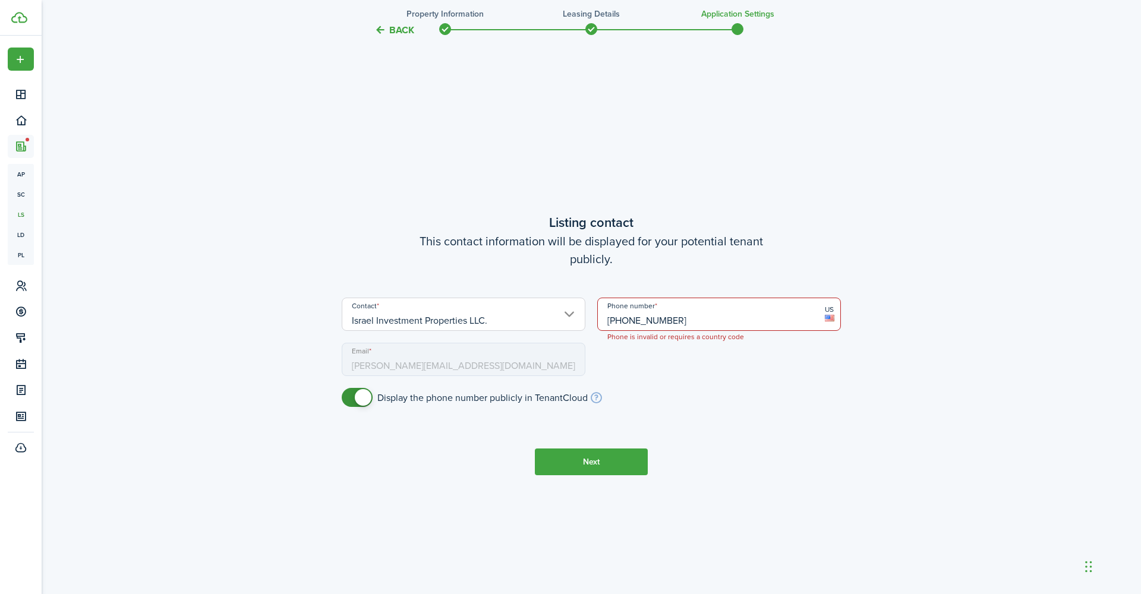
type input "+1 609-468-4189"
click at [595, 461] on button "Next" at bounding box center [591, 462] width 113 height 27
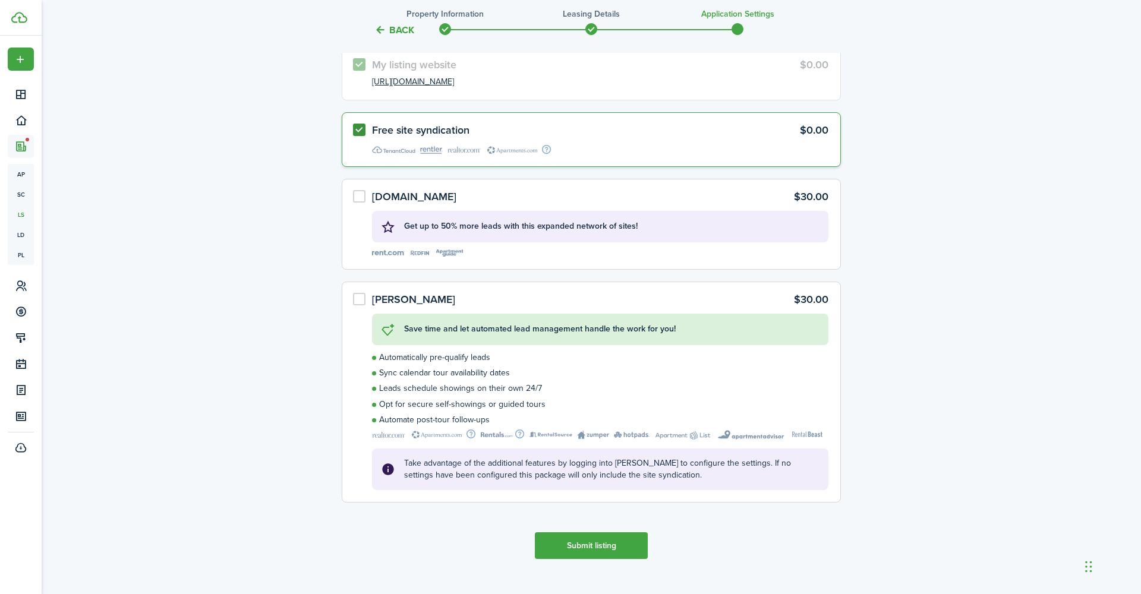
scroll to position [1218, 0]
click at [579, 544] on button "Submit listing" at bounding box center [591, 546] width 113 height 27
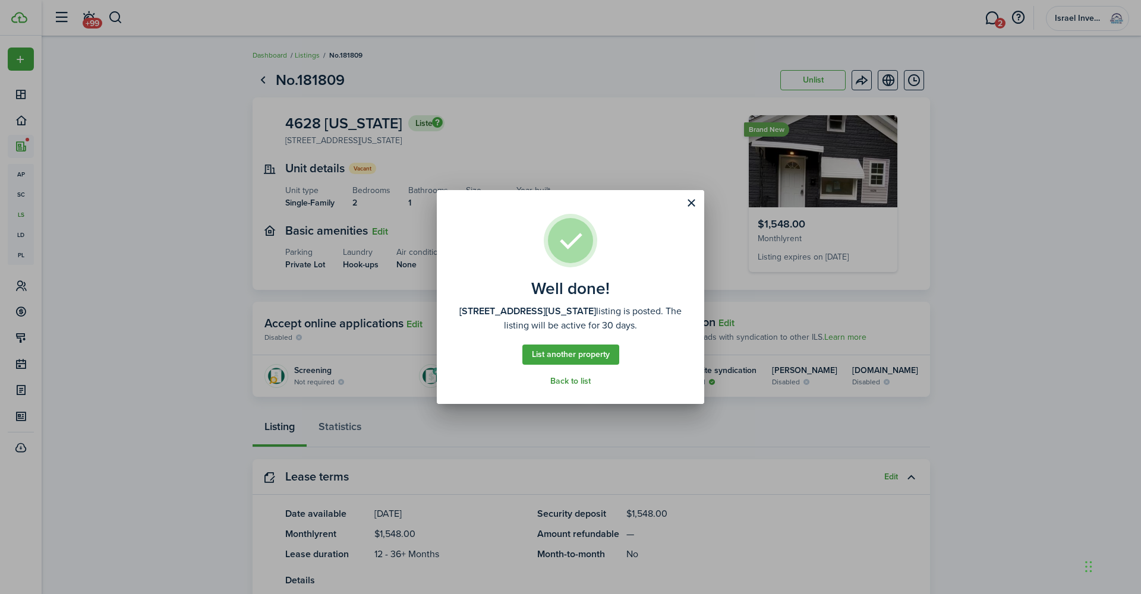
click at [575, 383] on link "Back to list" at bounding box center [570, 382] width 40 height 10
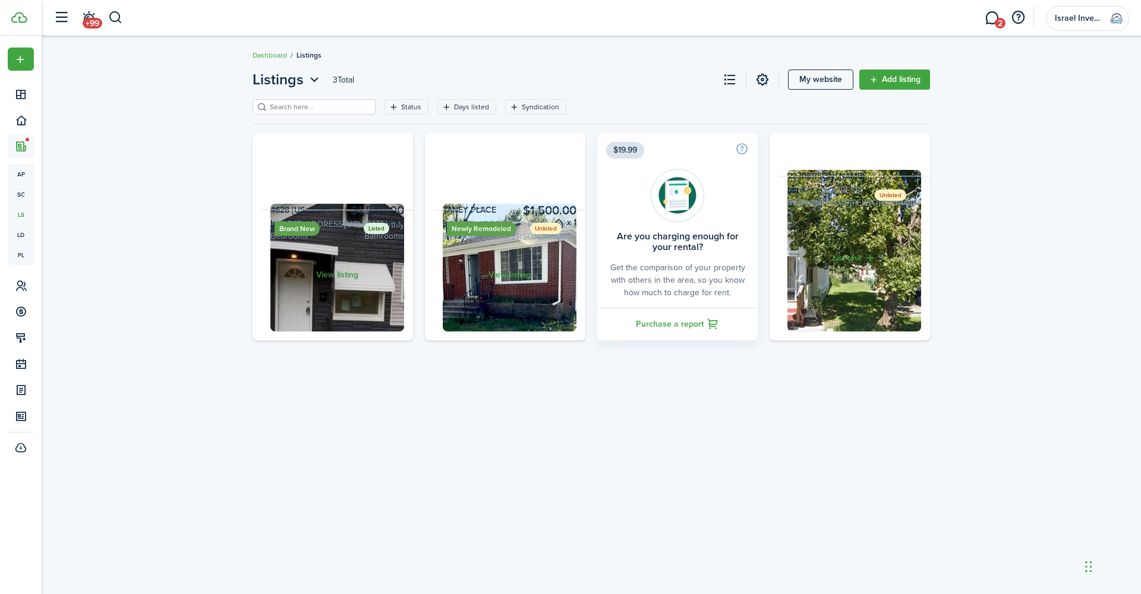
click at [333, 341] on link "View listing" at bounding box center [338, 275] width 152 height 131
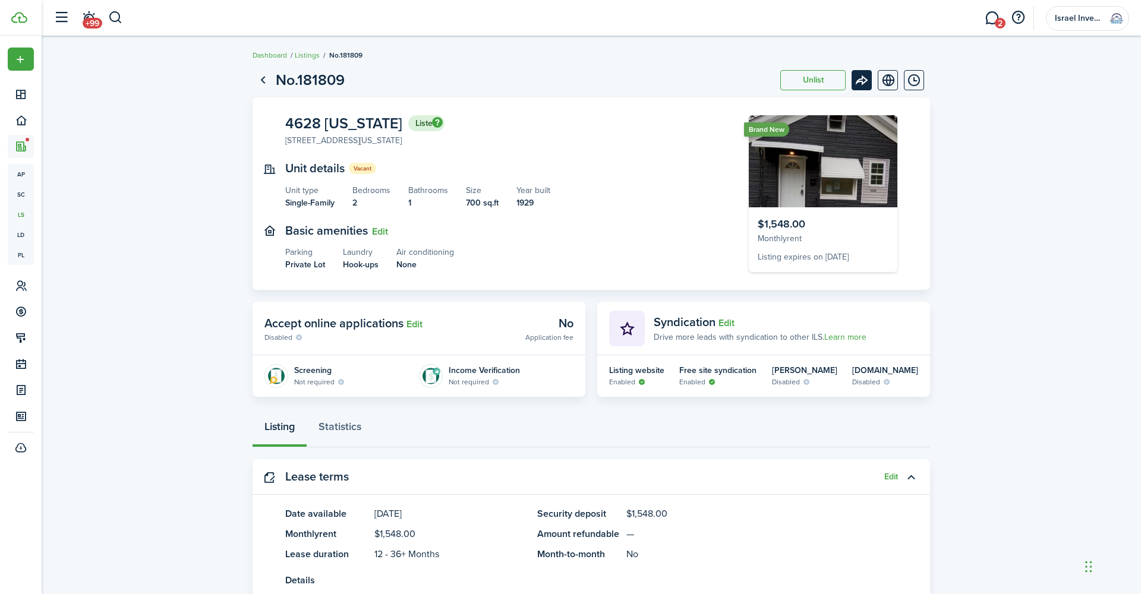
click at [860, 84] on menu-btn-icon "Open menu" at bounding box center [862, 80] width 20 height 20
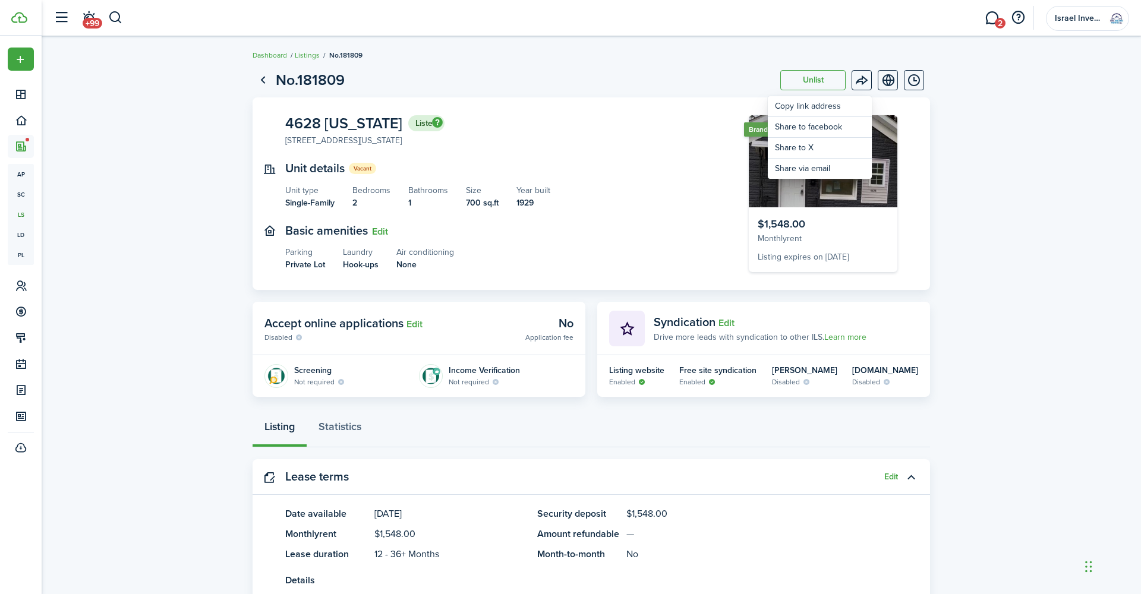
click at [733, 83] on page-view-header "No.181809 Unlist" at bounding box center [592, 80] width 678 height 23
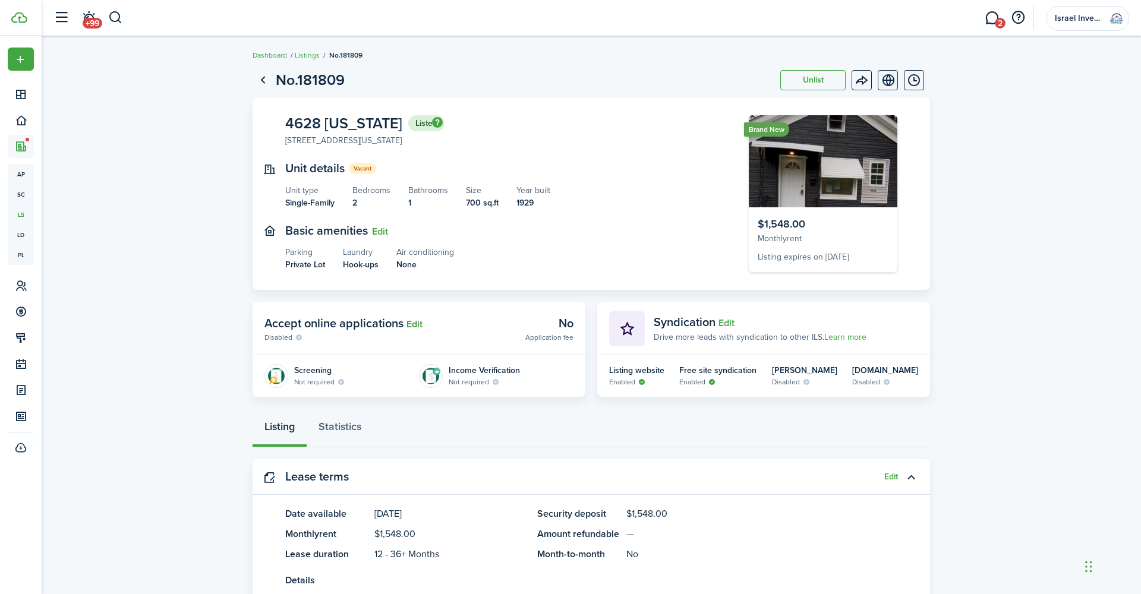
click at [418, 323] on button "Edit" at bounding box center [415, 324] width 16 height 11
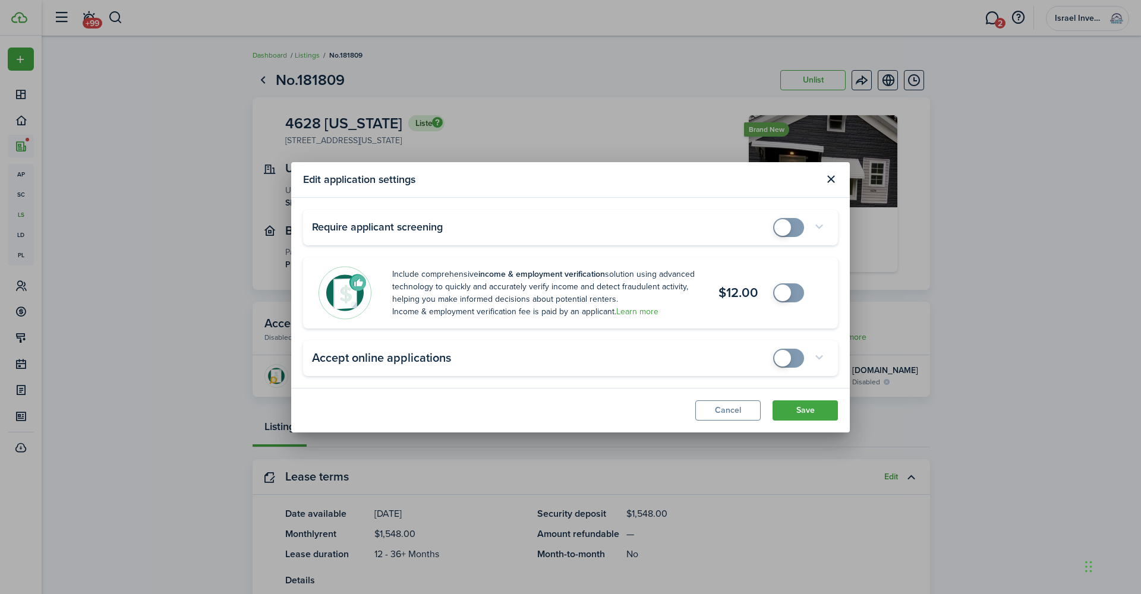
checkbox input "true"
click at [781, 360] on span at bounding box center [782, 358] width 17 height 17
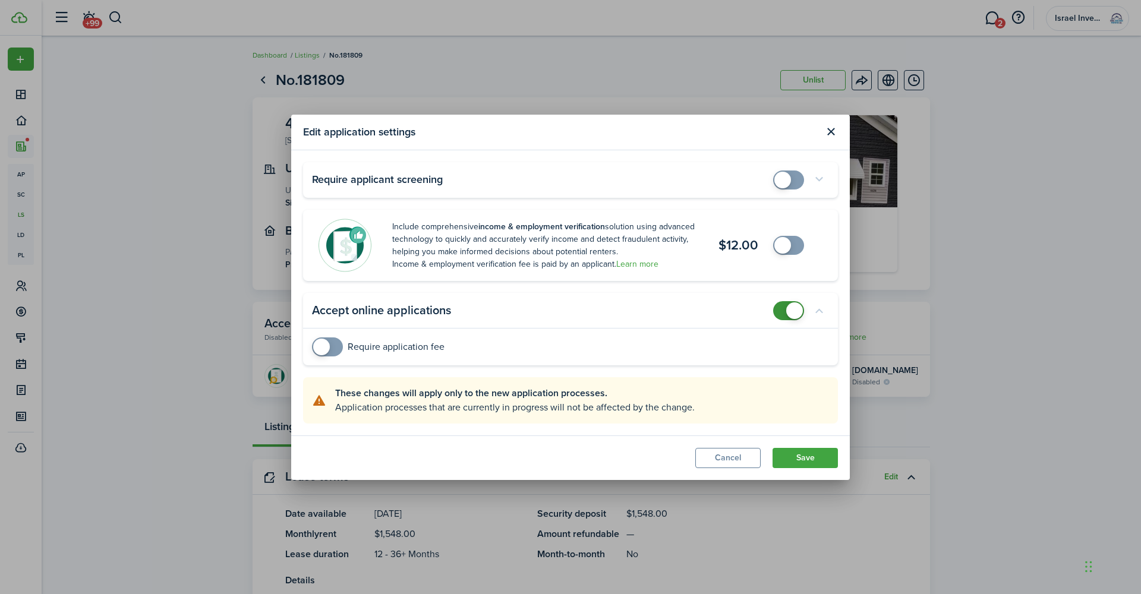
checkbox input "true"
click at [329, 348] on span at bounding box center [321, 347] width 17 height 17
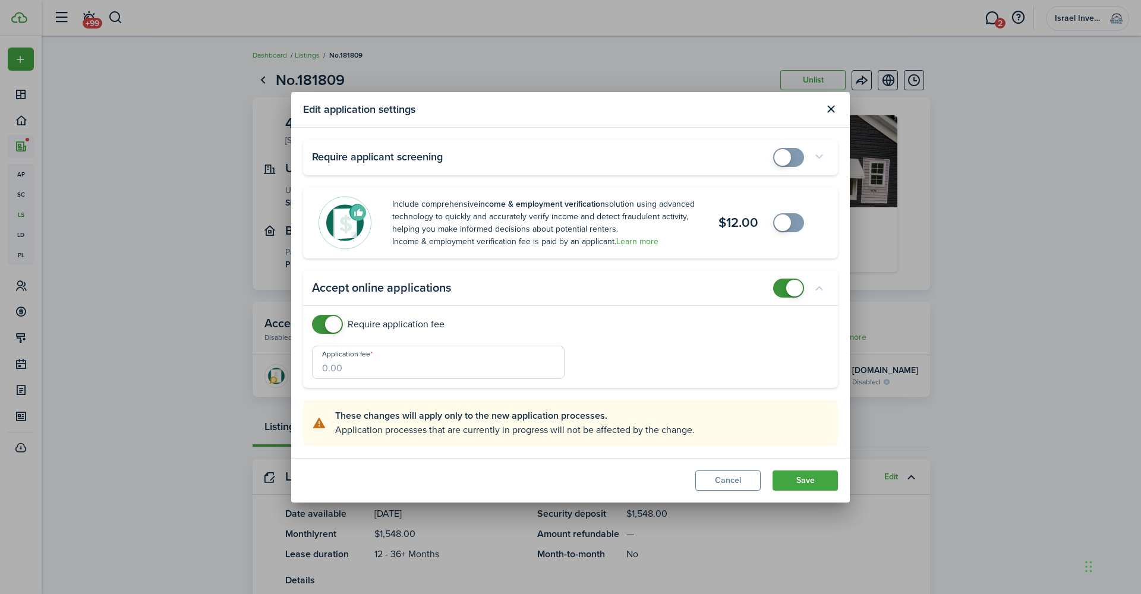
click at [371, 368] on input "Application fee" at bounding box center [438, 362] width 253 height 33
type input "$48.00"
checkbox input "true"
click at [782, 161] on span at bounding box center [782, 157] width 17 height 17
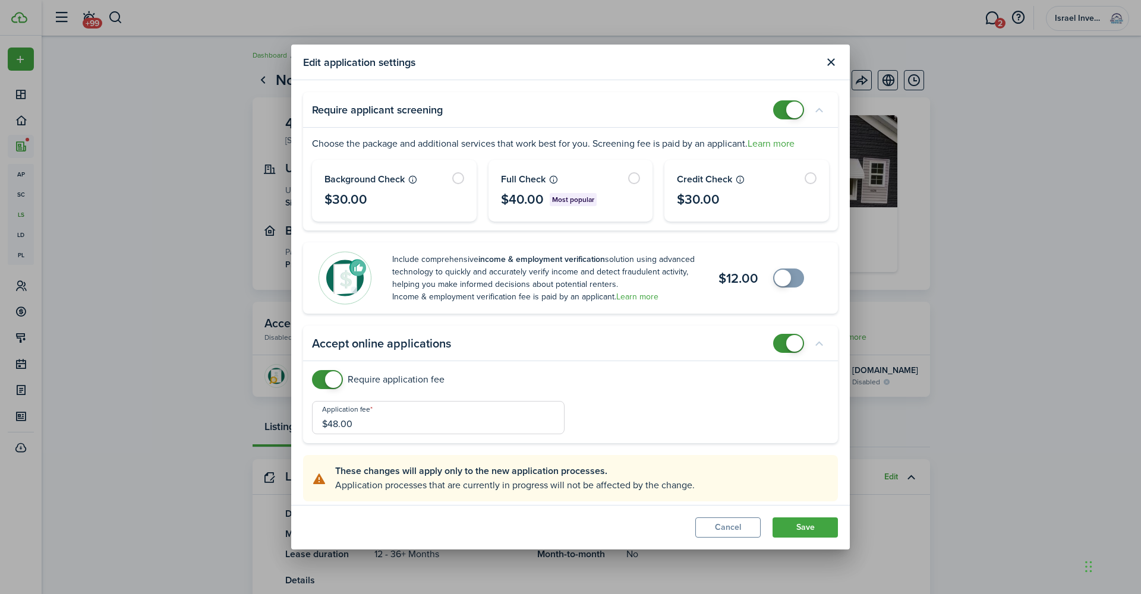
scroll to position [8, 0]
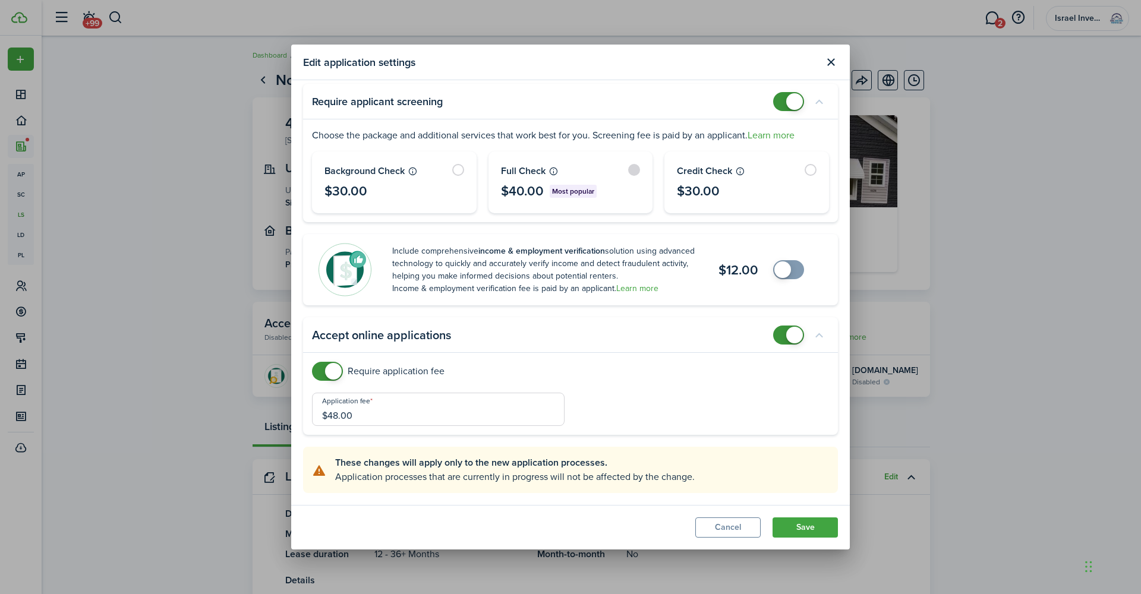
click at [635, 169] on label at bounding box center [570, 182] width 163 height 61
radio input "true"
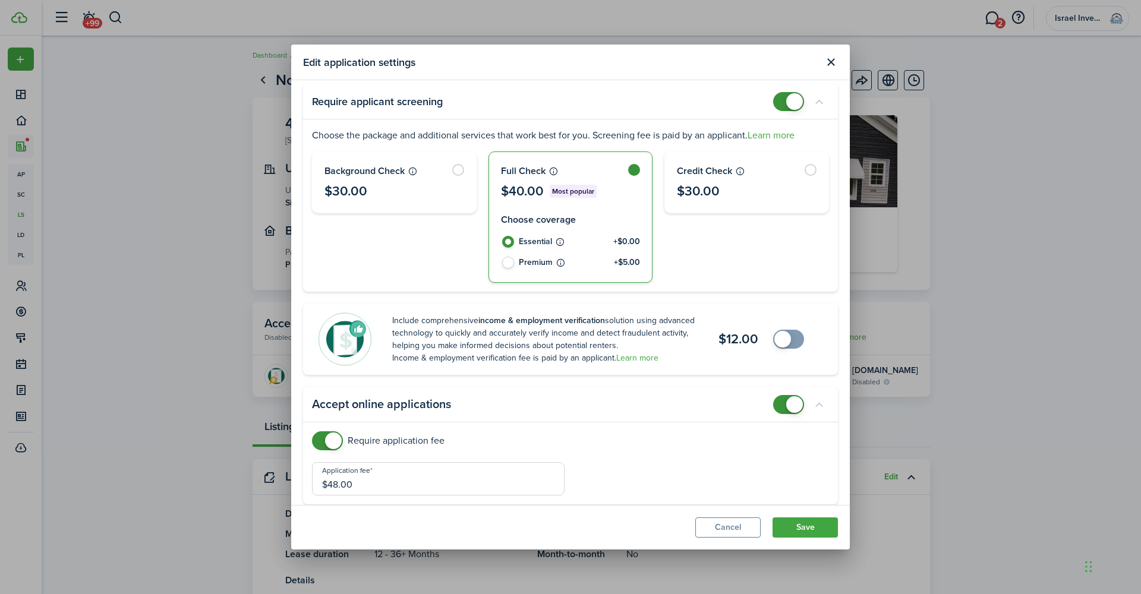
click at [503, 263] on label "Premium +$5.00" at bounding box center [571, 267] width 140 height 21
radio input "false"
radio input "true"
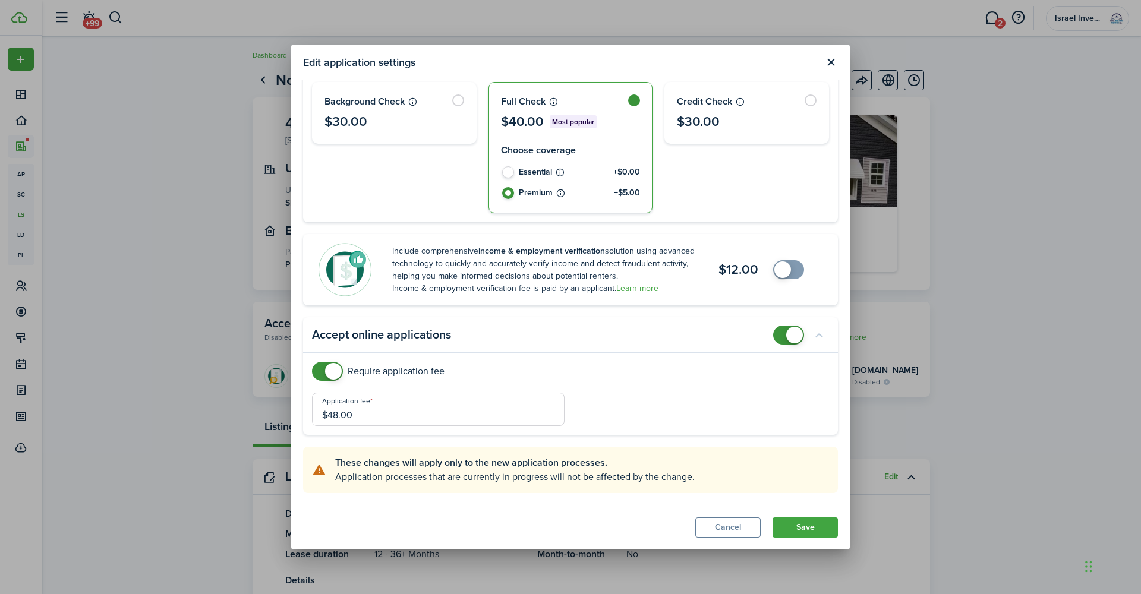
scroll to position [77, 0]
checkbox input "false"
click at [330, 377] on span at bounding box center [333, 372] width 17 height 17
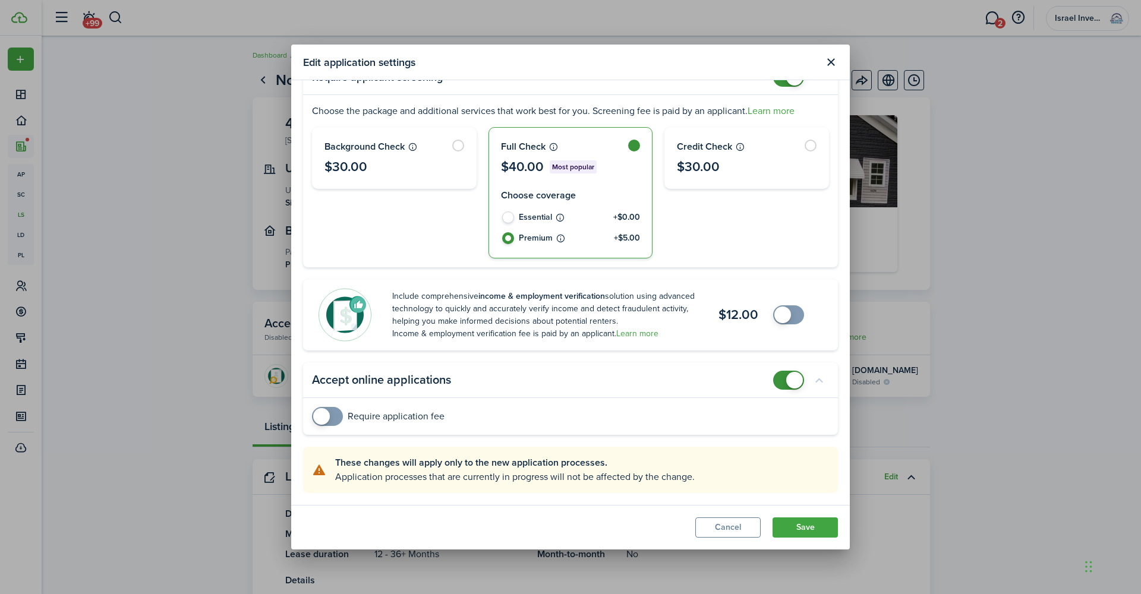
scroll to position [32, 0]
click at [801, 530] on button "Save" at bounding box center [805, 528] width 65 height 20
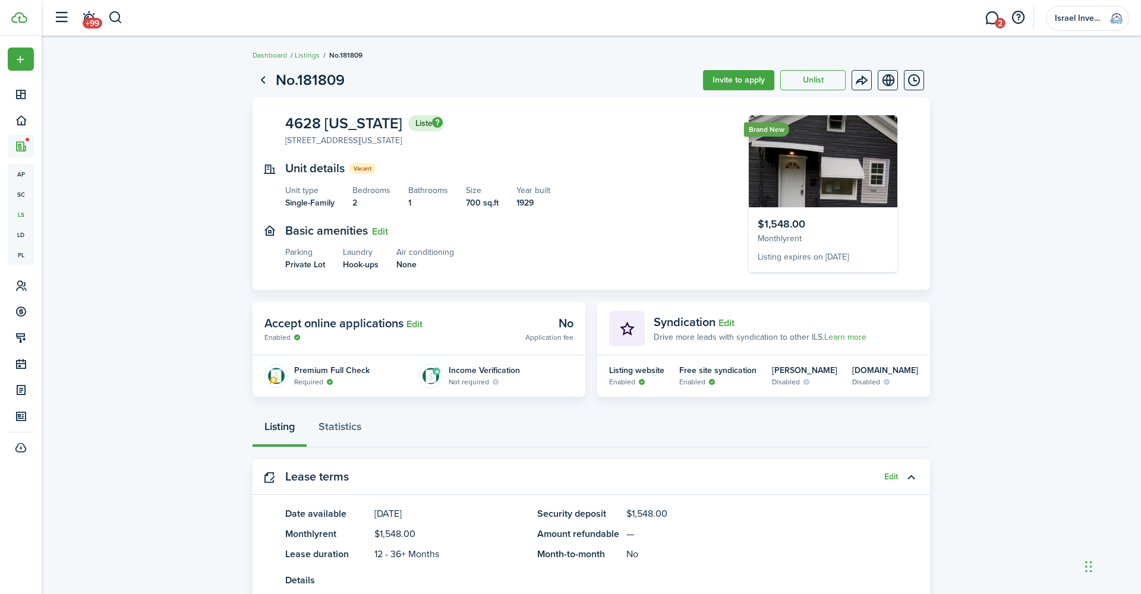
click at [737, 83] on button "Invite to apply" at bounding box center [738, 80] width 71 height 20
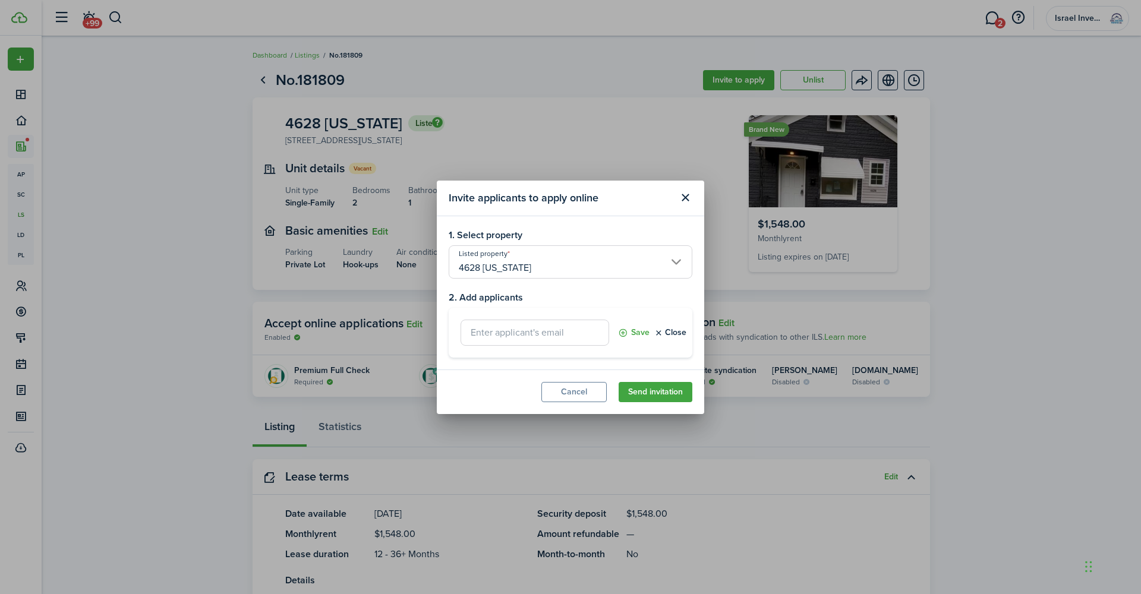
click at [566, 335] on input "text" at bounding box center [535, 333] width 149 height 26
click at [846, 294] on div "Invite applicants to apply online 1. Select property Listed property 4628 Maryl…" at bounding box center [570, 297] width 1141 height 594
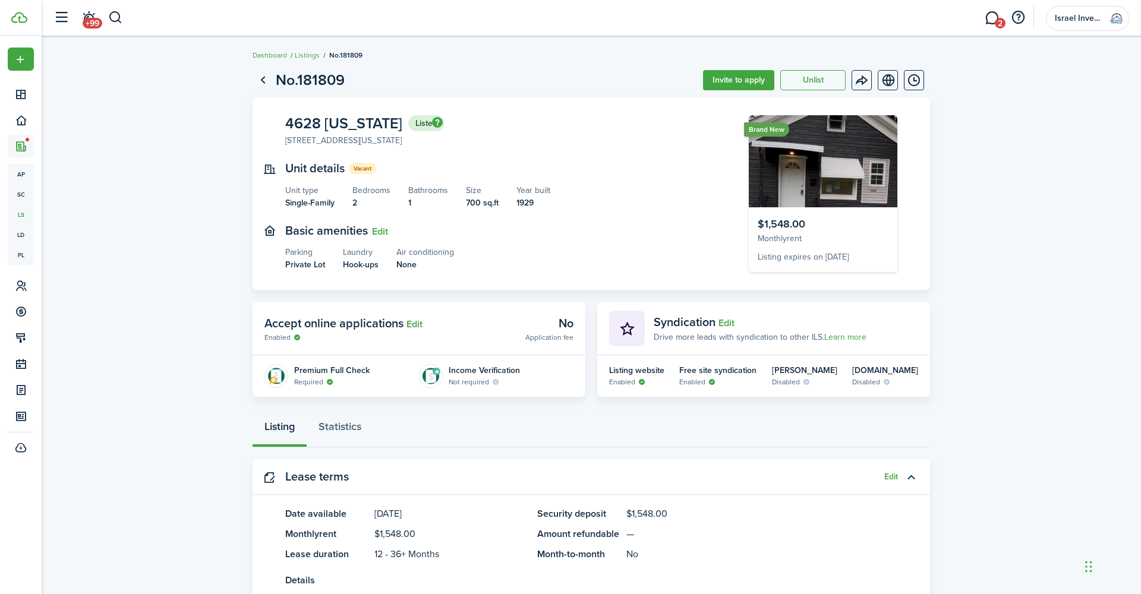
scroll to position [0, 0]
